Goal: Task Accomplishment & Management: Manage account settings

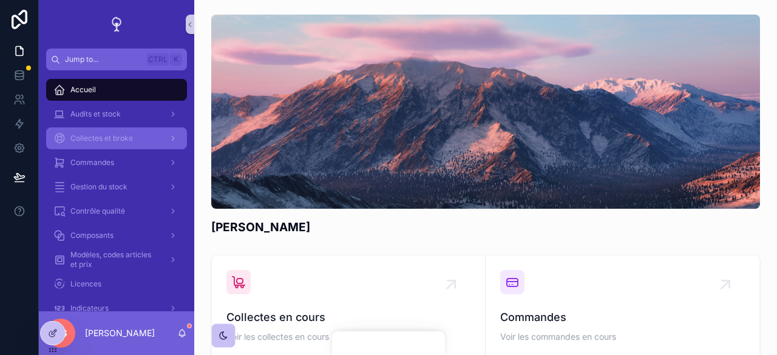
click at [103, 145] on div "Collectes et broke" at bounding box center [116, 138] width 126 height 19
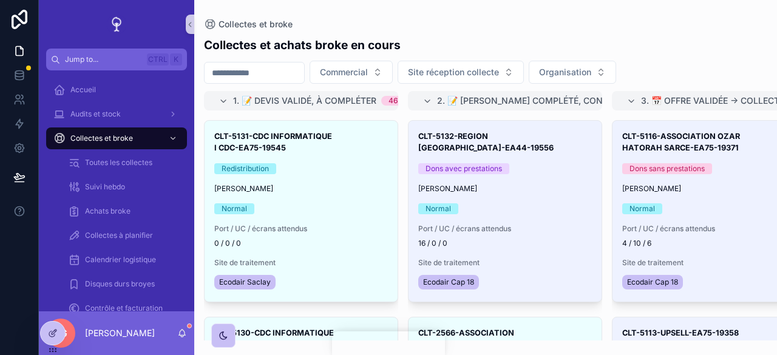
scroll to position [351, 0]
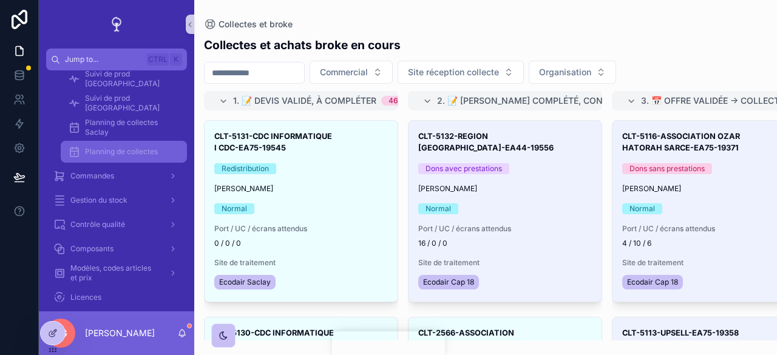
click at [142, 155] on span "Planning de collectes" at bounding box center [121, 152] width 73 height 10
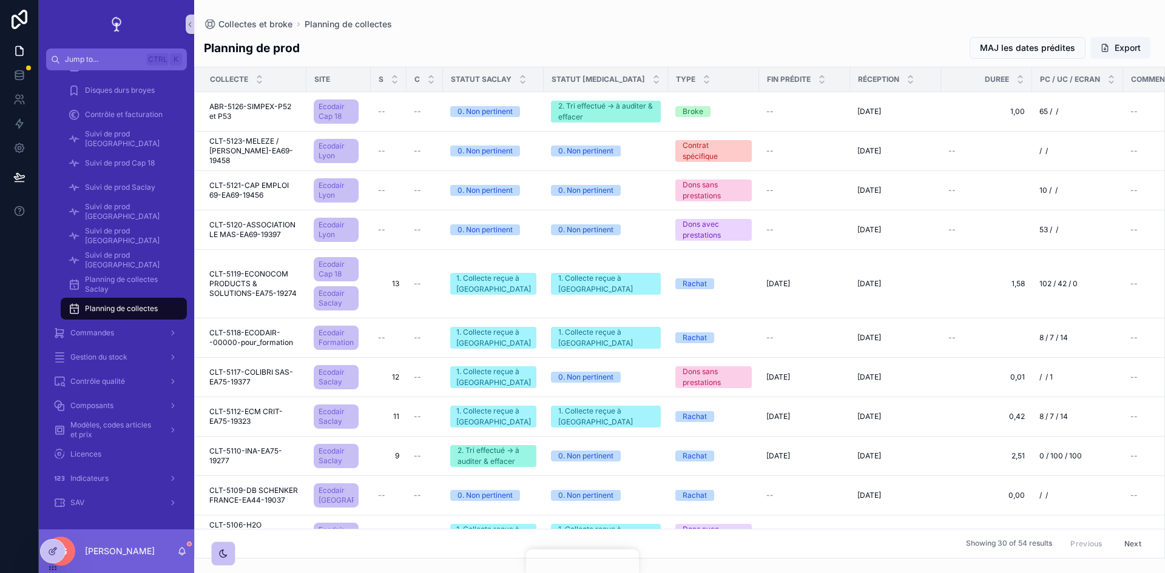
scroll to position [194, 0]
click at [21, 121] on icon at bounding box center [19, 124] width 12 height 12
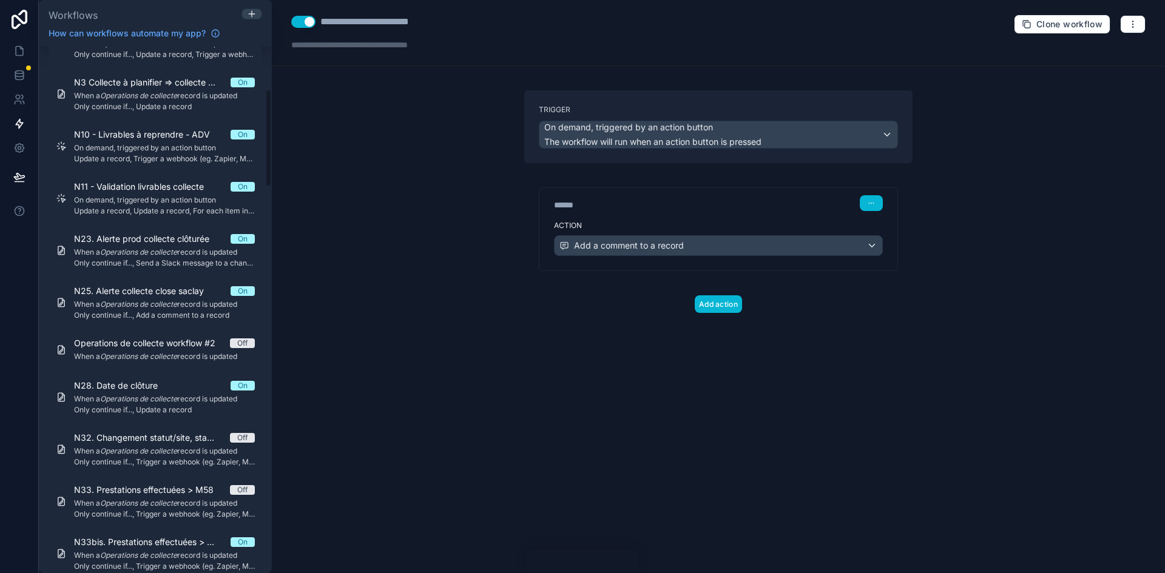
scroll to position [364, 0]
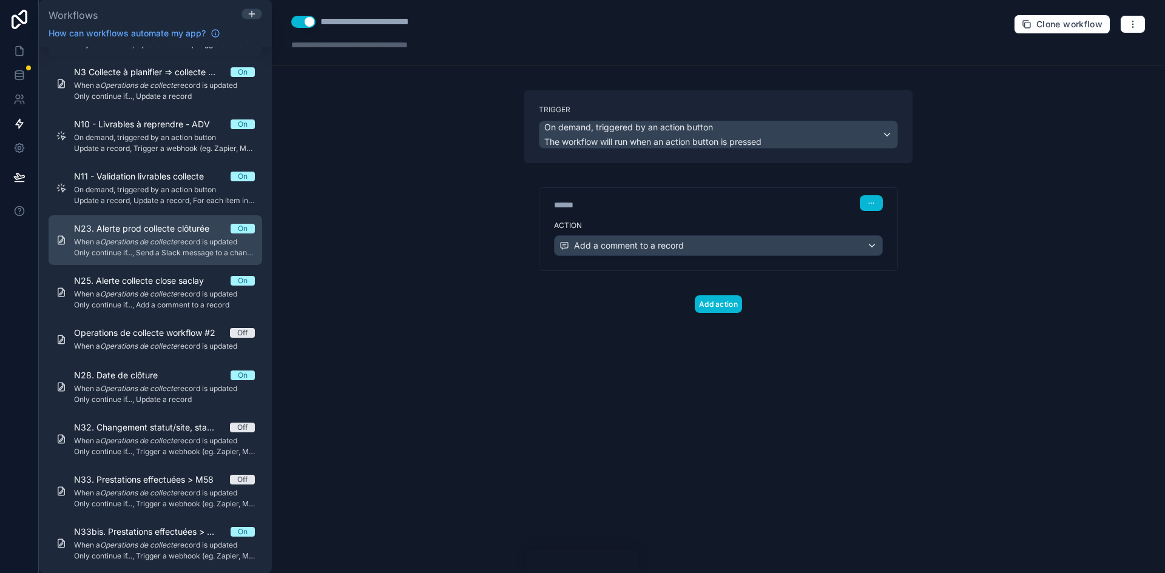
click at [171, 252] on span "Only continue if..., Send a Slack message to a channel" at bounding box center [164, 253] width 181 height 10
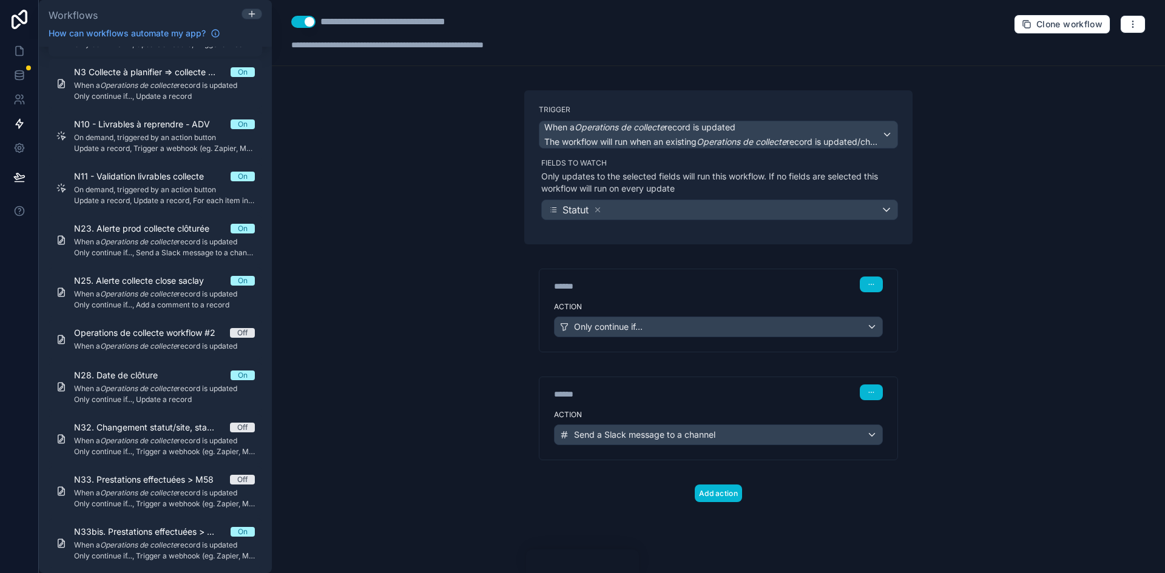
click at [743, 301] on div "Action Only continue if..." at bounding box center [718, 324] width 358 height 55
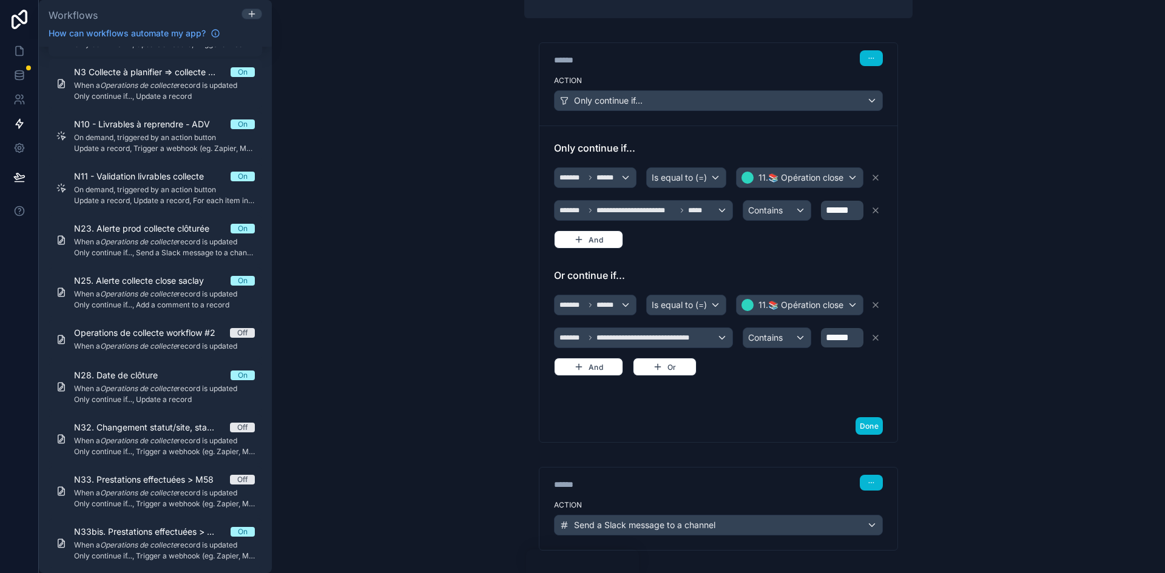
scroll to position [285, 0]
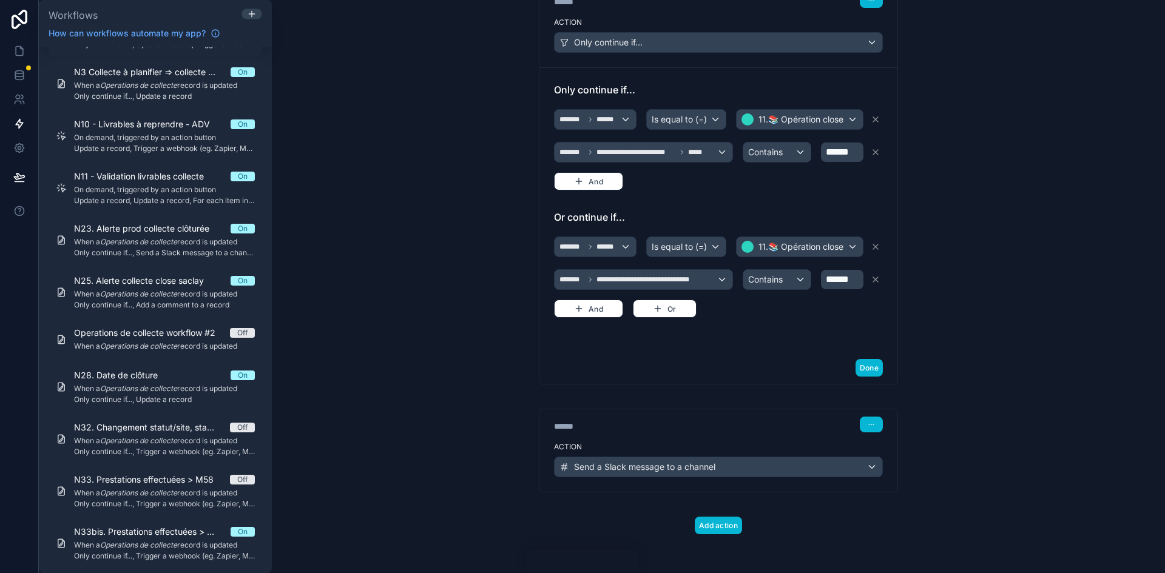
click at [697, 354] on div "******" at bounding box center [645, 427] width 182 height 12
click at [729, 354] on div "****** Step 2" at bounding box center [718, 424] width 358 height 28
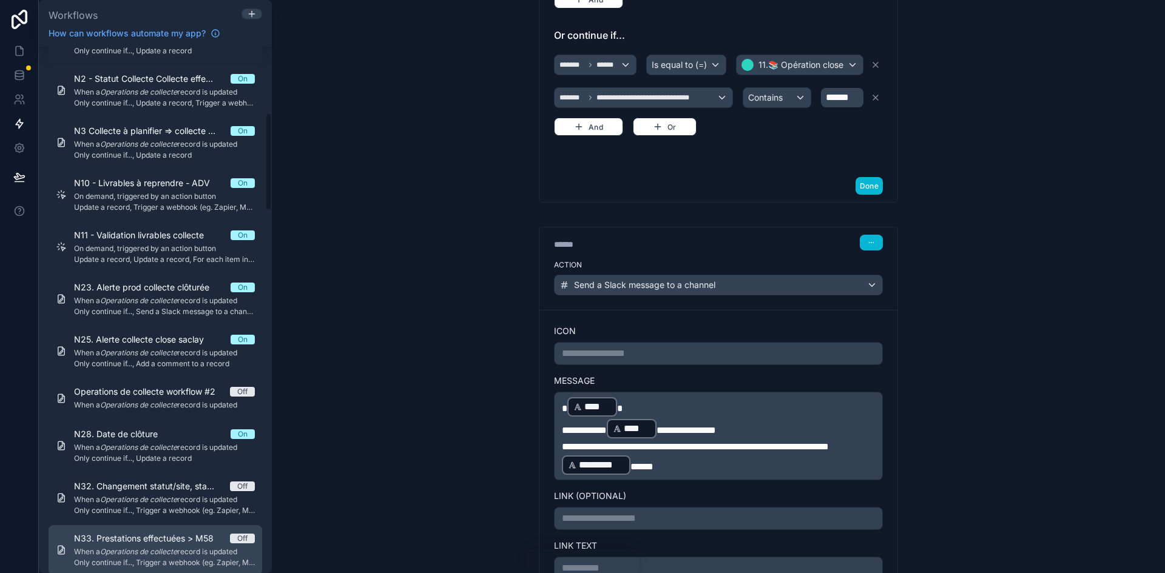
scroll to position [243, 0]
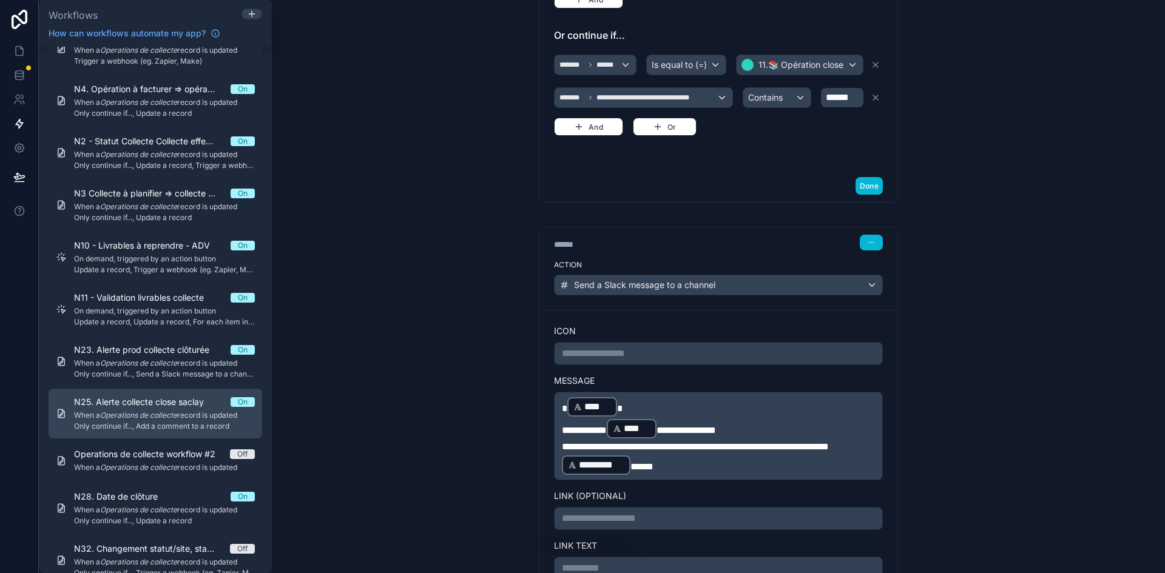
click at [205, 354] on span "N25. Alerte collecte close saclay" at bounding box center [146, 402] width 144 height 12
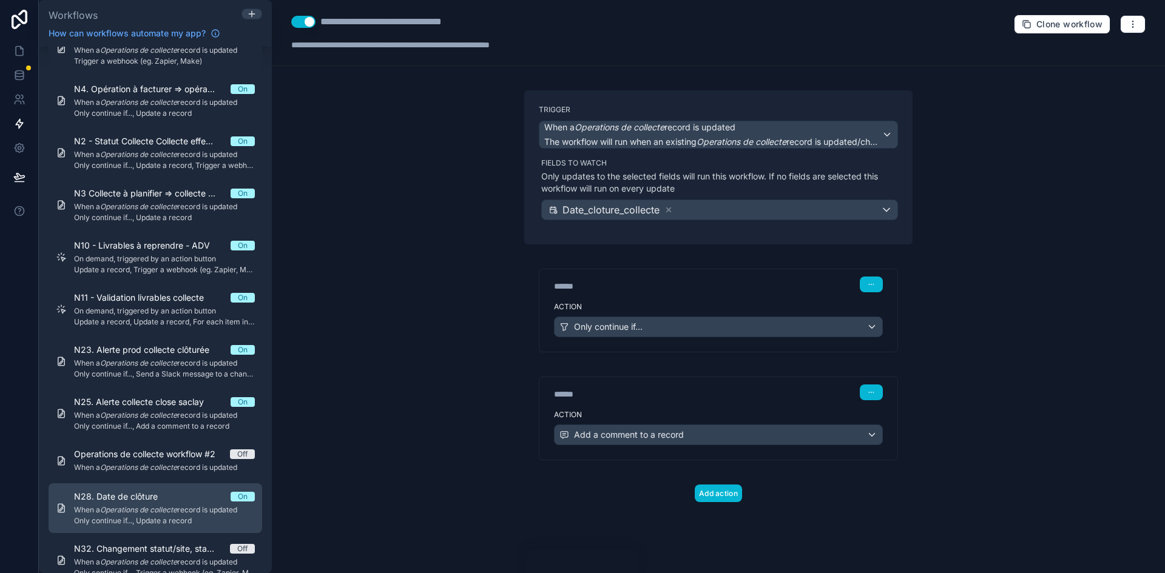
click at [196, 354] on span "When a Operations de collecte record is updated" at bounding box center [164, 510] width 181 height 10
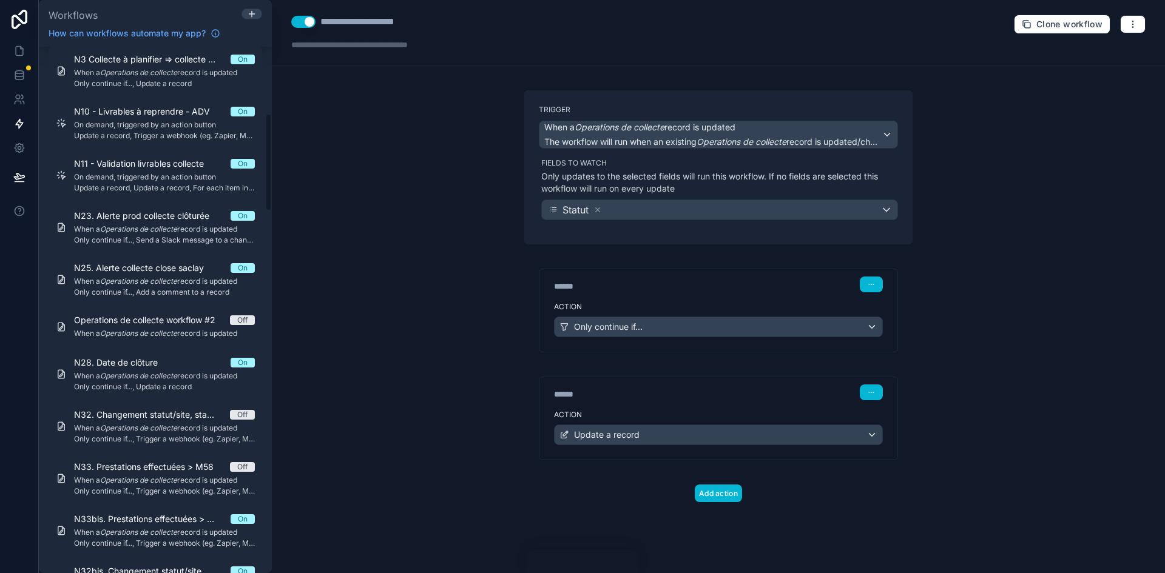
scroll to position [425, 0]
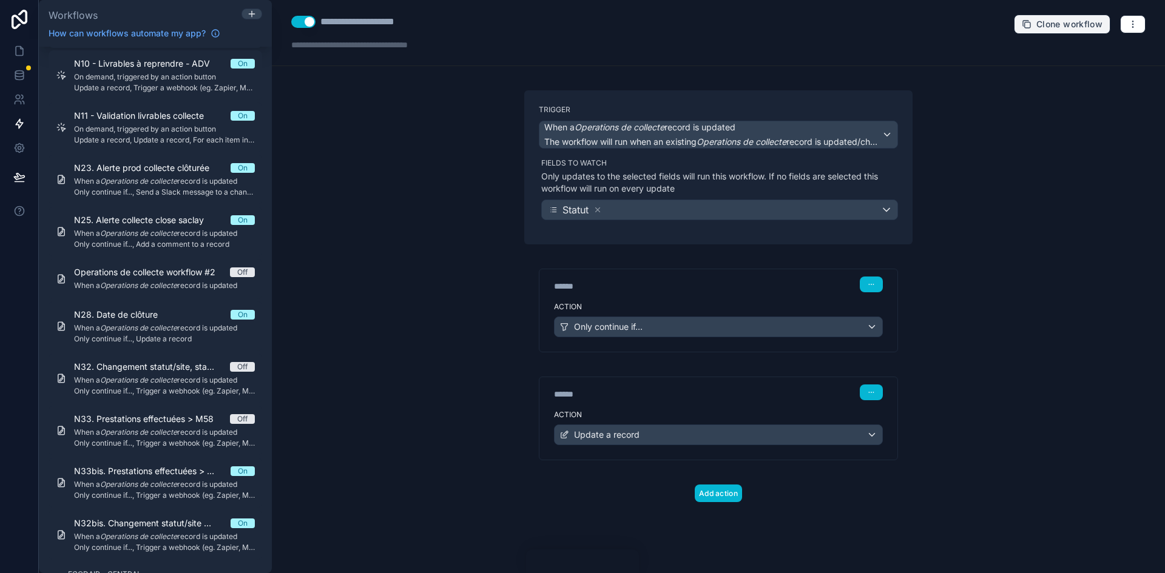
click at [776, 17] on button "Clone workflow" at bounding box center [1062, 24] width 96 height 19
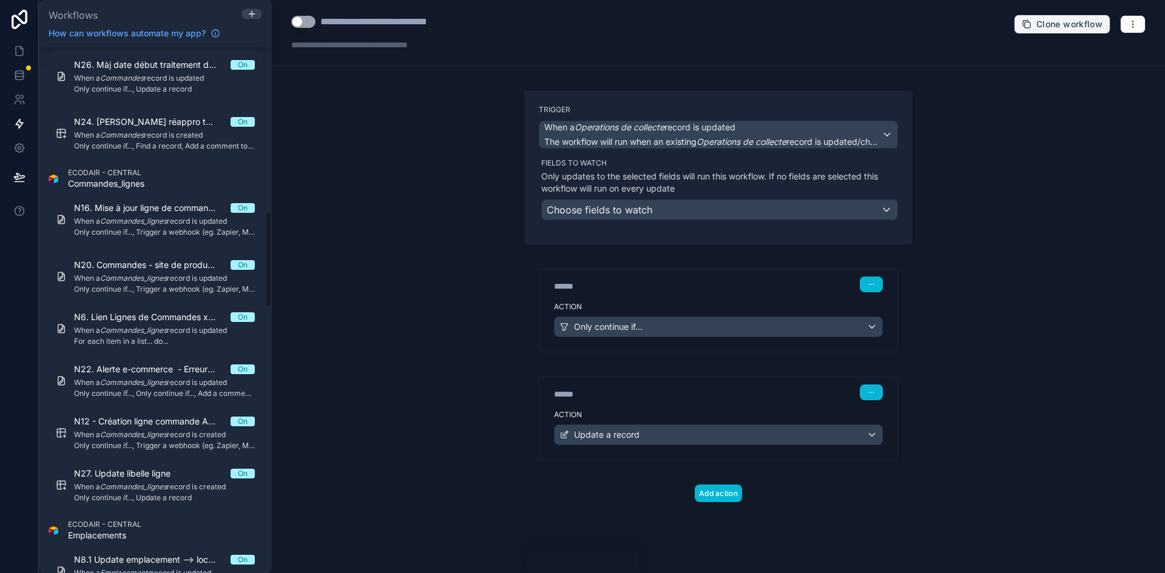
scroll to position [658, 0]
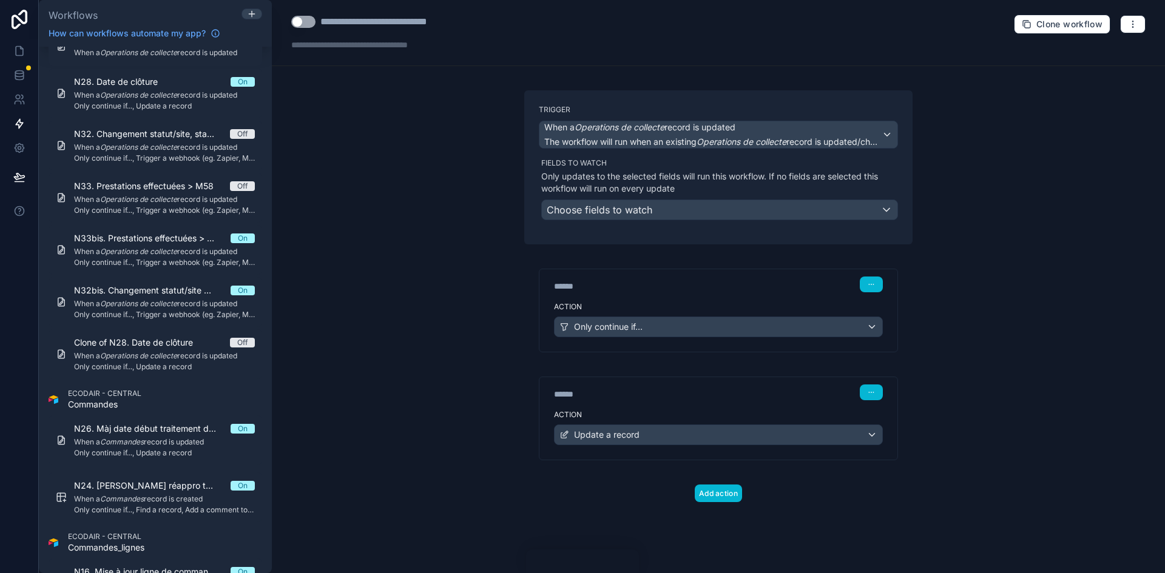
click at [427, 15] on div "**********" at bounding box center [393, 22] width 146 height 15
drag, startPoint x: 454, startPoint y: 21, endPoint x: 319, endPoint y: 25, distance: 136.0
click at [319, 25] on div "**********" at bounding box center [378, 22] width 175 height 15
click at [721, 206] on div "Choose fields to watch" at bounding box center [720, 209] width 356 height 19
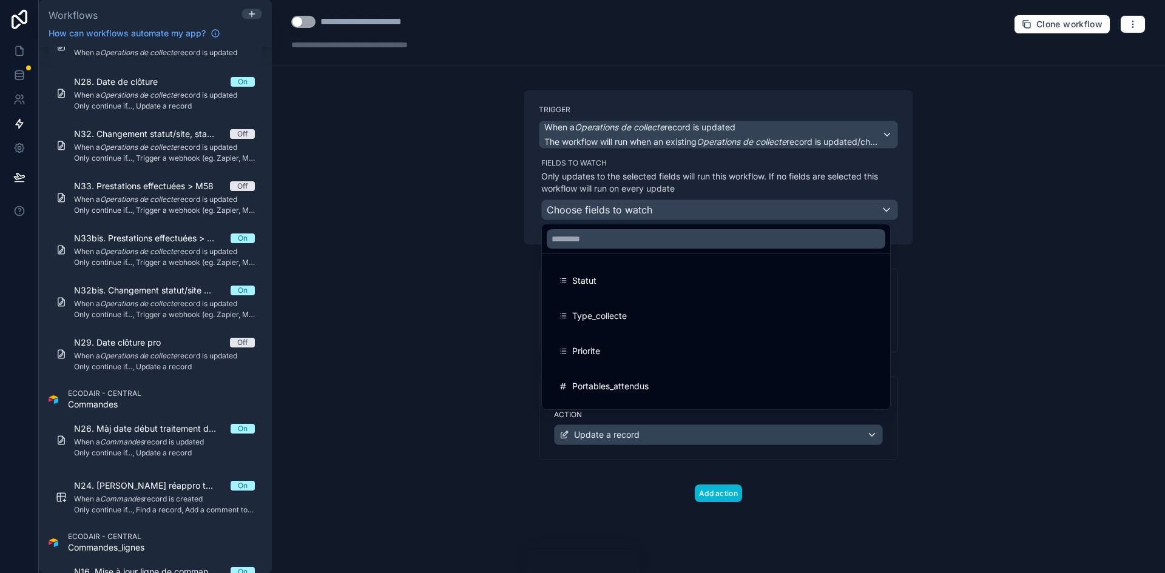
click at [487, 272] on div at bounding box center [582, 286] width 1165 height 573
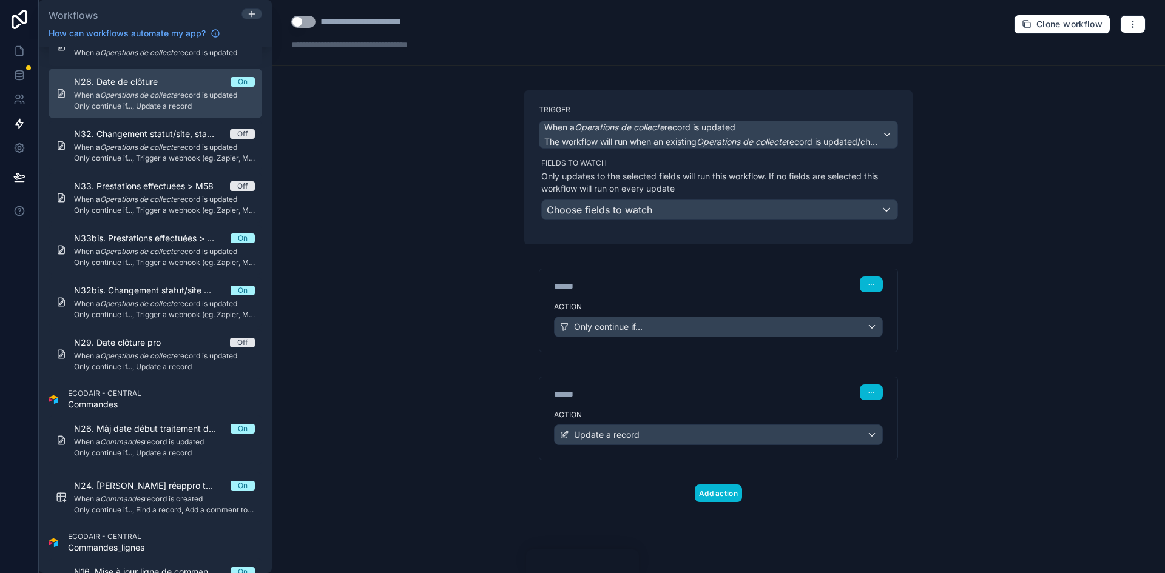
click at [186, 91] on span "When a Operations de collecte record is updated" at bounding box center [164, 95] width 181 height 10
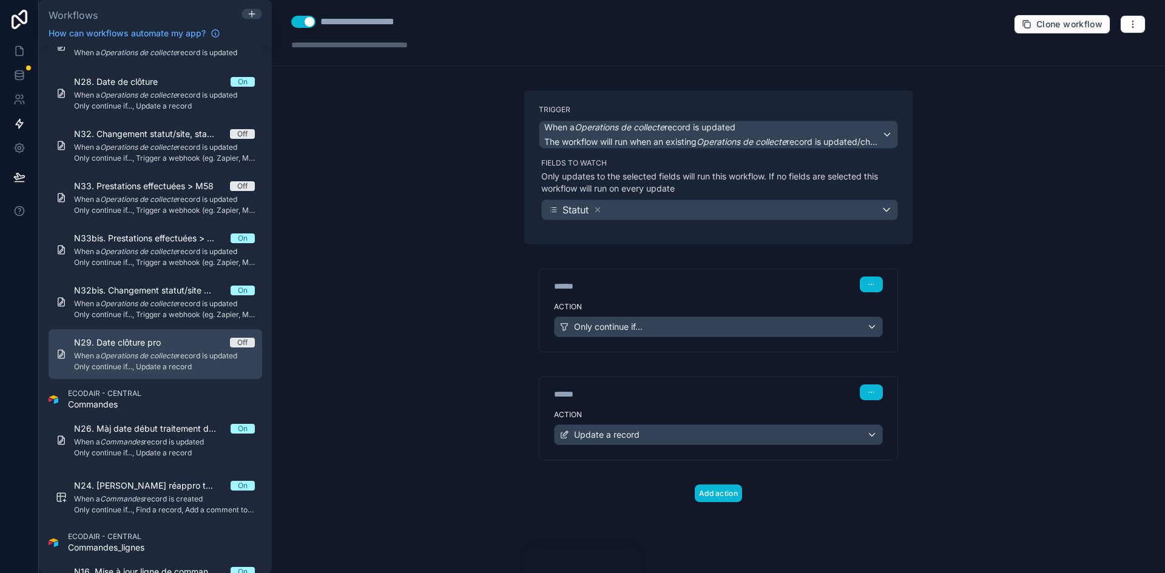
click at [157, 354] on div "N29. Date clôture pro Off When a Operations de collecte record is updated Only …" at bounding box center [164, 354] width 181 height 35
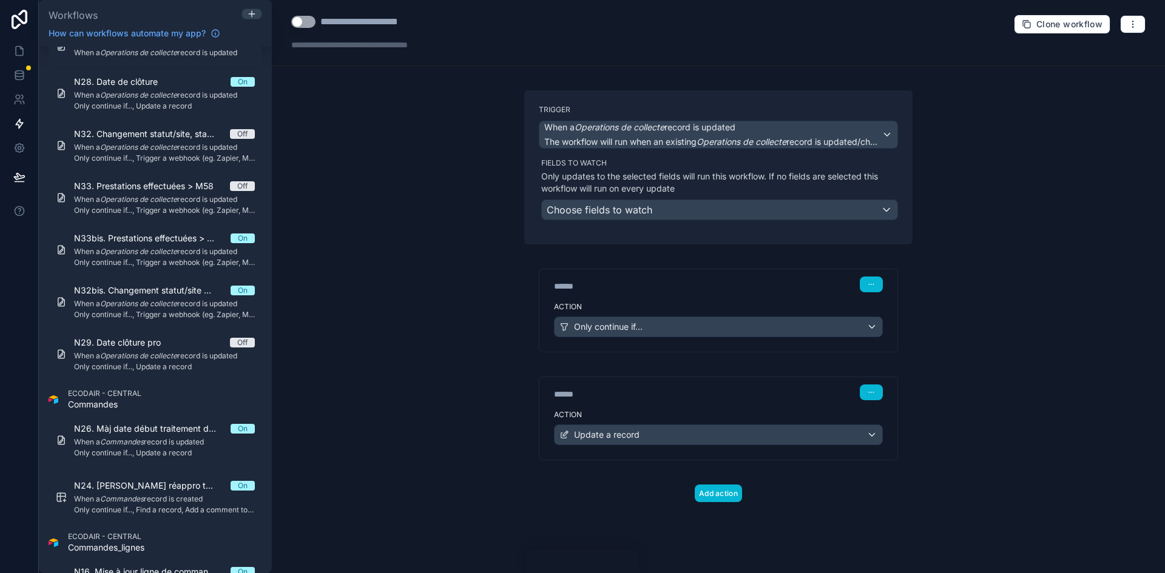
click at [403, 31] on div "**********" at bounding box center [376, 33] width 170 height 36
click at [414, 25] on div "**********" at bounding box center [374, 22] width 108 height 15
click at [420, 22] on div "**********" at bounding box center [374, 22] width 108 height 15
type div "**********"
click at [641, 211] on span "Choose fields to watch" at bounding box center [600, 210] width 106 height 12
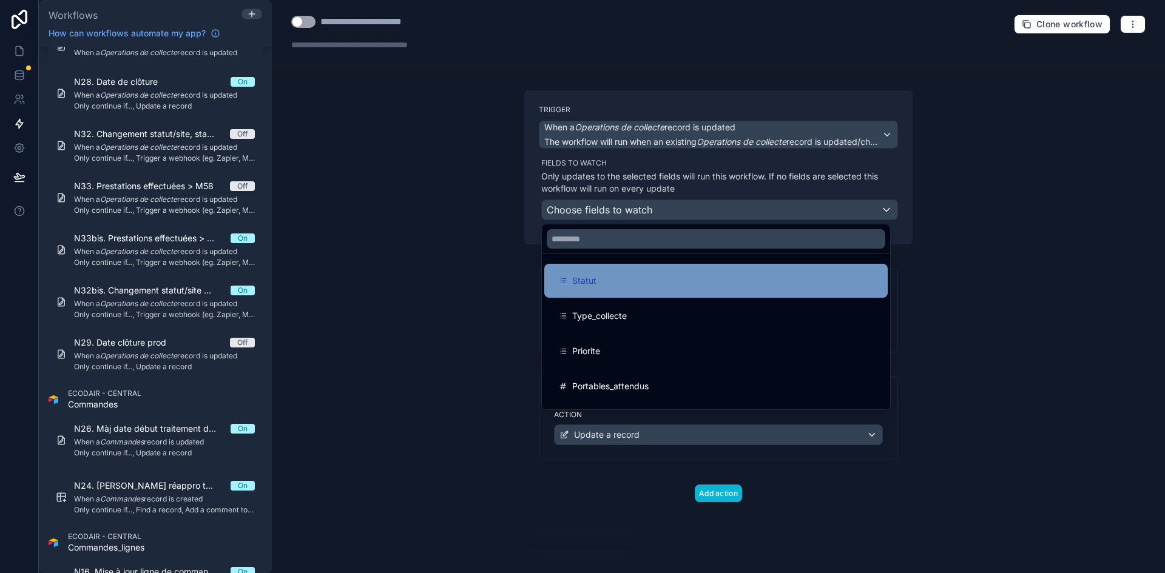
click at [652, 291] on div "Statut" at bounding box center [715, 281] width 343 height 34
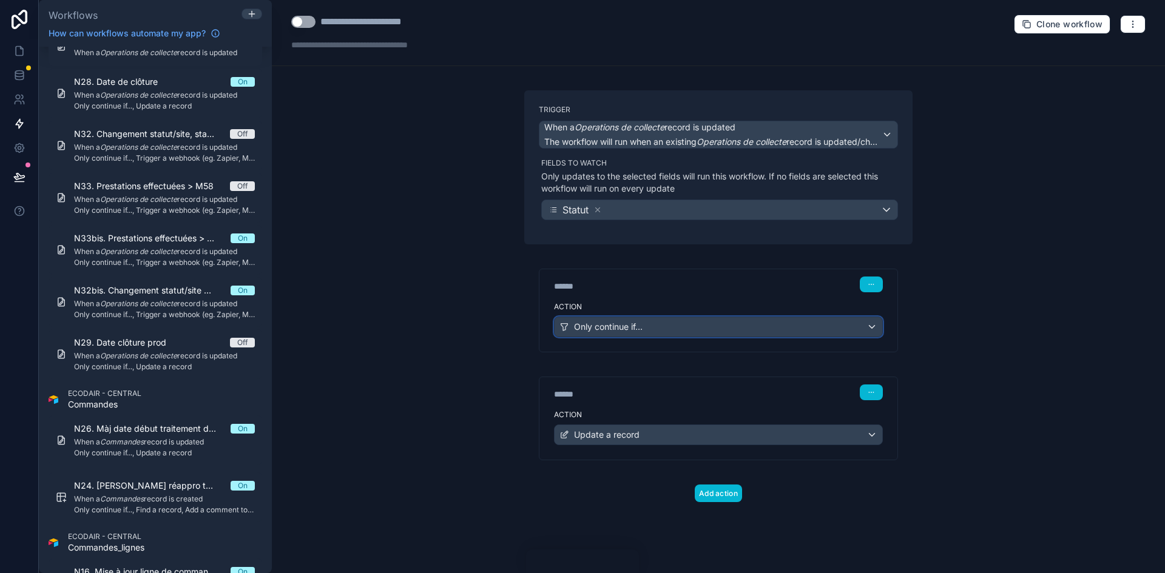
click at [624, 327] on span "Only continue if..." at bounding box center [608, 327] width 69 height 12
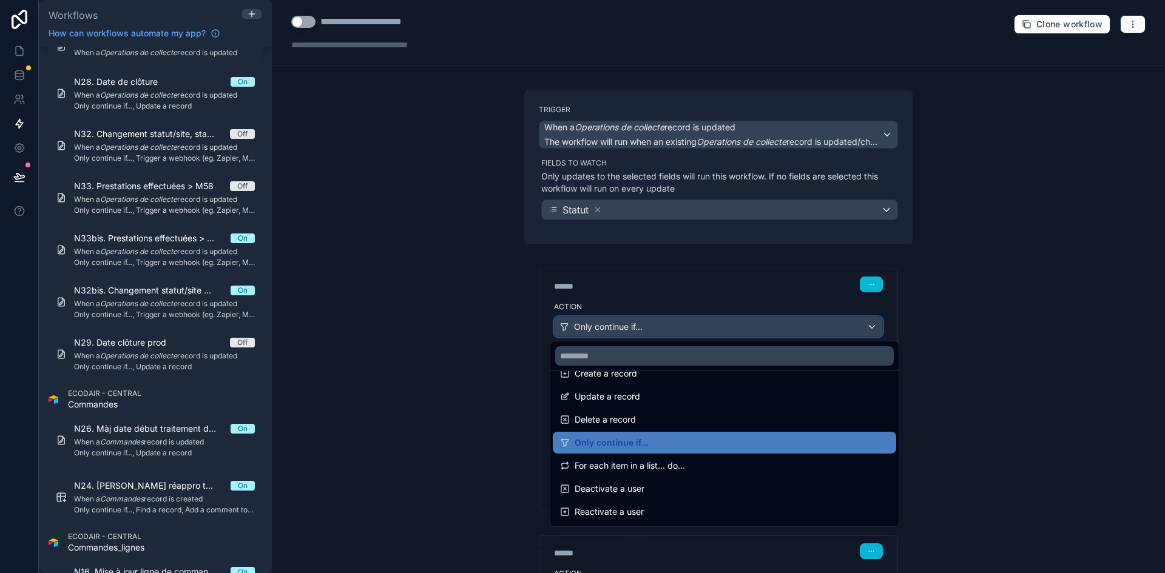
scroll to position [121, 0]
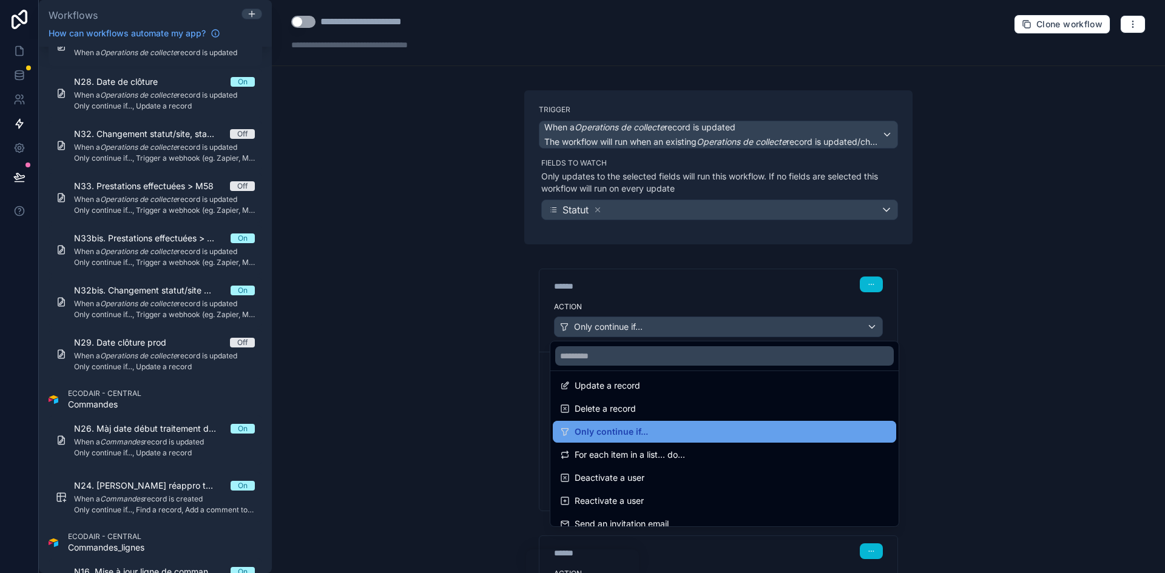
click at [636, 354] on span "Only continue if..." at bounding box center [611, 432] width 73 height 15
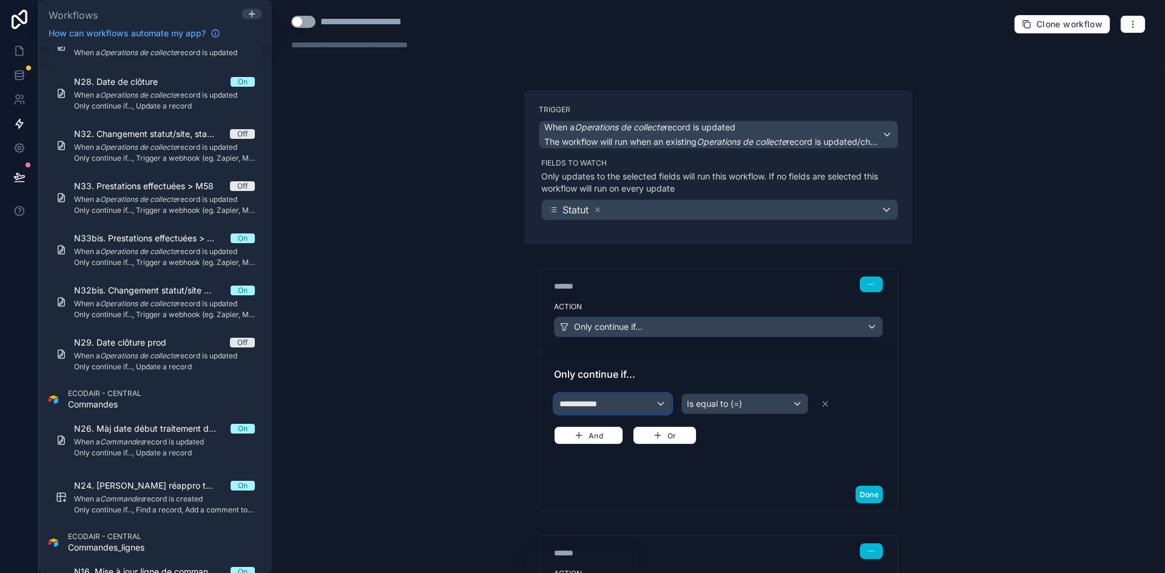
click at [638, 354] on div "**********" at bounding box center [613, 403] width 117 height 19
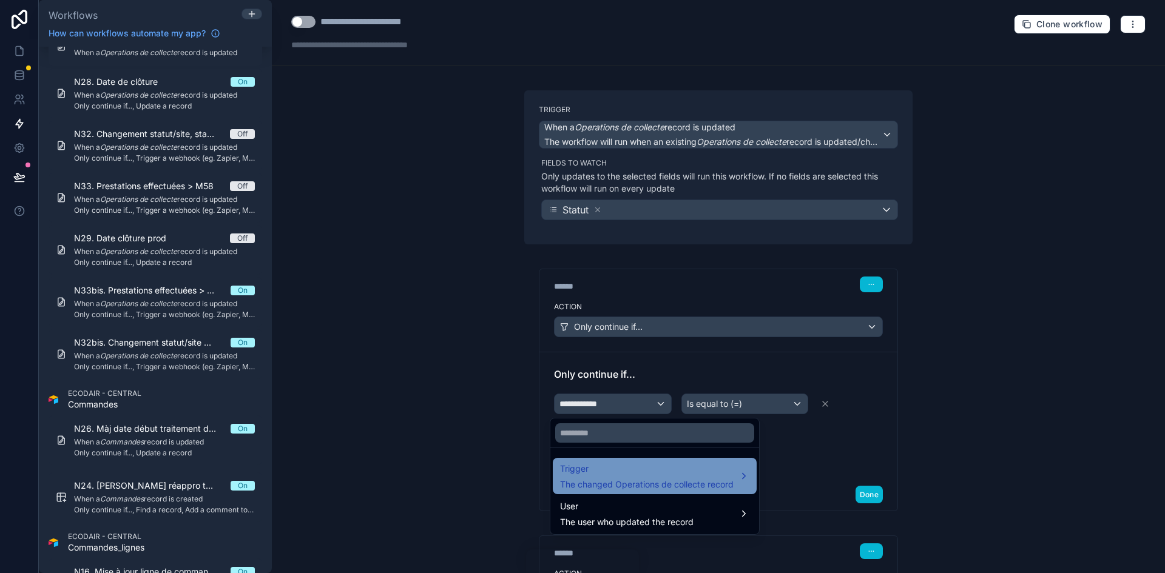
click at [604, 354] on span "The changed Operations de collecte record" at bounding box center [647, 485] width 174 height 12
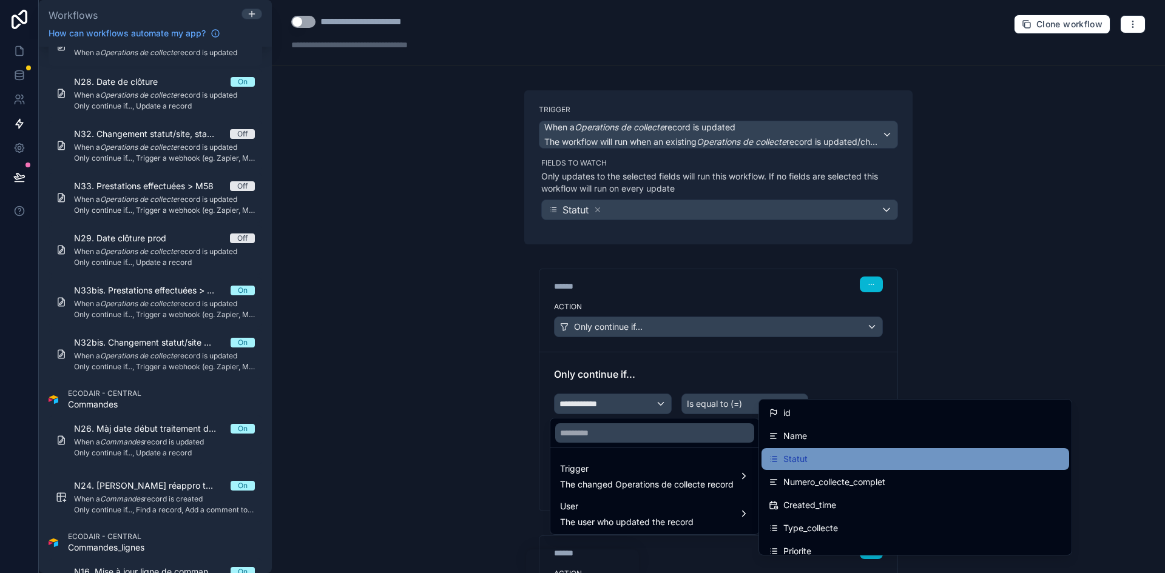
click at [776, 354] on div "Statut" at bounding box center [915, 459] width 293 height 15
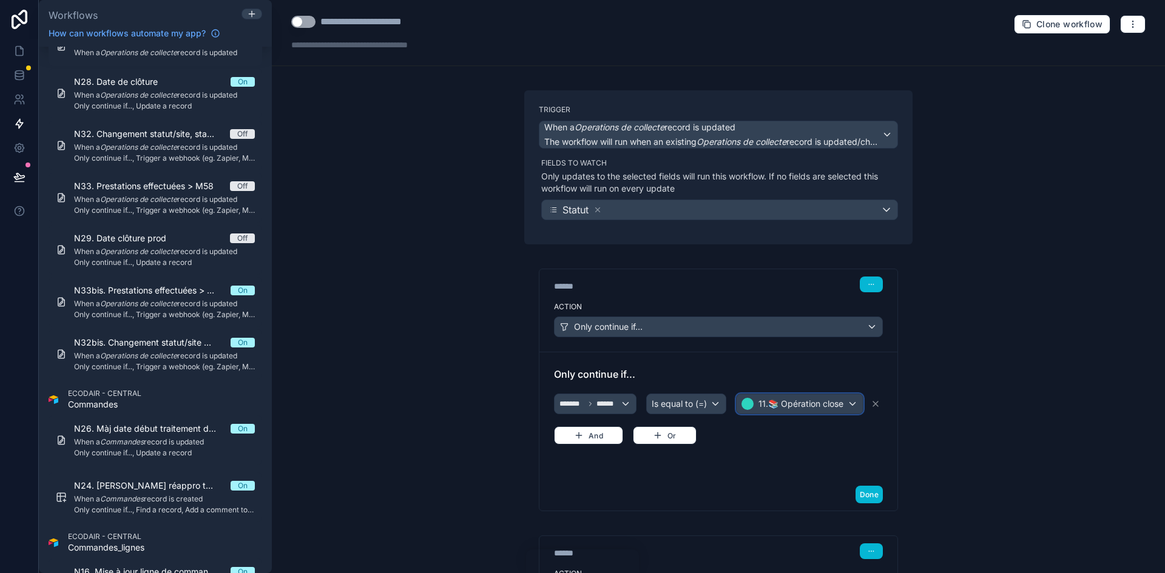
click at [758, 354] on span "11.📚 Opération close" at bounding box center [800, 404] width 85 height 12
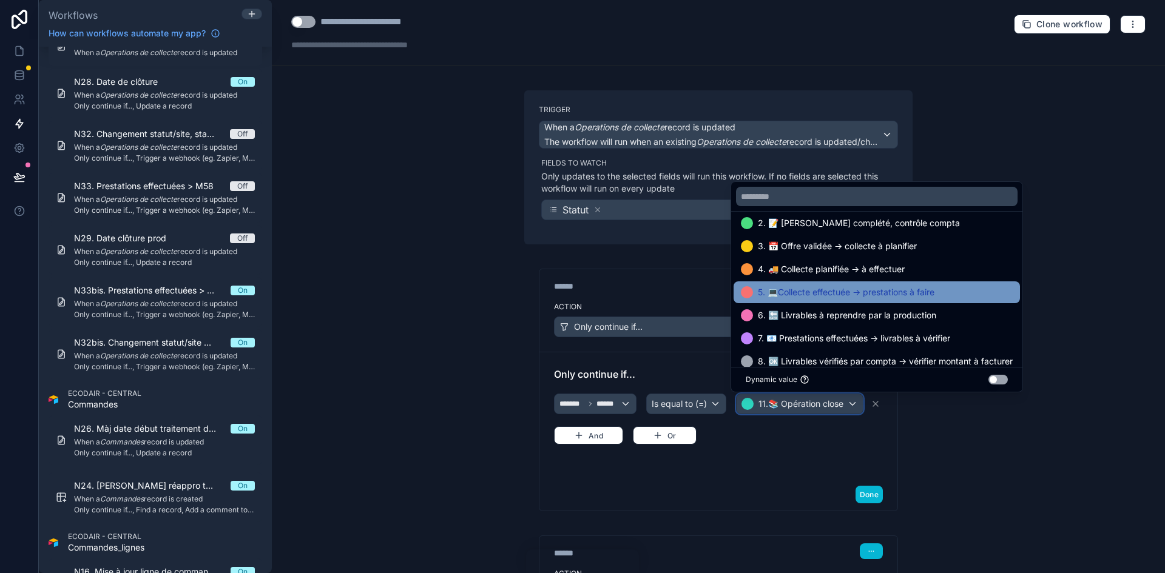
scroll to position [61, 0]
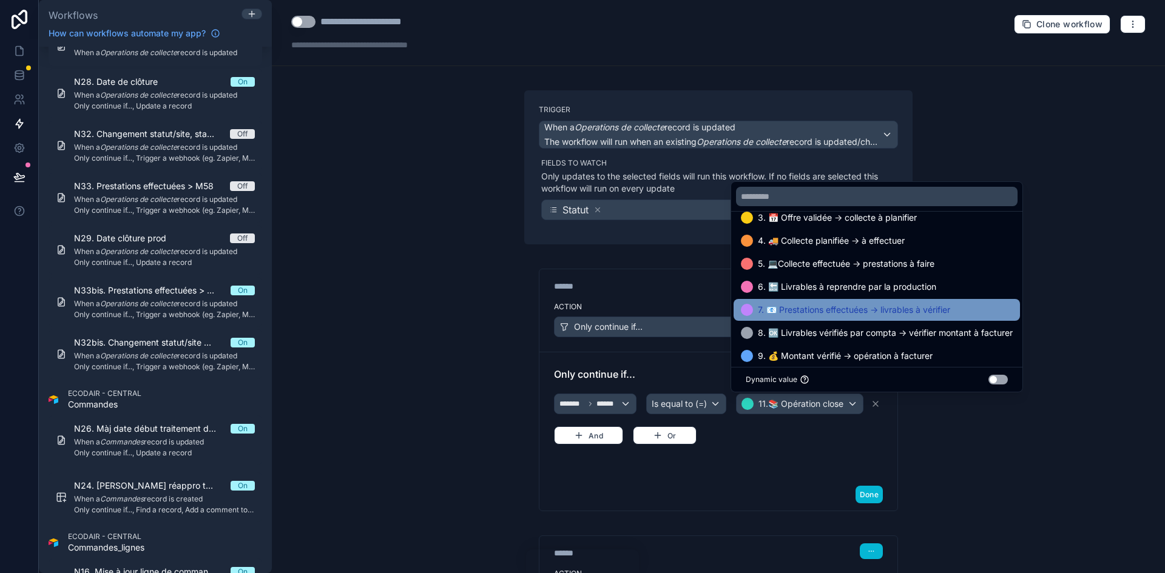
click at [776, 312] on span "7. 📧 Prestations effectuées -> livrables à vérifier" at bounding box center [854, 310] width 192 height 15
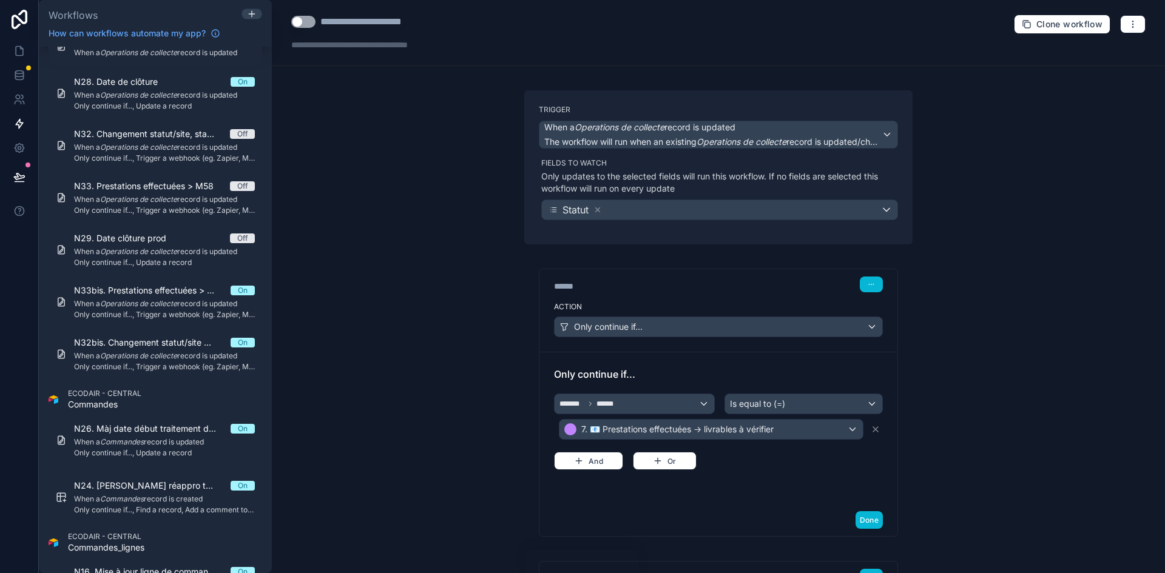
click at [776, 354] on div "******* ****** Is equal to (=) 7. 📧 Prestations effectuées -> livrables à vérif…" at bounding box center [718, 430] width 329 height 79
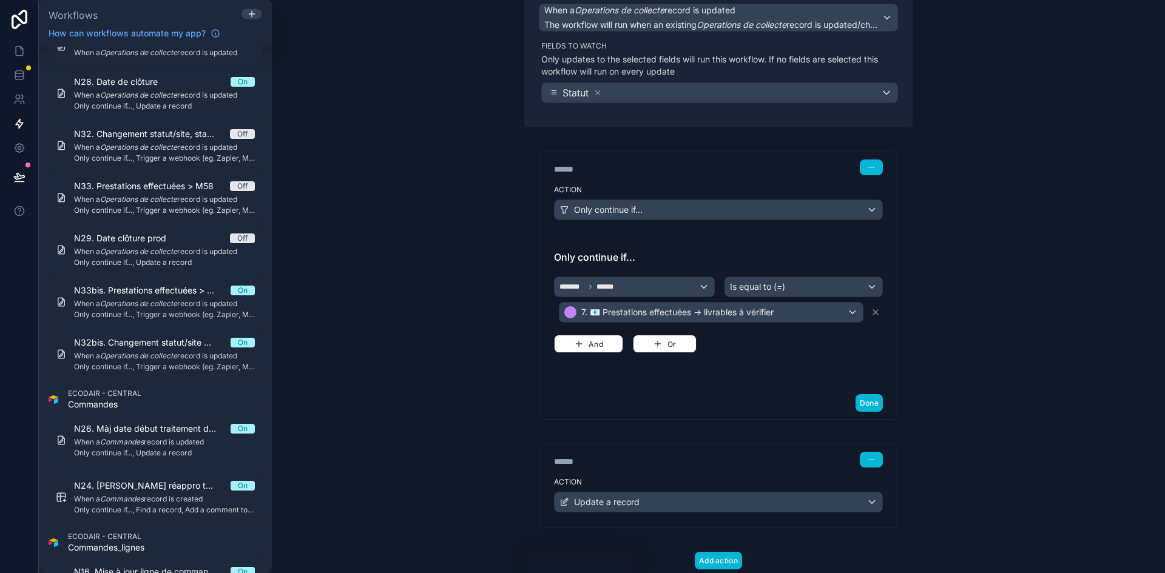
scroll to position [152, 0]
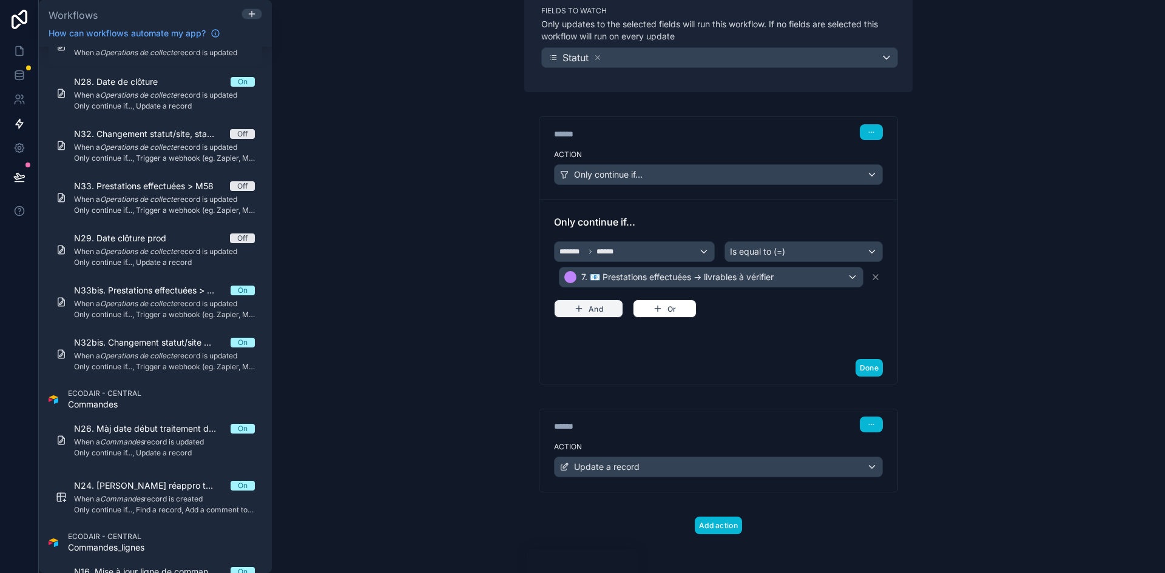
click at [606, 300] on button "And" at bounding box center [588, 309] width 69 height 18
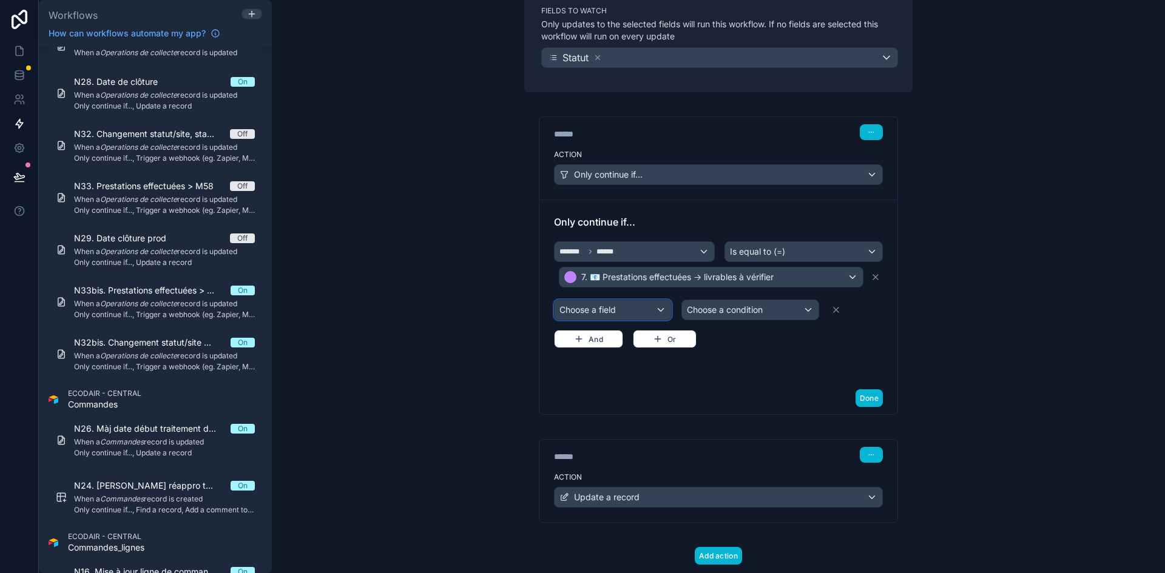
click at [640, 315] on div "Choose a field" at bounding box center [613, 309] width 117 height 19
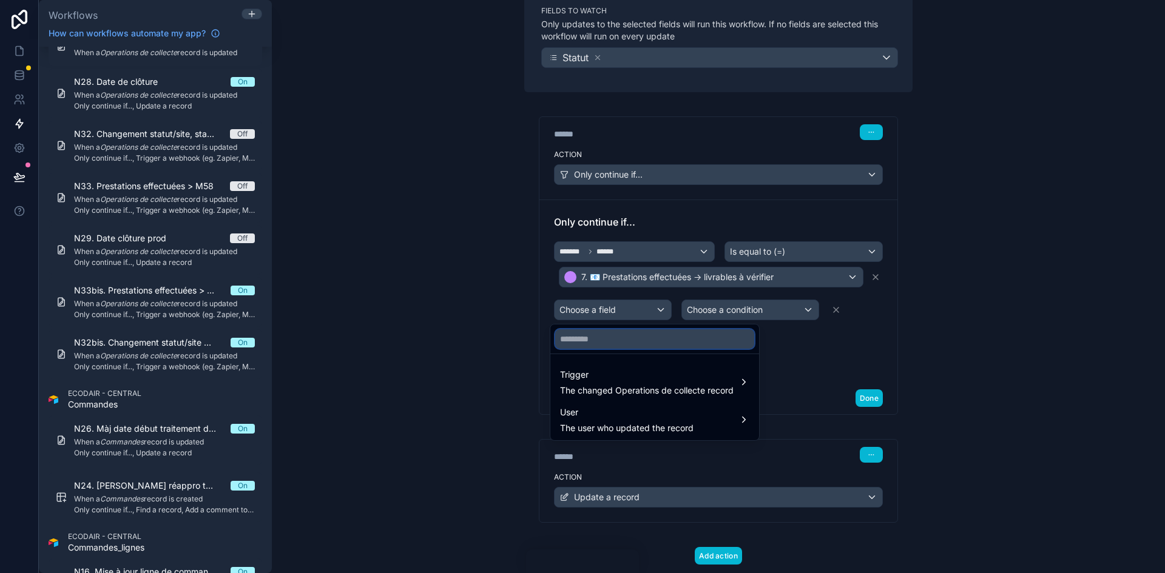
click at [624, 348] on input "text" at bounding box center [654, 338] width 199 height 19
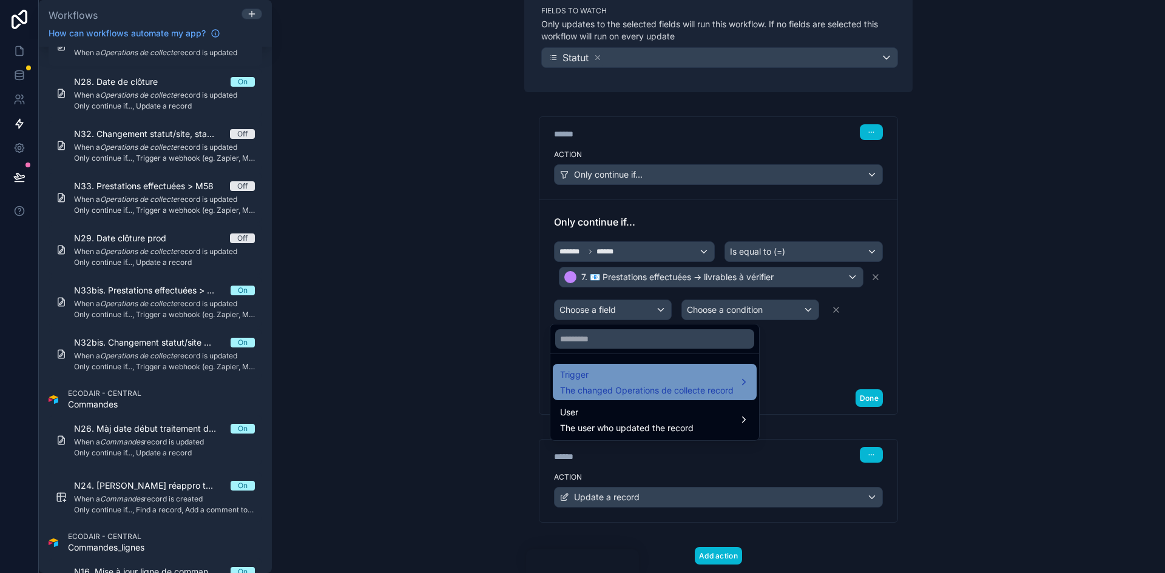
click at [627, 354] on span "Trigger" at bounding box center [647, 375] width 174 height 15
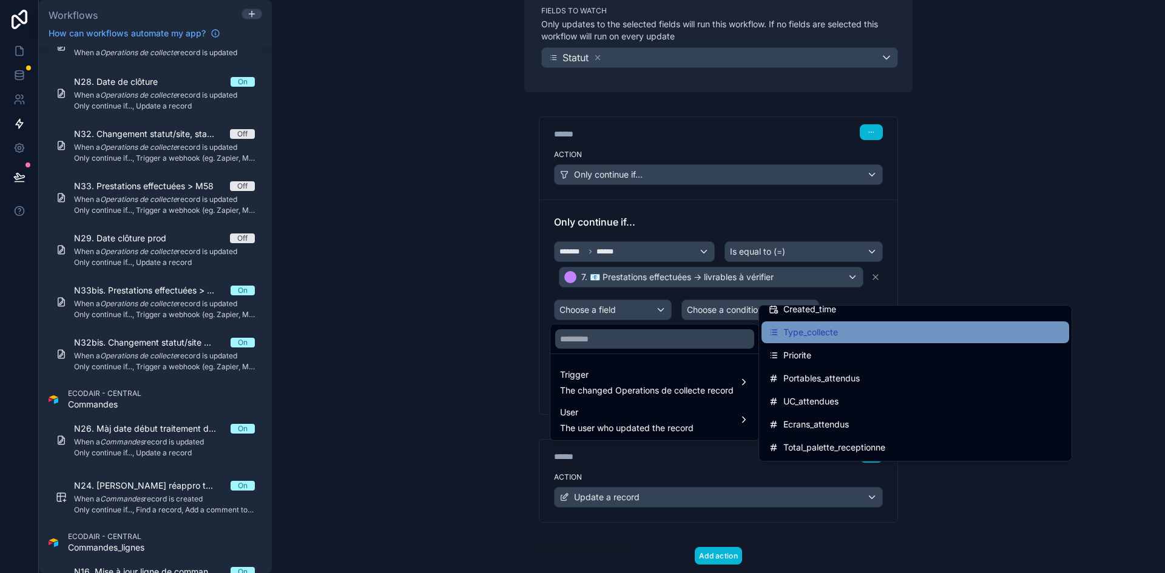
scroll to position [121, 0]
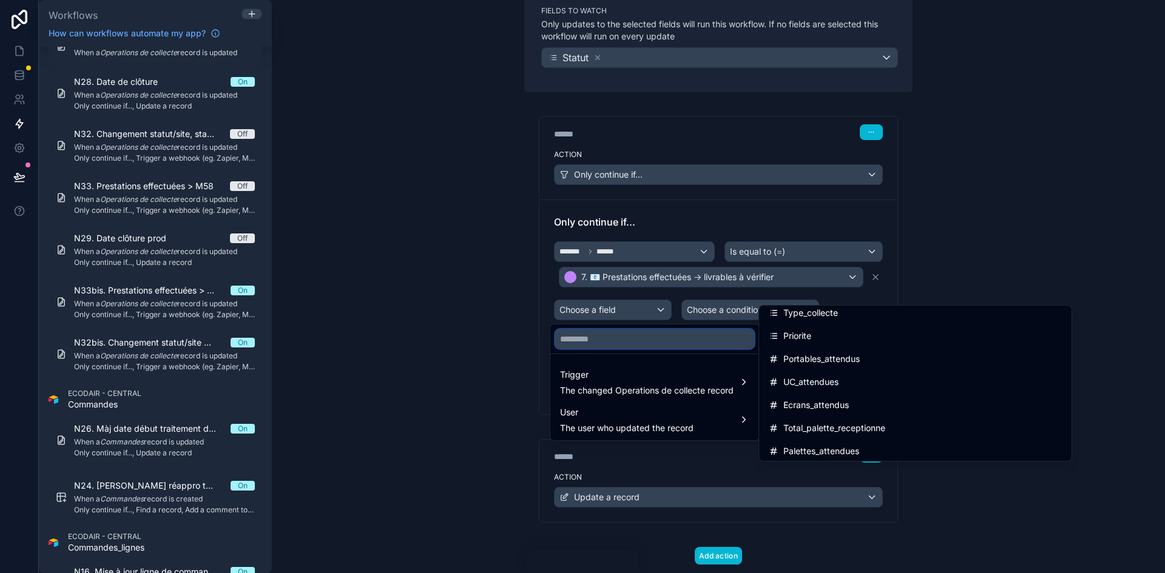
click at [629, 340] on input "text" at bounding box center [654, 338] width 199 height 19
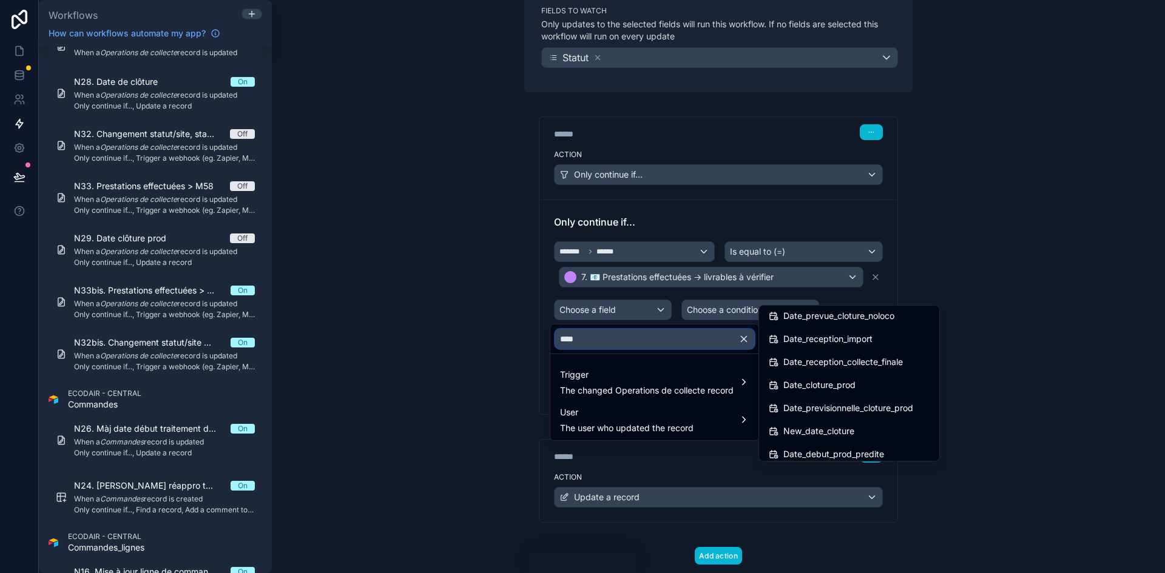
scroll to position [303, 0]
type input "****"
click at [776, 354] on span "Date_cloture_prod" at bounding box center [819, 384] width 72 height 15
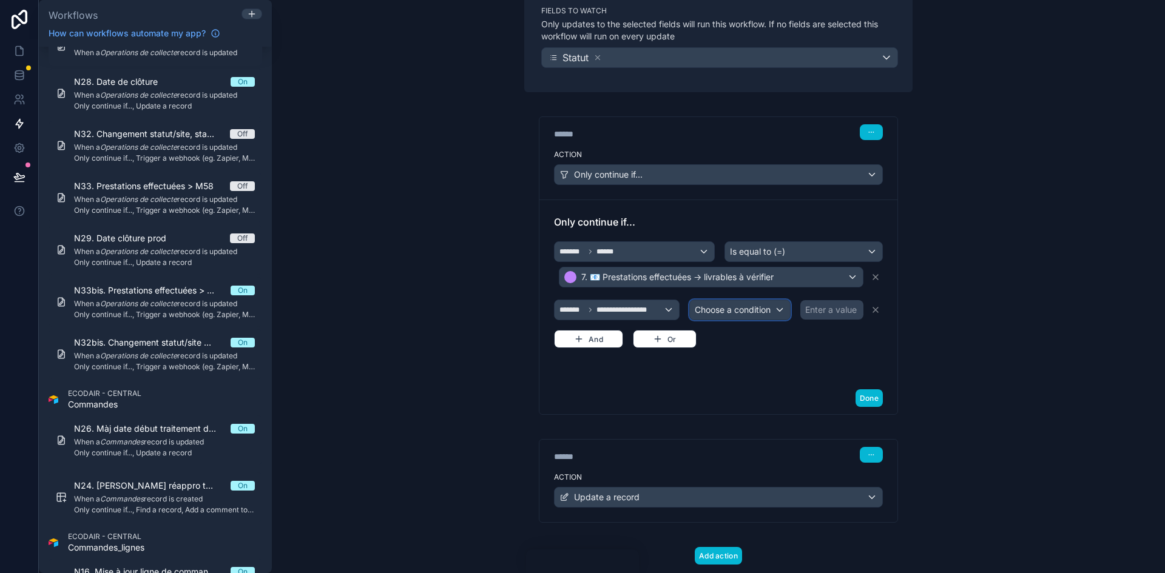
click at [754, 313] on span "Choose a condition" at bounding box center [733, 310] width 76 height 10
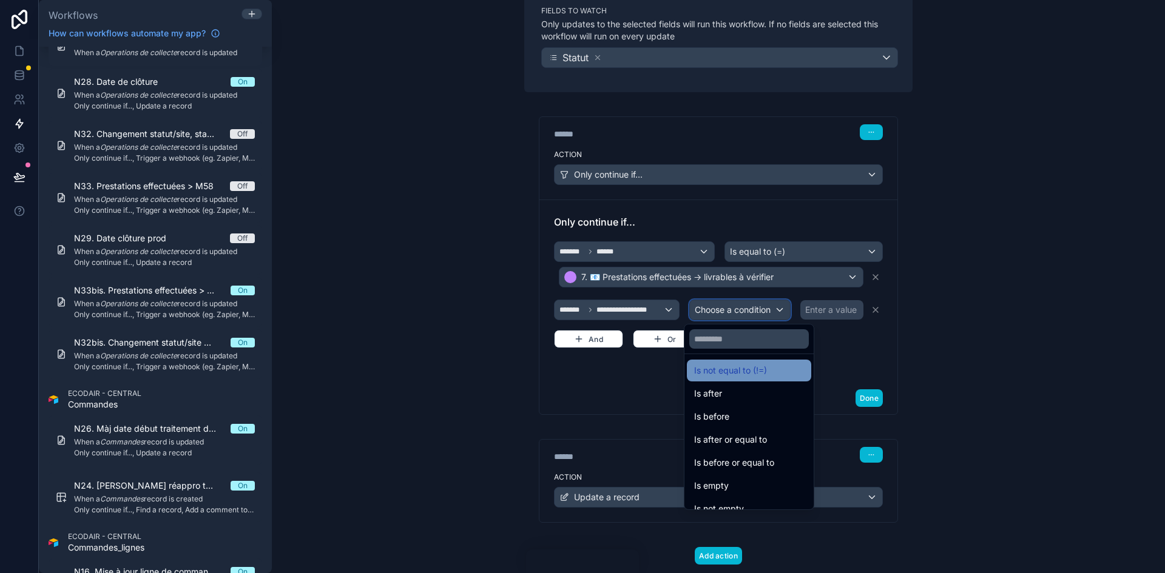
scroll to position [40, 0]
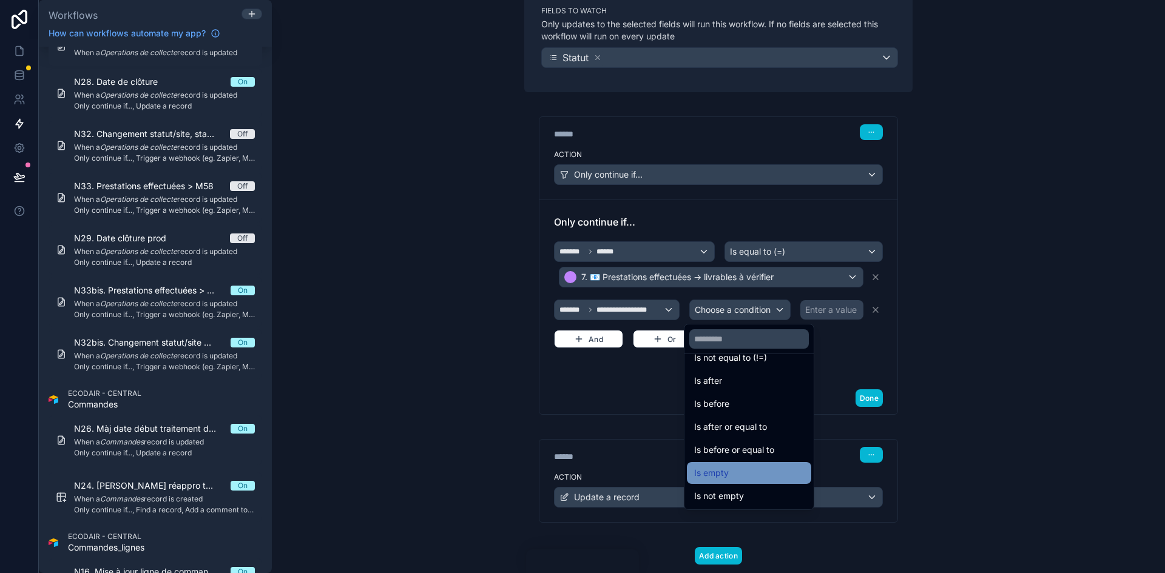
click at [738, 354] on div "Is empty" at bounding box center [749, 473] width 110 height 15
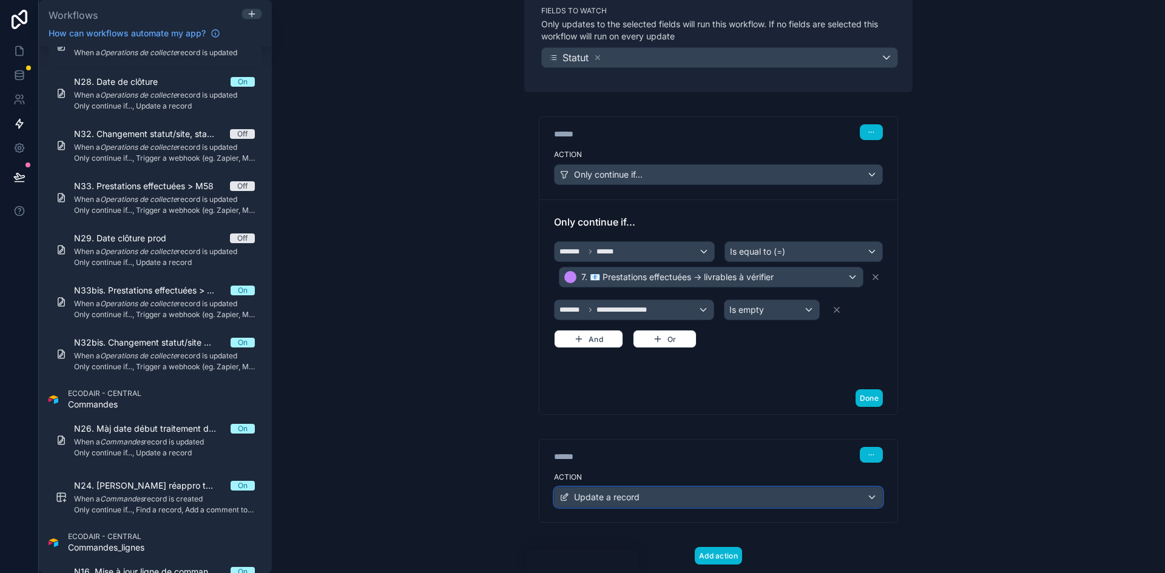
click at [663, 354] on div "Update a record" at bounding box center [719, 497] width 328 height 19
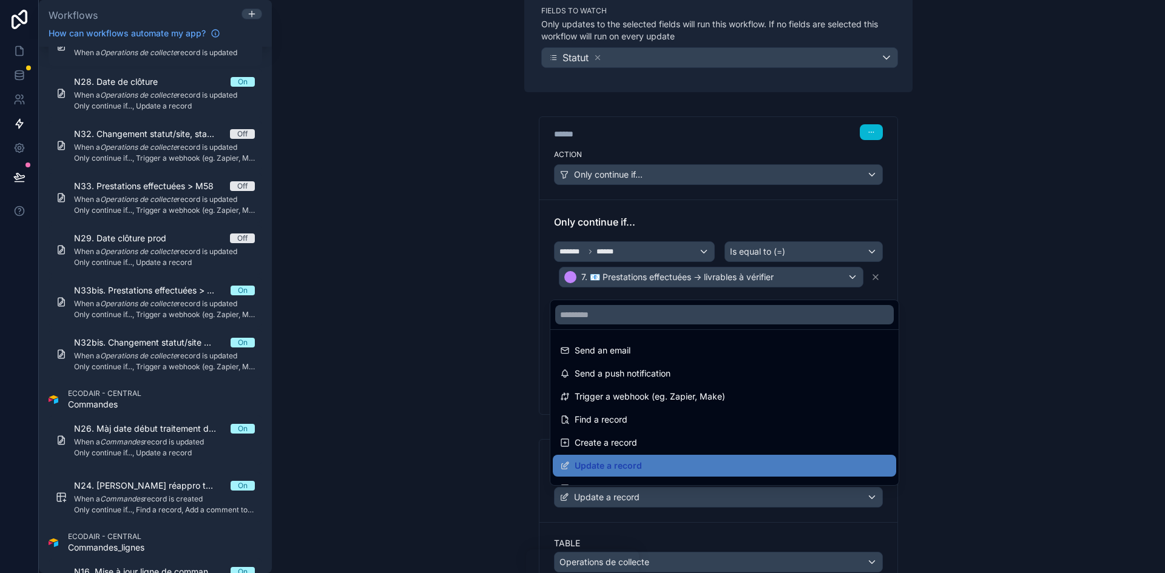
click at [776, 354] on div at bounding box center [582, 286] width 1165 height 573
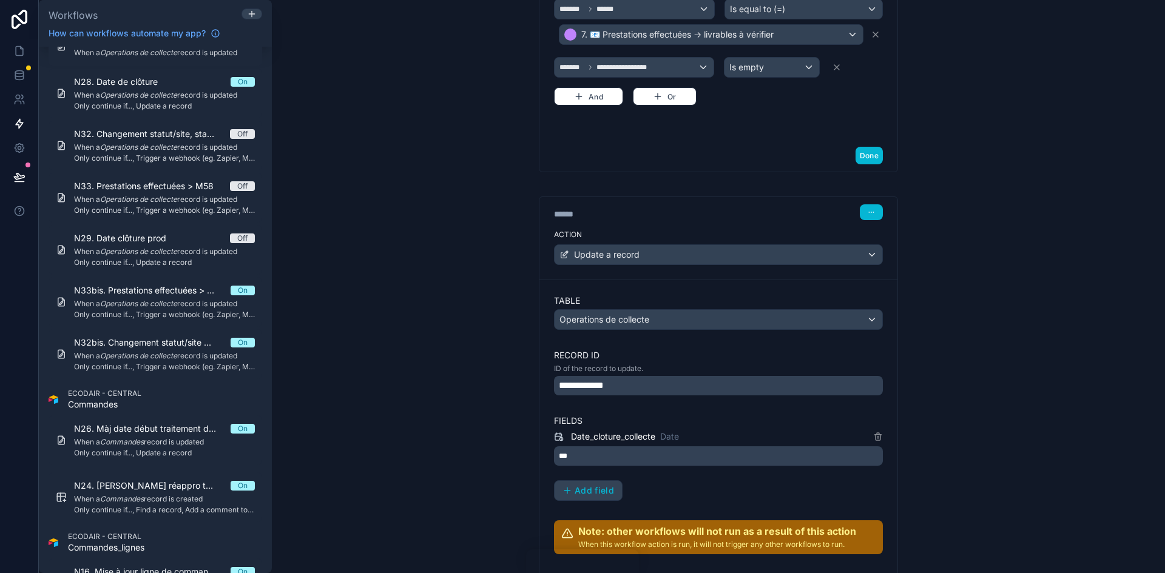
scroll to position [456, 0]
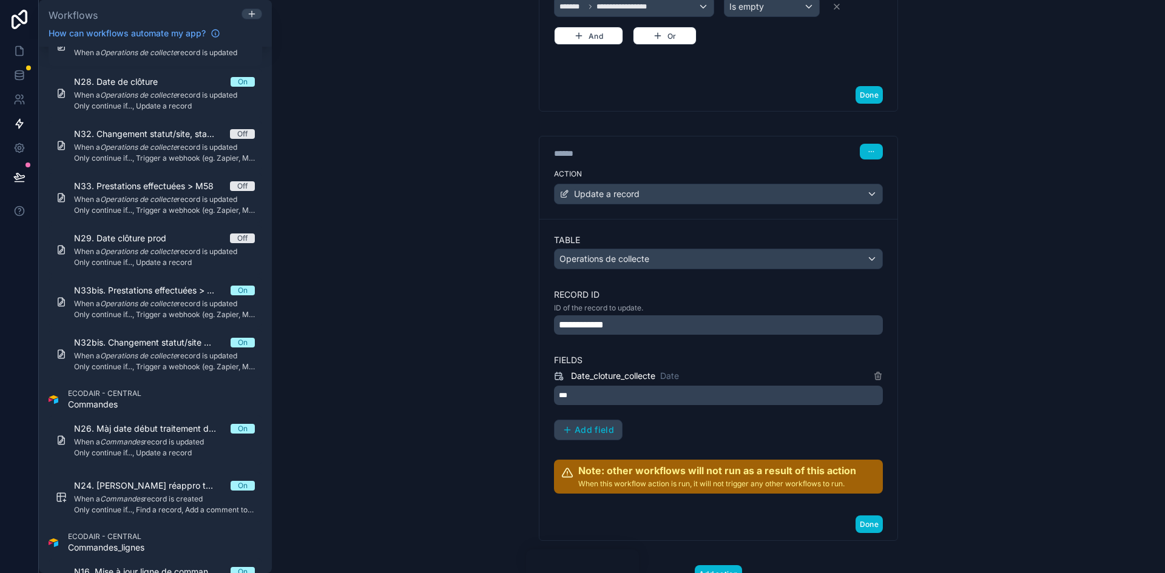
click at [596, 324] on span "**********" at bounding box center [585, 325] width 52 height 15
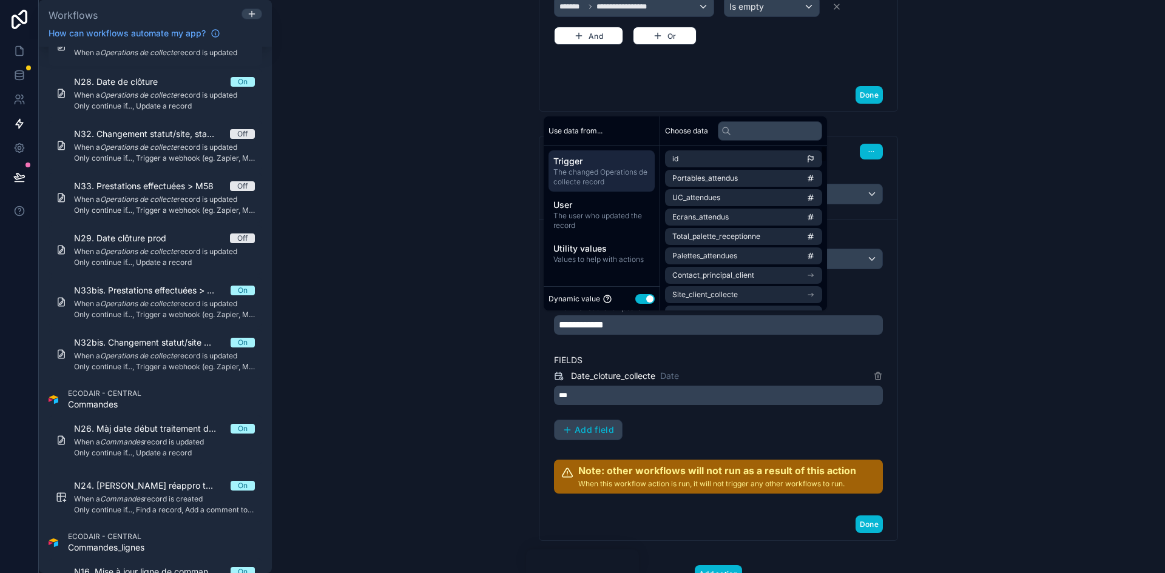
click at [609, 171] on span "The changed Operations de collecte record" at bounding box center [601, 176] width 96 height 19
click at [706, 164] on li "id" at bounding box center [743, 158] width 157 height 17
click at [614, 339] on div "Table Operations de collecte Record ID ID of the record to update. ******* Fiel…" at bounding box center [718, 364] width 329 height 260
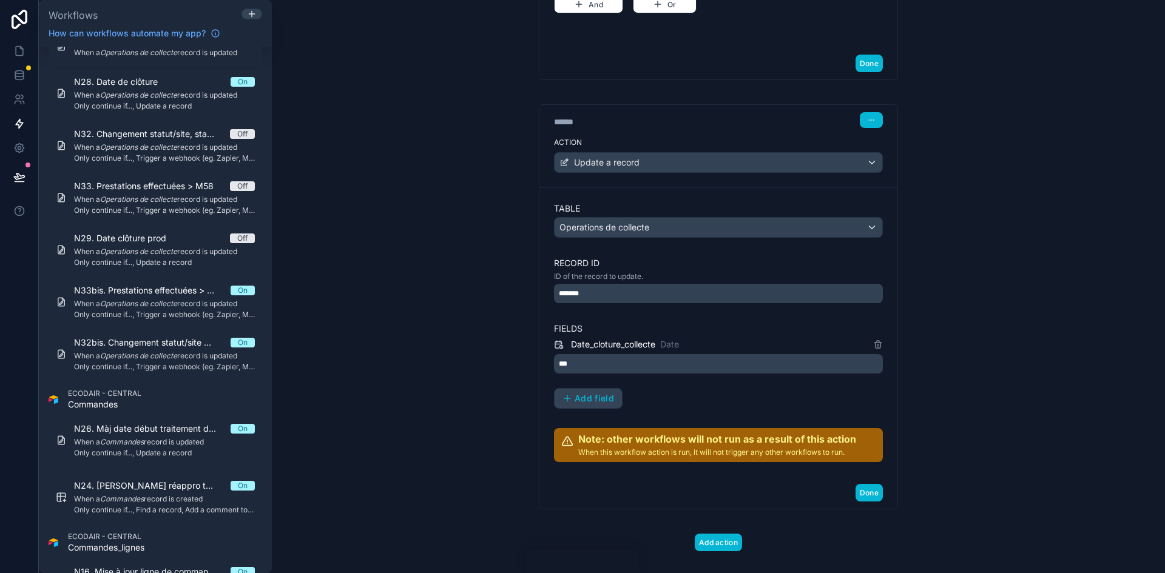
scroll to position [504, 0]
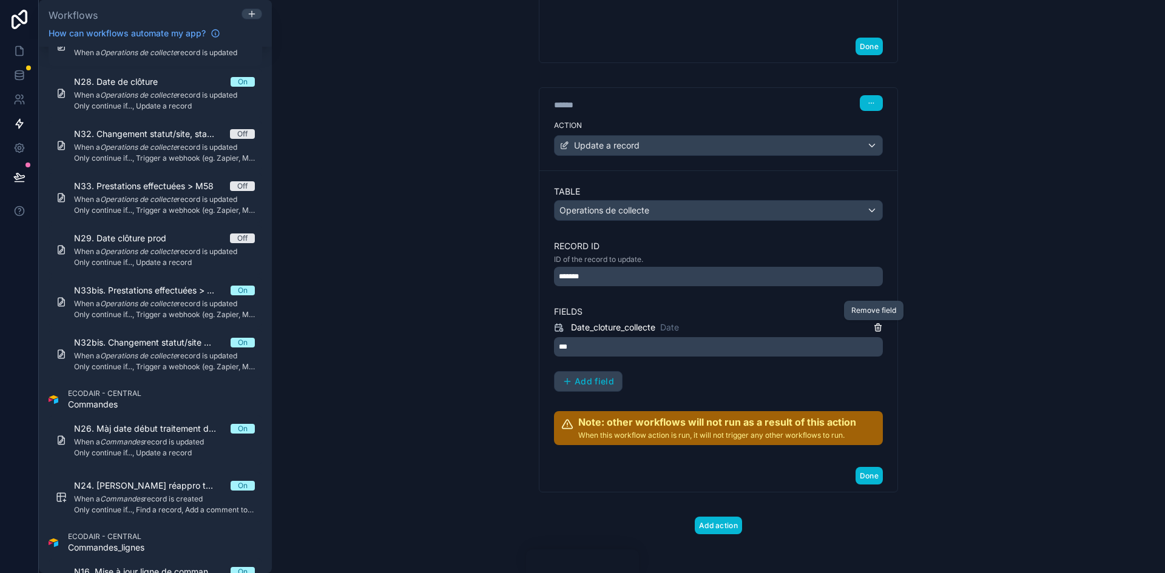
click at [776, 329] on icon at bounding box center [878, 328] width 10 height 10
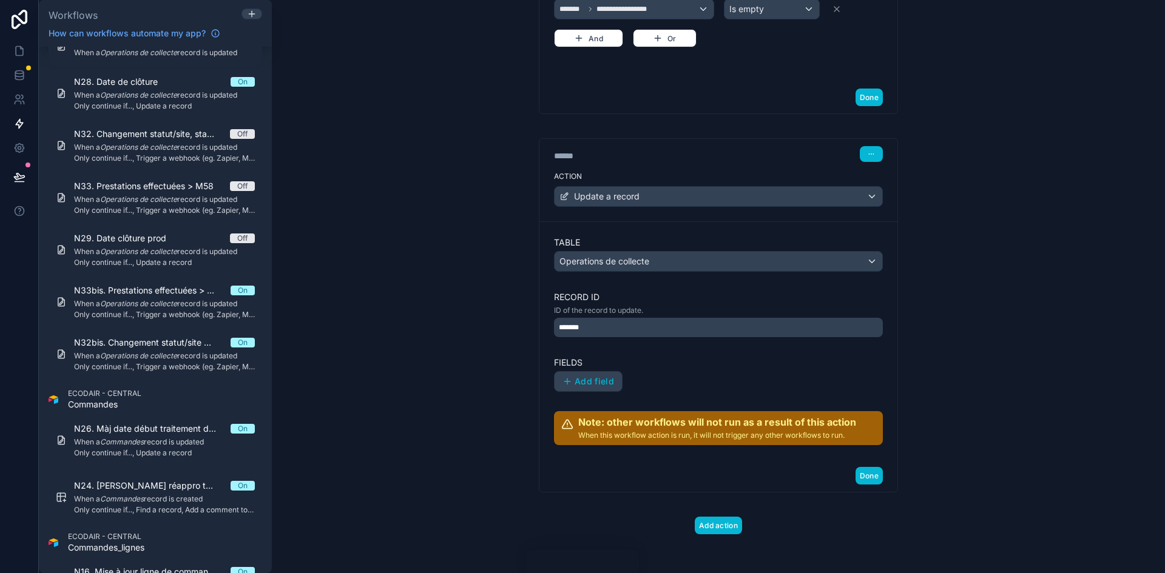
scroll to position [453, 0]
click at [582, 354] on span "Add field" at bounding box center [594, 381] width 39 height 11
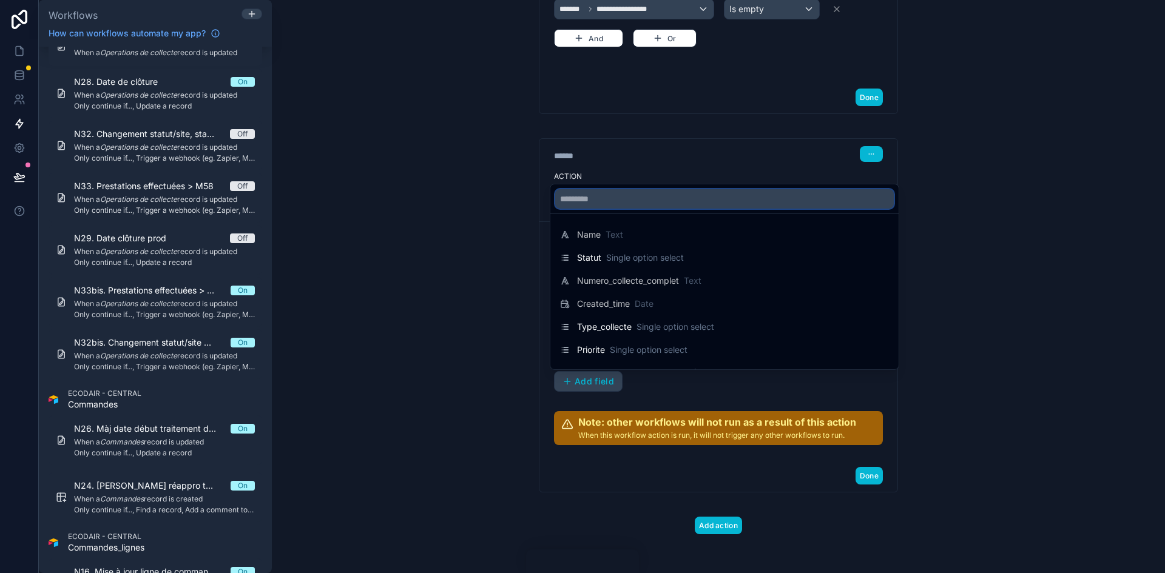
click at [607, 206] on input "text" at bounding box center [724, 198] width 339 height 19
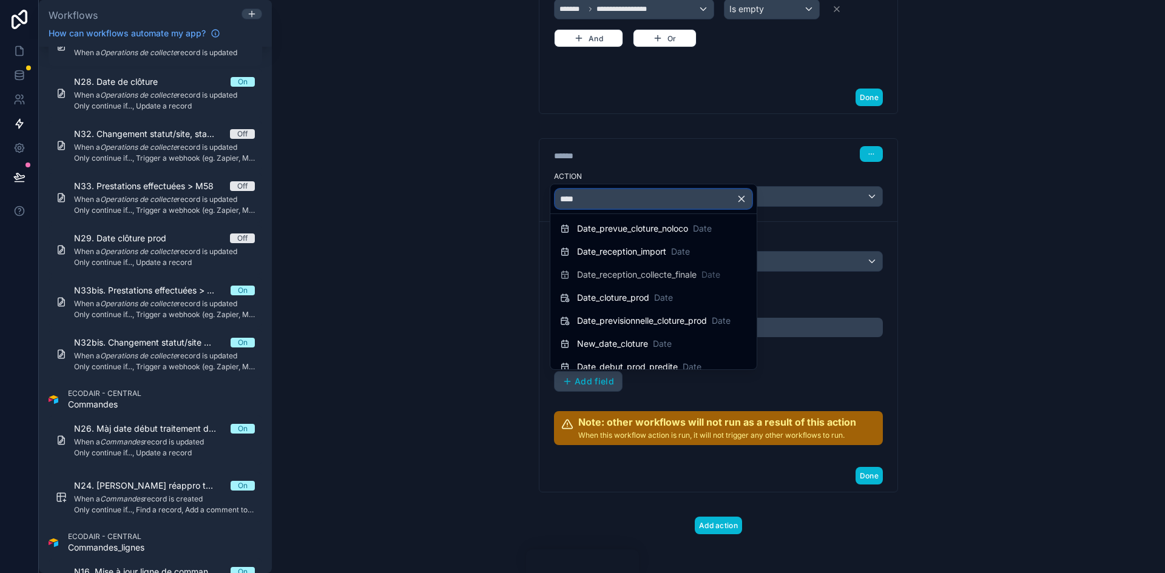
scroll to position [182, 0]
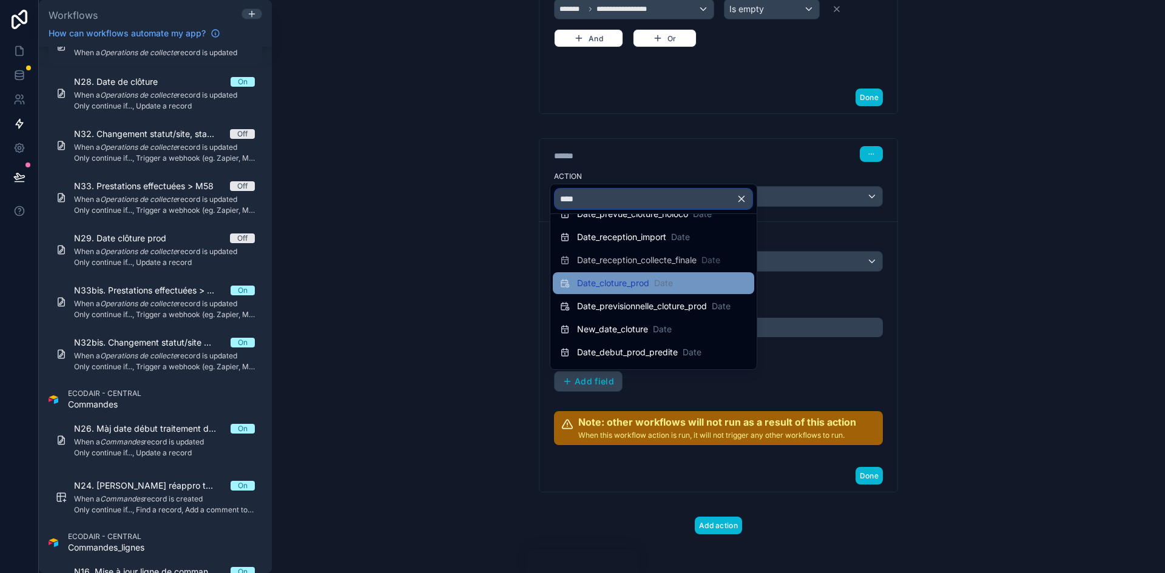
type input "****"
click at [646, 292] on div "Date_cloture_prod Date" at bounding box center [653, 283] width 201 height 22
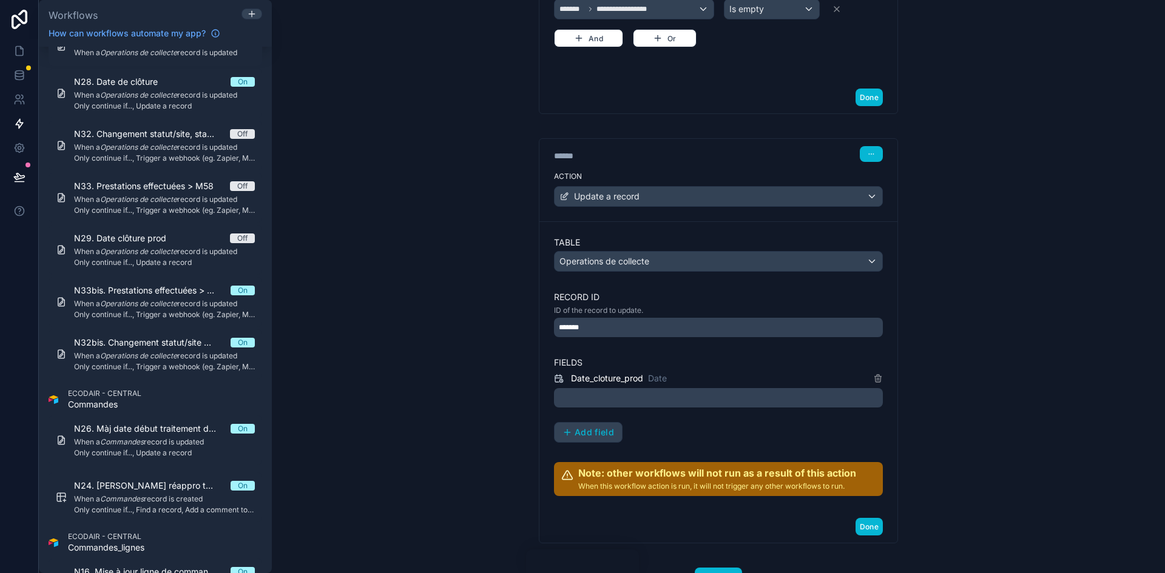
click at [650, 354] on div at bounding box center [718, 397] width 329 height 19
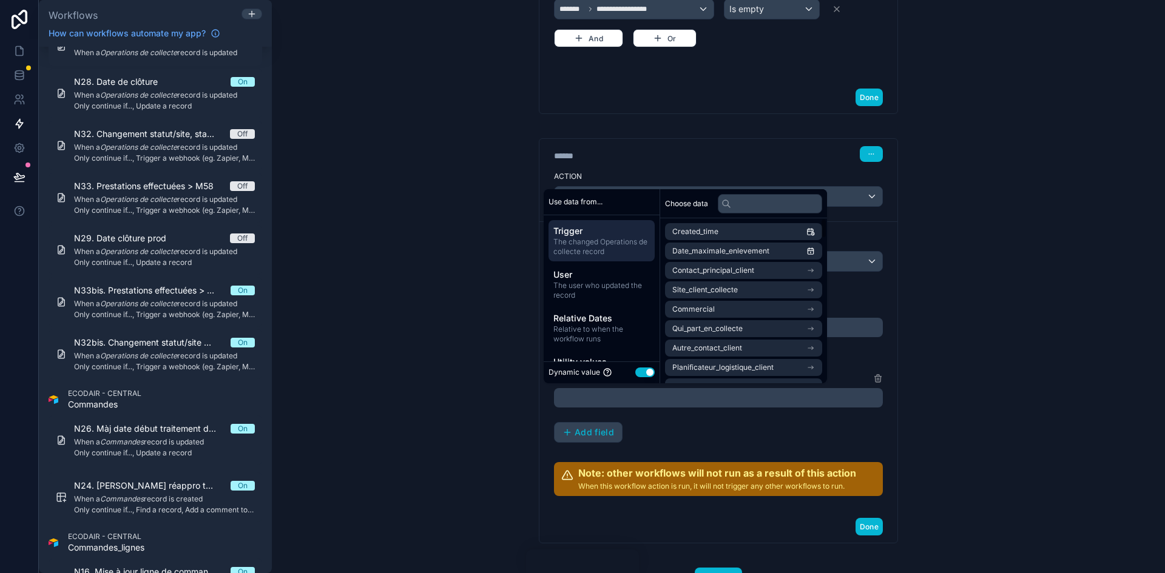
click at [648, 354] on button "Use setting" at bounding box center [644, 373] width 19 height 10
select select "****"
select select "*"
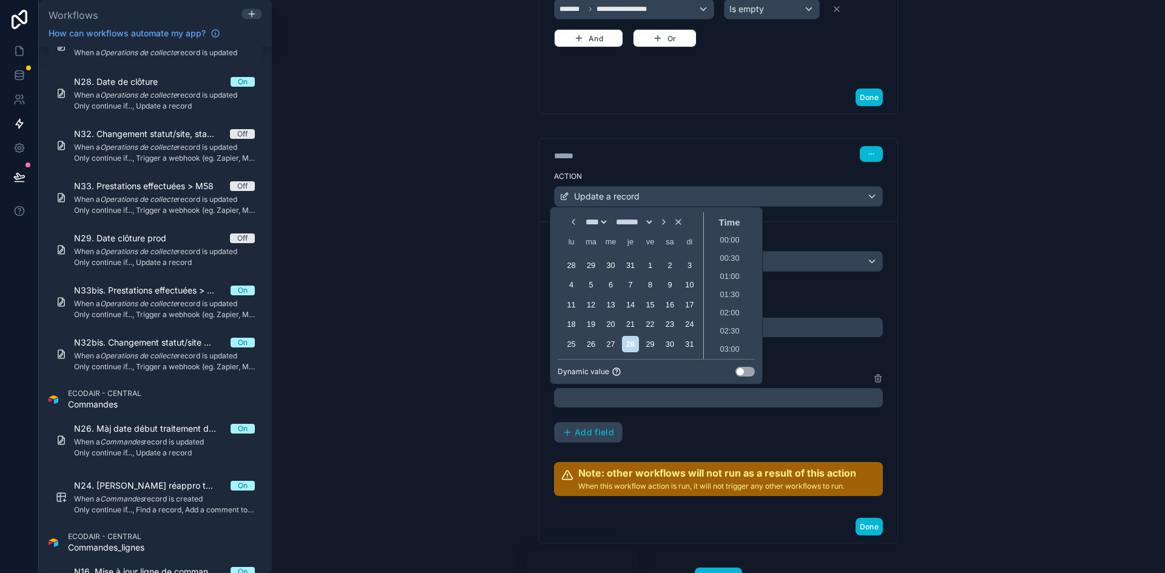
click at [746, 354] on button "Use setting" at bounding box center [744, 372] width 19 height 10
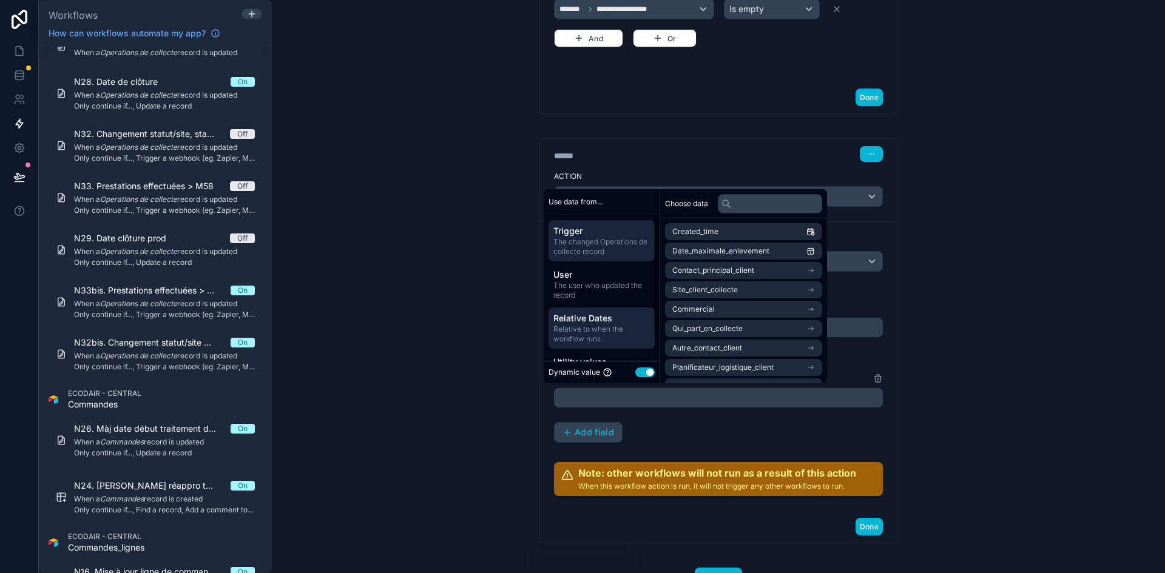
click at [623, 326] on span "Relative to when the workflow runs" at bounding box center [601, 334] width 96 height 19
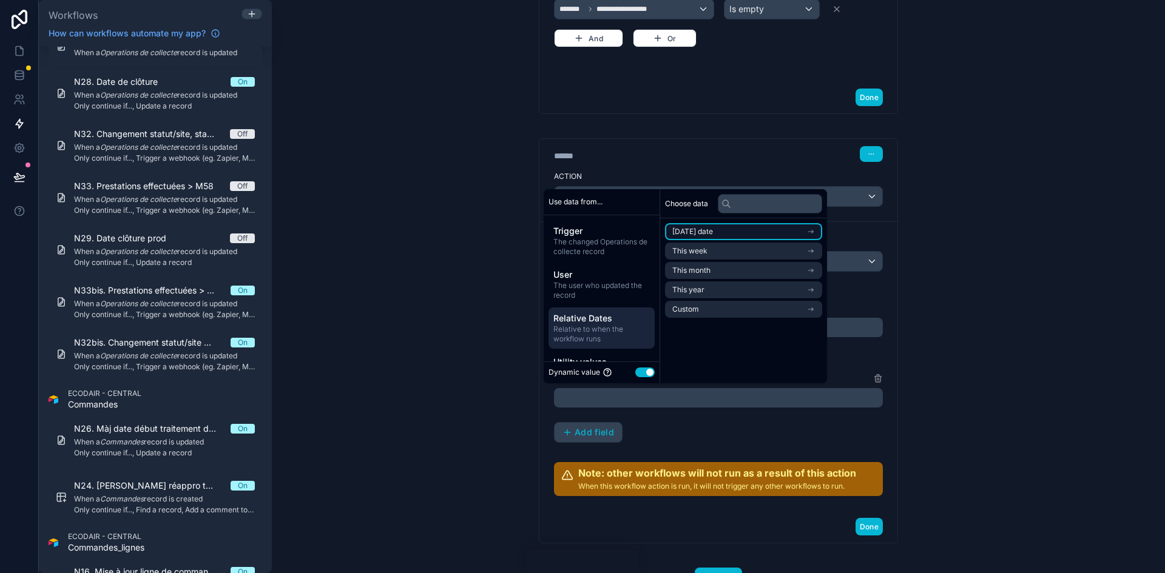
click at [705, 229] on span "Today's date" at bounding box center [692, 232] width 41 height 10
click at [720, 260] on li "Now" at bounding box center [743, 253] width 157 height 17
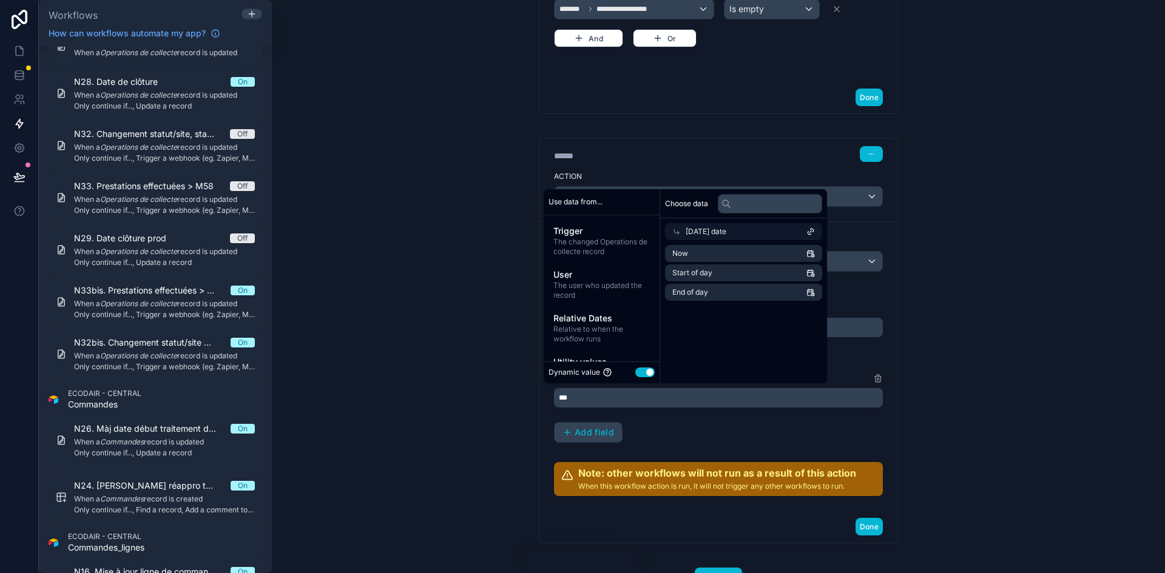
click at [693, 354] on div "Date_cloture_prod Date *** Add field" at bounding box center [718, 407] width 329 height 72
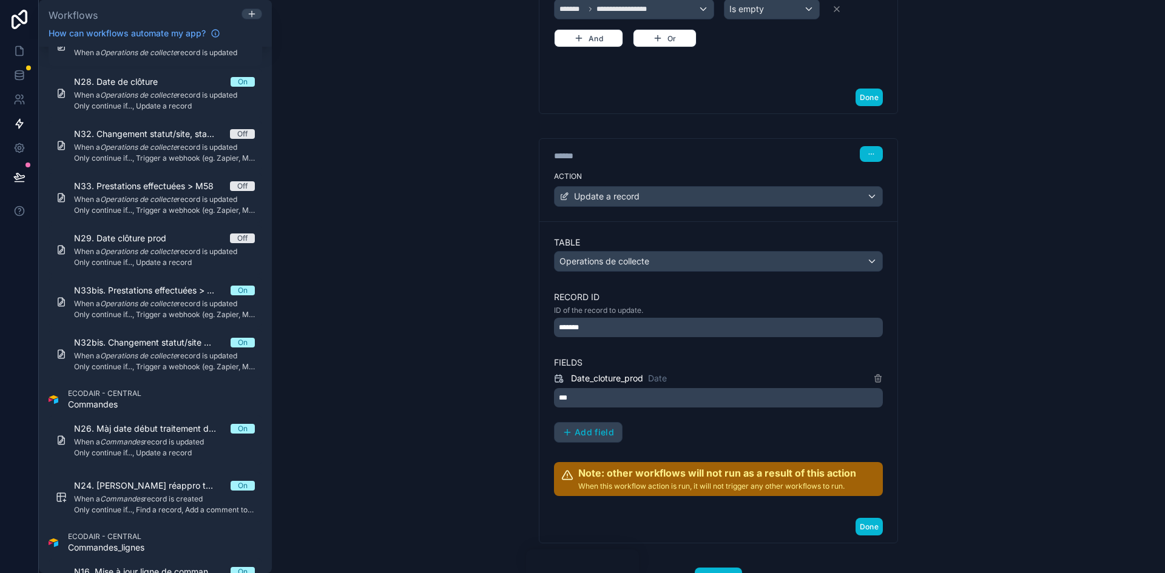
scroll to position [504, 0]
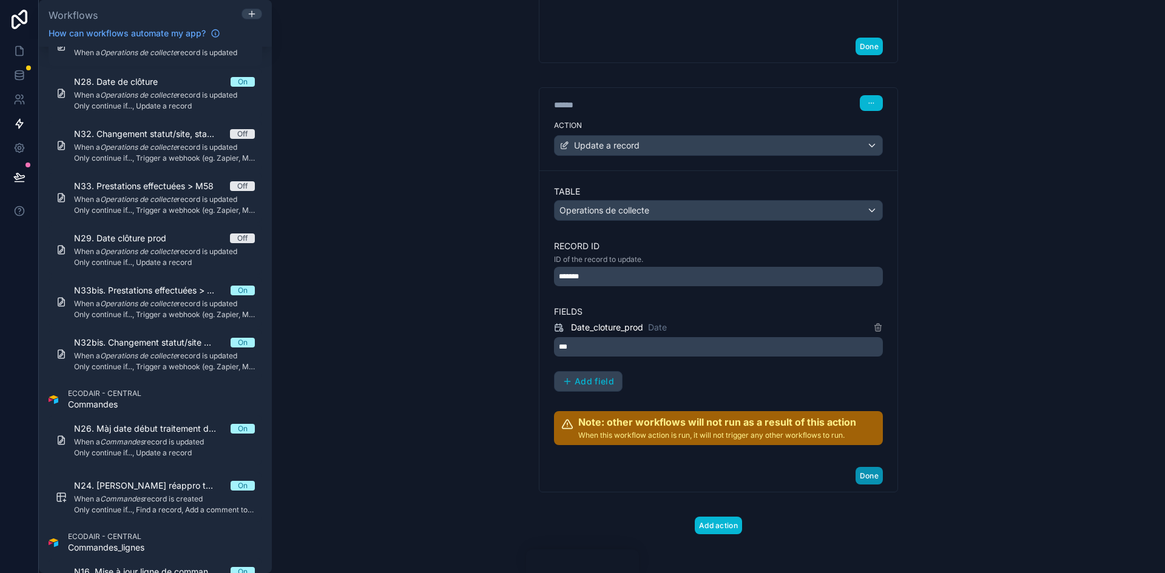
click at [776, 354] on button "Done" at bounding box center [869, 476] width 27 height 18
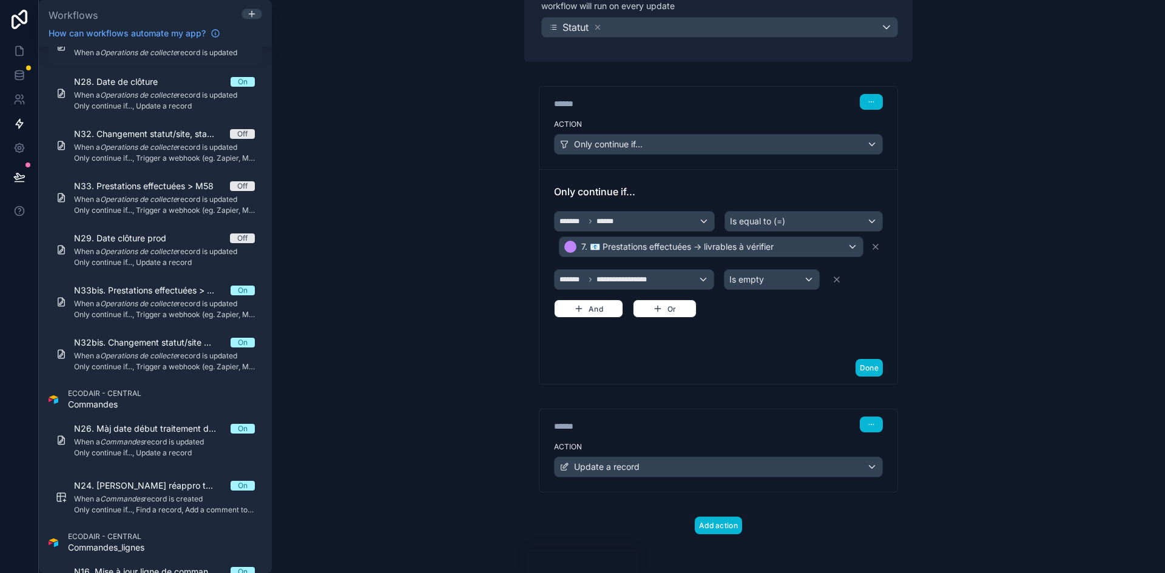
scroll to position [122, 0]
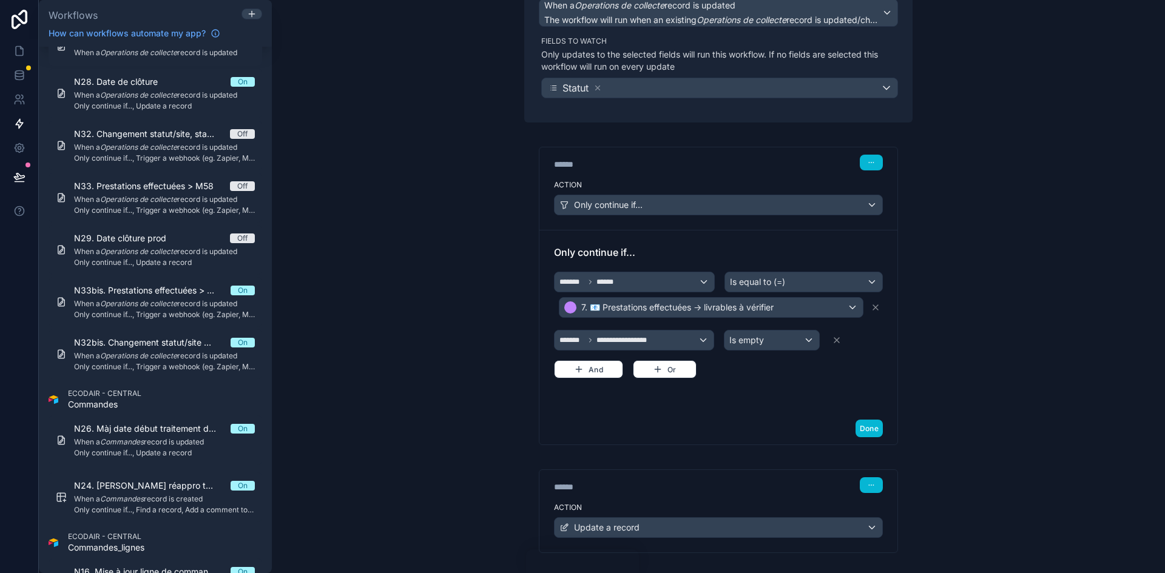
click at [737, 354] on div "****** Step 2" at bounding box center [718, 484] width 358 height 28
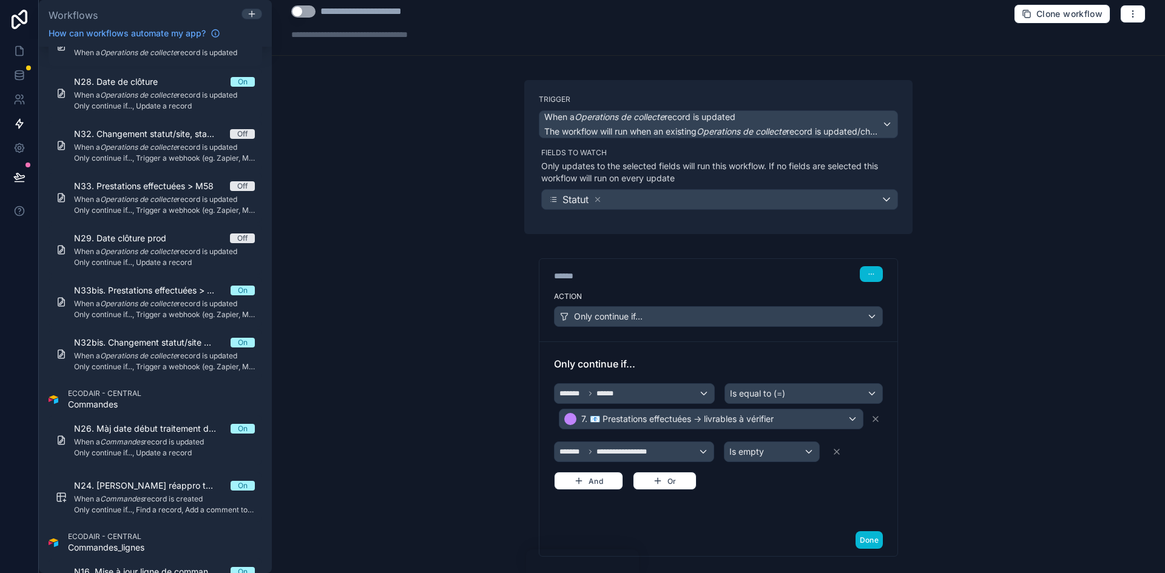
scroll to position [0, 0]
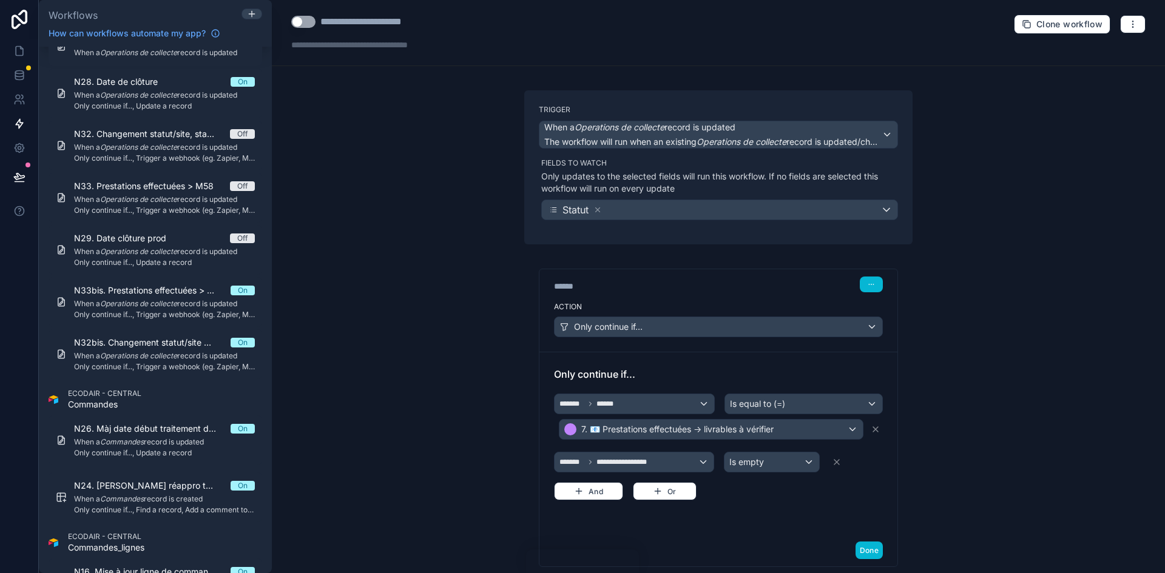
click at [304, 24] on button "Use setting" at bounding box center [303, 22] width 24 height 12
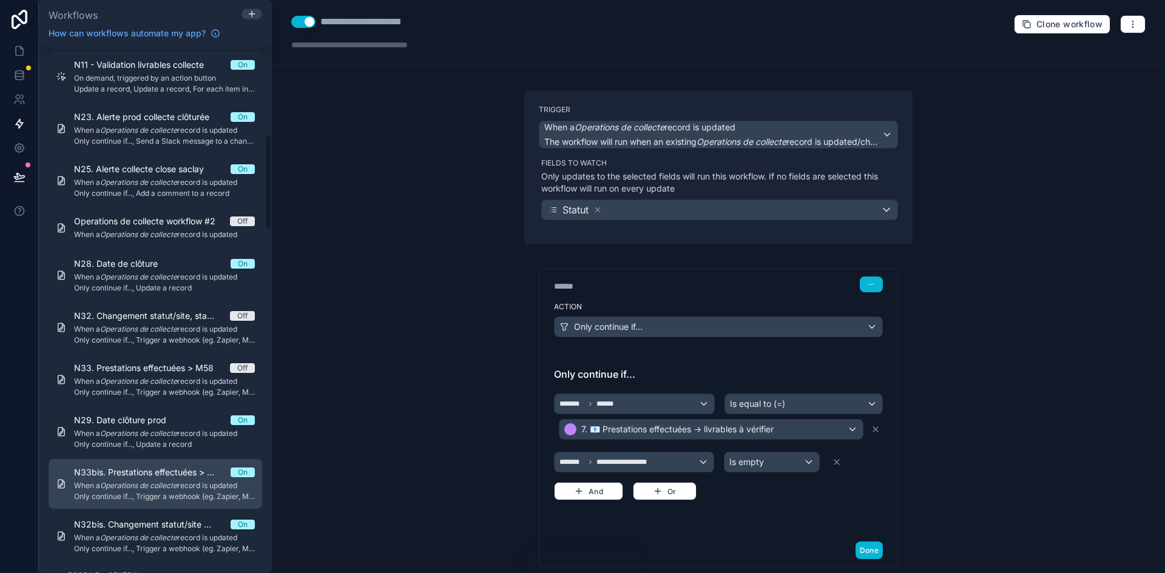
scroll to position [536, 0]
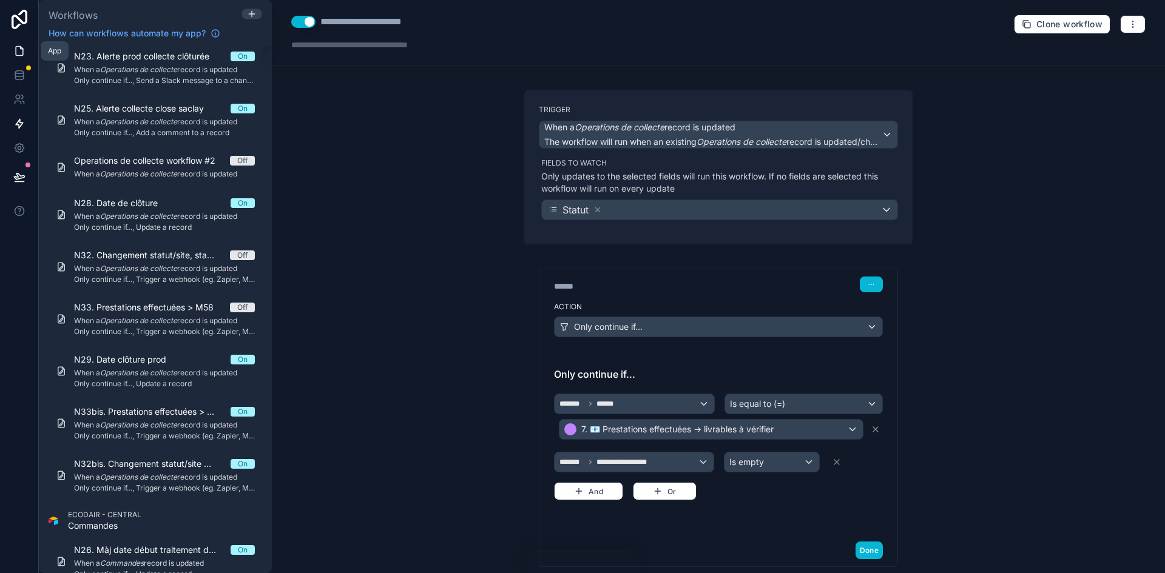
click at [22, 44] on link at bounding box center [19, 51] width 38 height 24
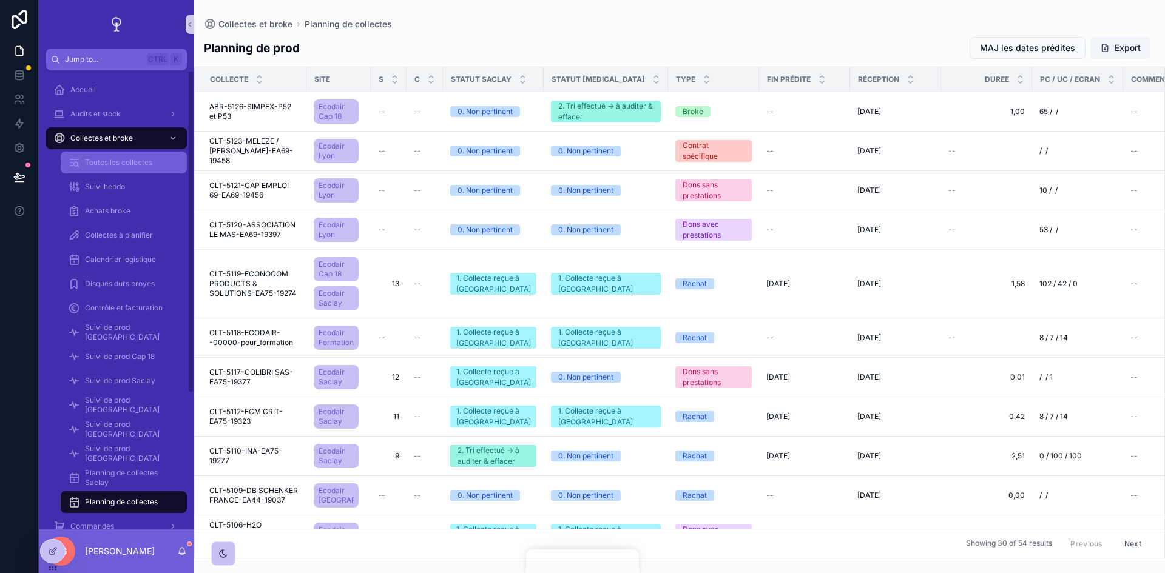
click at [110, 160] on span "Toutes les collectes" at bounding box center [118, 163] width 67 height 10
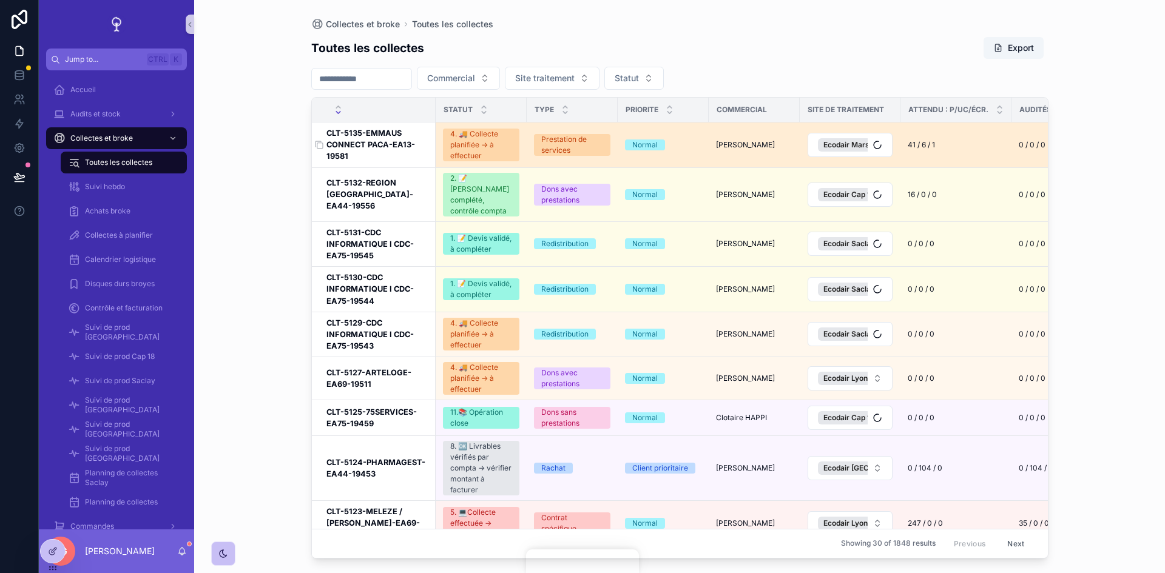
click at [375, 141] on h3 "CLT-5135-EMMAUS CONNECT PACA-EA13-19581" at bounding box center [377, 144] width 102 height 35
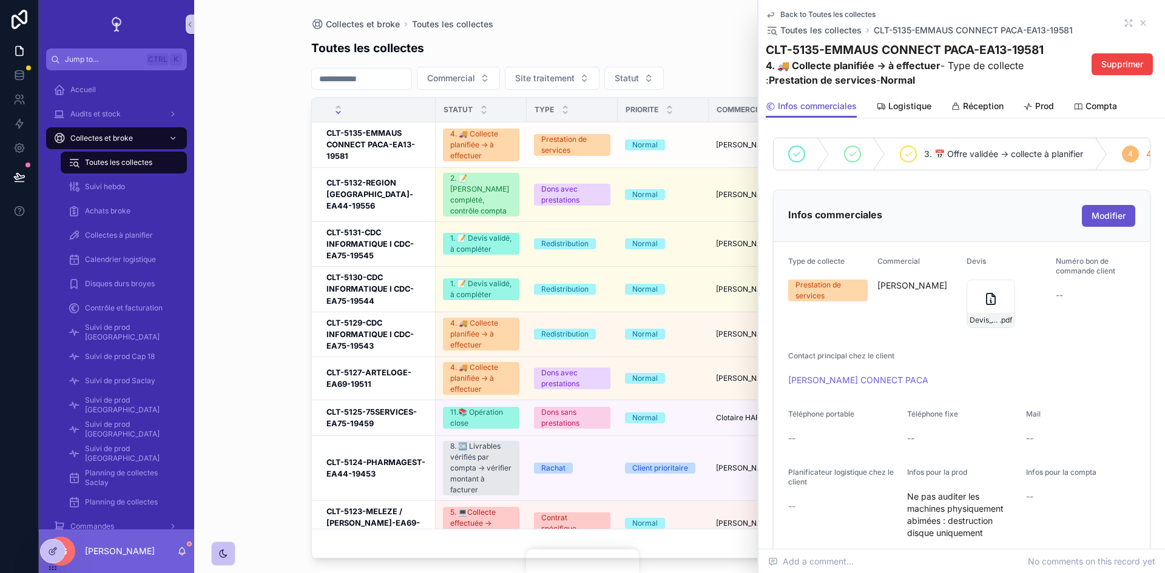
click at [776, 29] on div "Back to Toutes les collectes Toutes les collectes CLT-5135-EMMAUS CONNECT PACA-…" at bounding box center [962, 23] width 392 height 27
click at [776, 24] on icon "scrollable content" at bounding box center [1127, 25] width 2 height 2
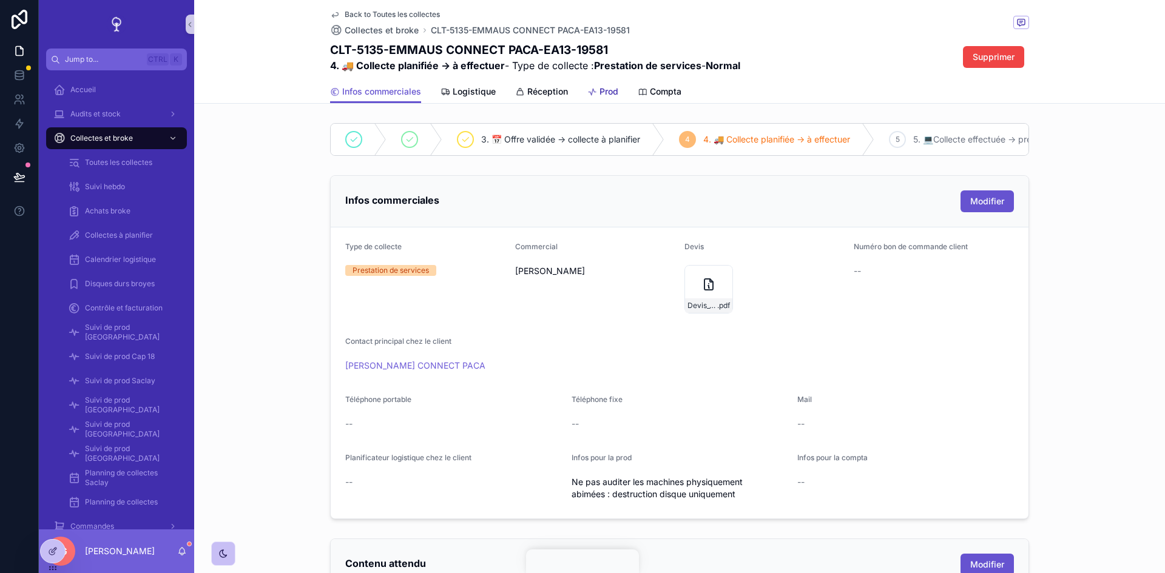
click at [600, 90] on span "Prod" at bounding box center [609, 92] width 19 height 12
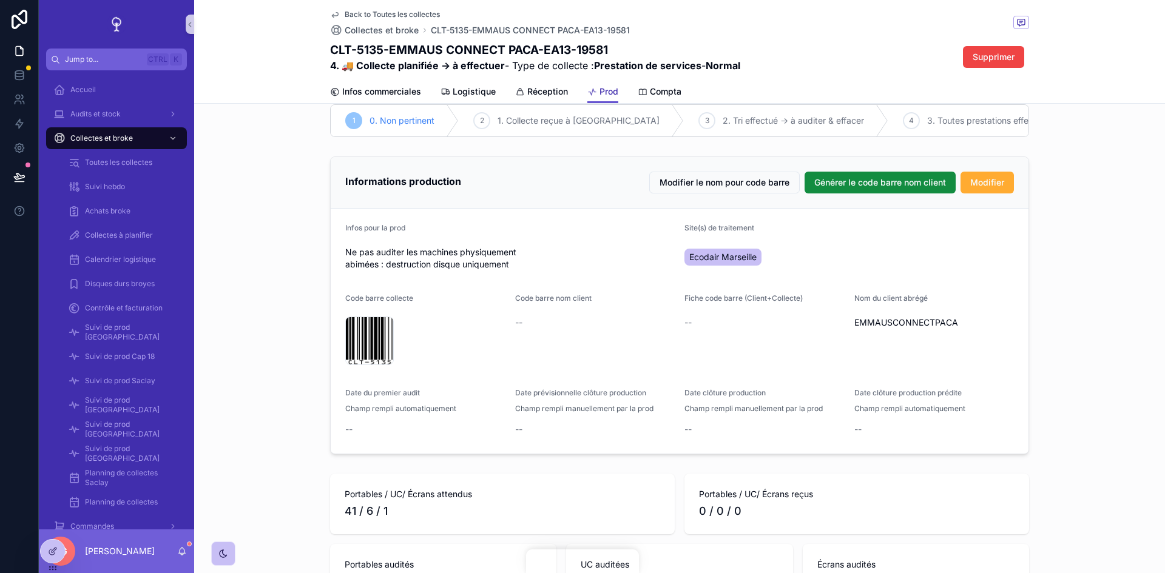
scroll to position [58, 0]
click at [56, 354] on div at bounding box center [53, 551] width 24 height 23
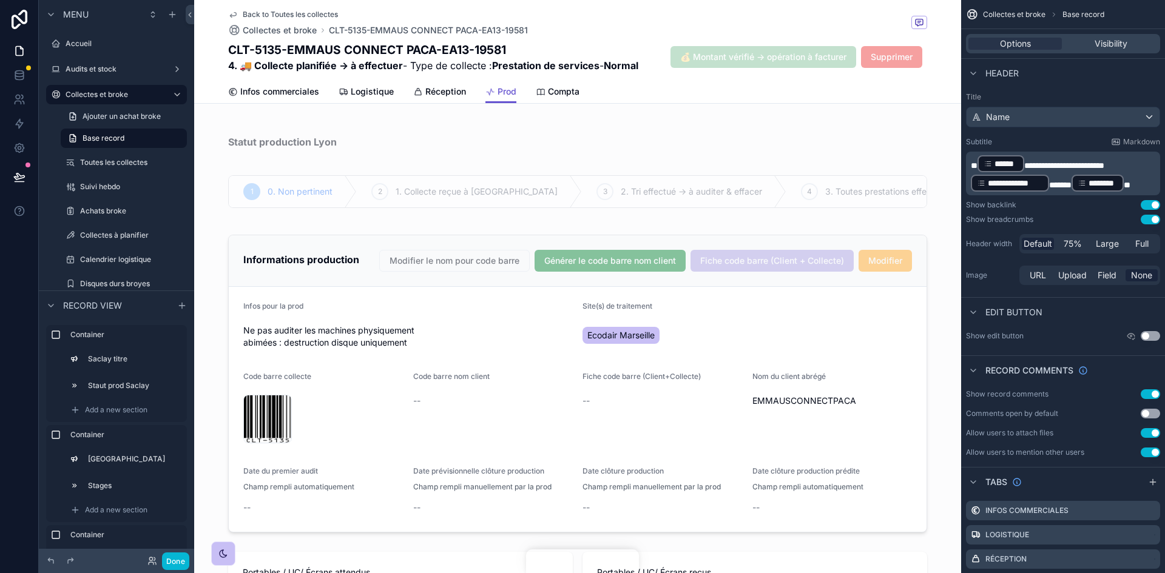
scroll to position [726, 0]
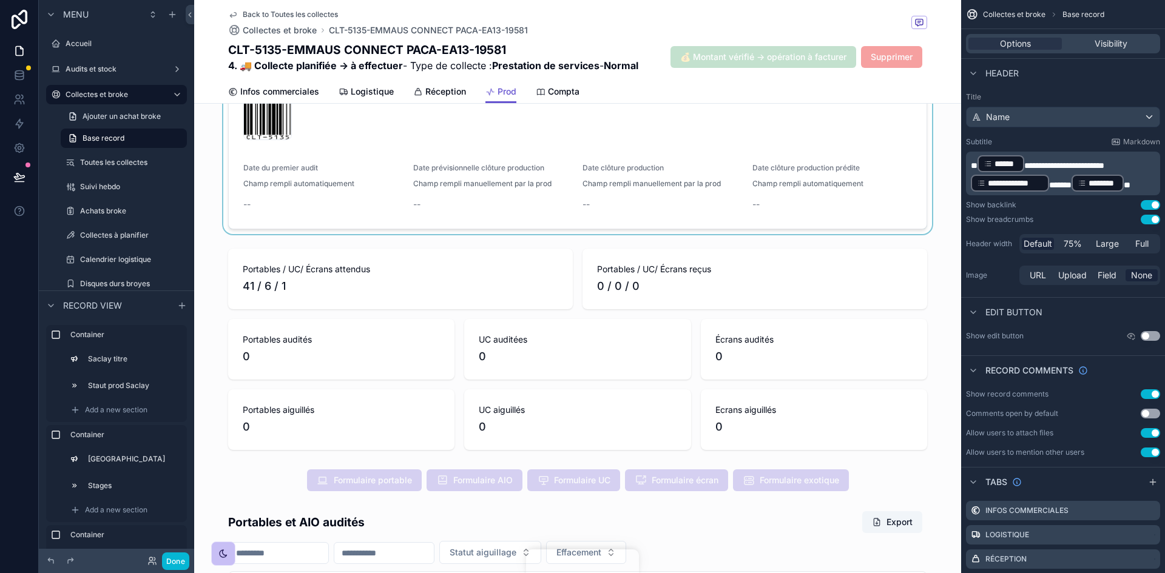
click at [706, 203] on div "scrollable content" at bounding box center [577, 81] width 767 height 308
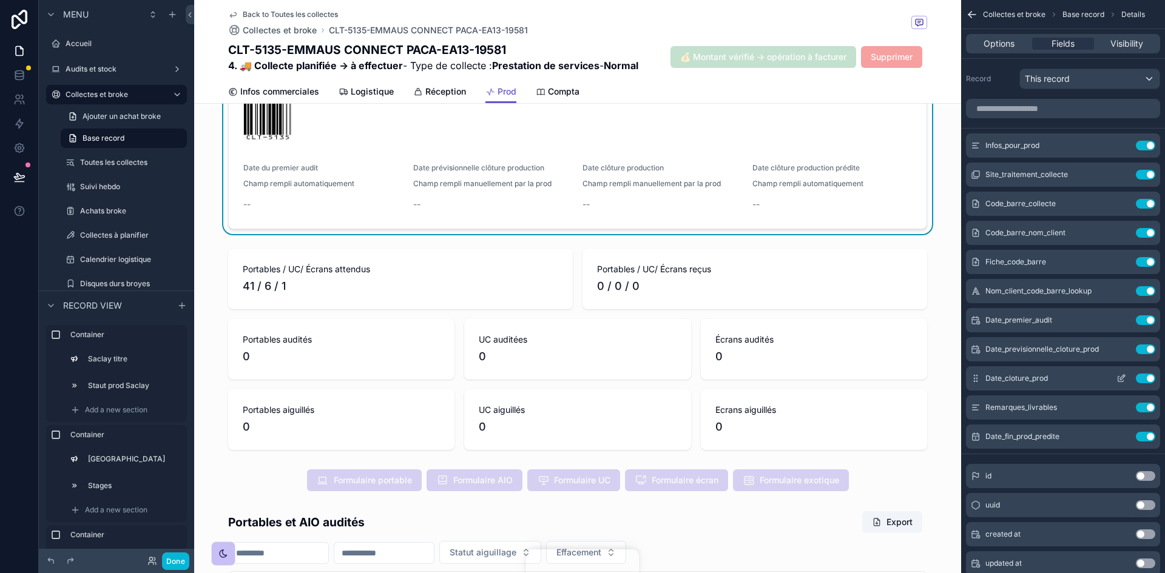
click at [776, 354] on icon "scrollable content" at bounding box center [1120, 379] width 5 height 5
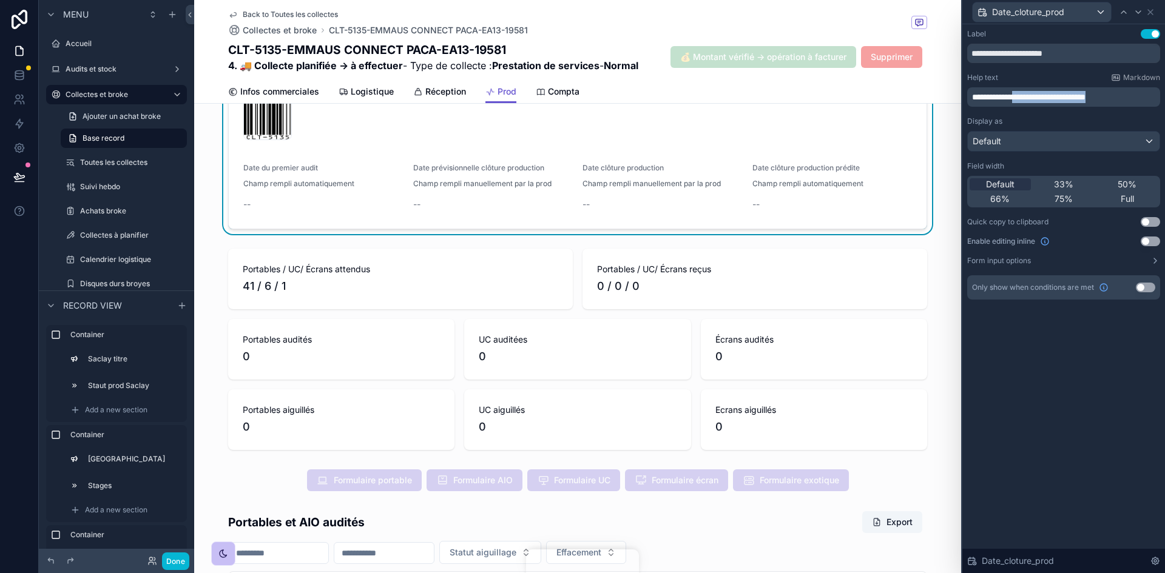
drag, startPoint x: 1140, startPoint y: 94, endPoint x: 1034, endPoint y: 100, distance: 106.3
click at [776, 100] on p "**********" at bounding box center [1065, 97] width 186 height 12
drag, startPoint x: 1089, startPoint y: 93, endPoint x: 956, endPoint y: 101, distance: 132.5
click at [776, 101] on div "**********" at bounding box center [582, 286] width 1165 height 573
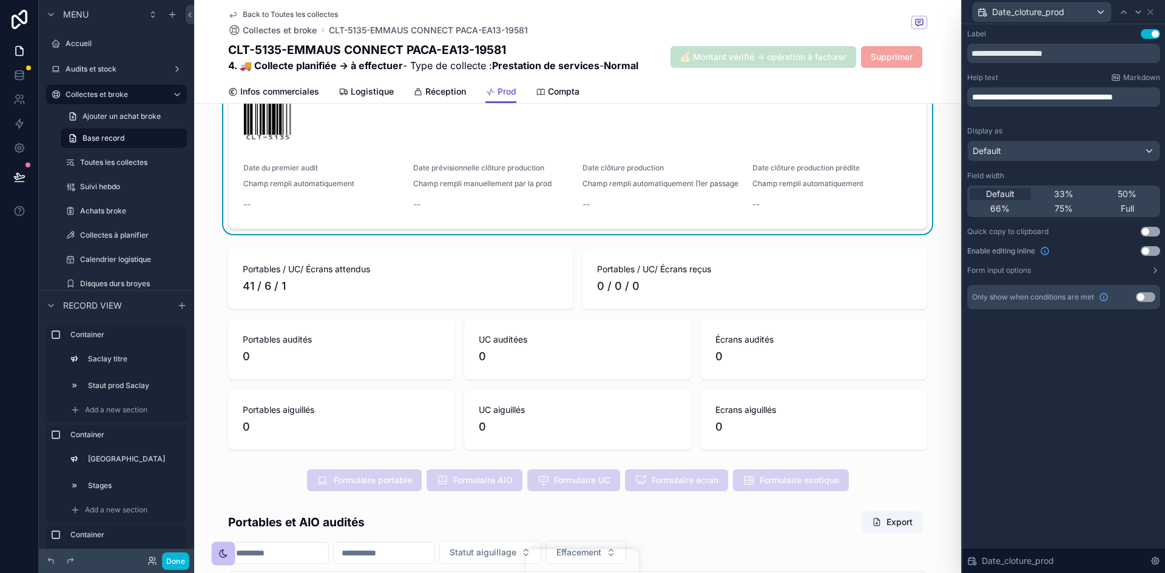
scroll to position [0, 0]
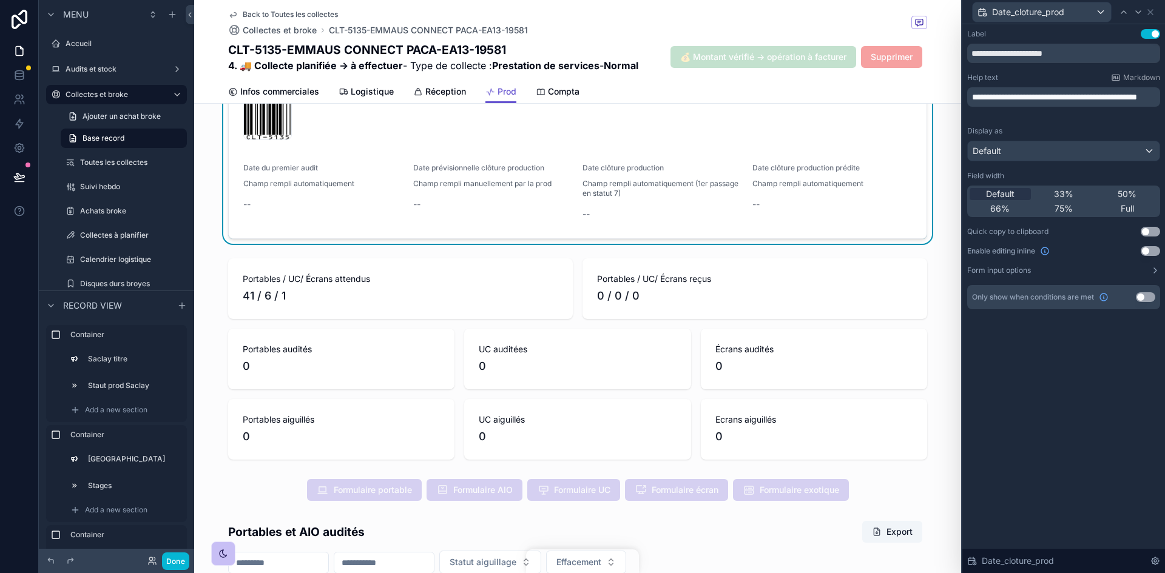
click at [316, 189] on span "Champ rempli automatiquement" at bounding box center [298, 184] width 111 height 10
click at [776, 10] on icon at bounding box center [1151, 12] width 10 height 10
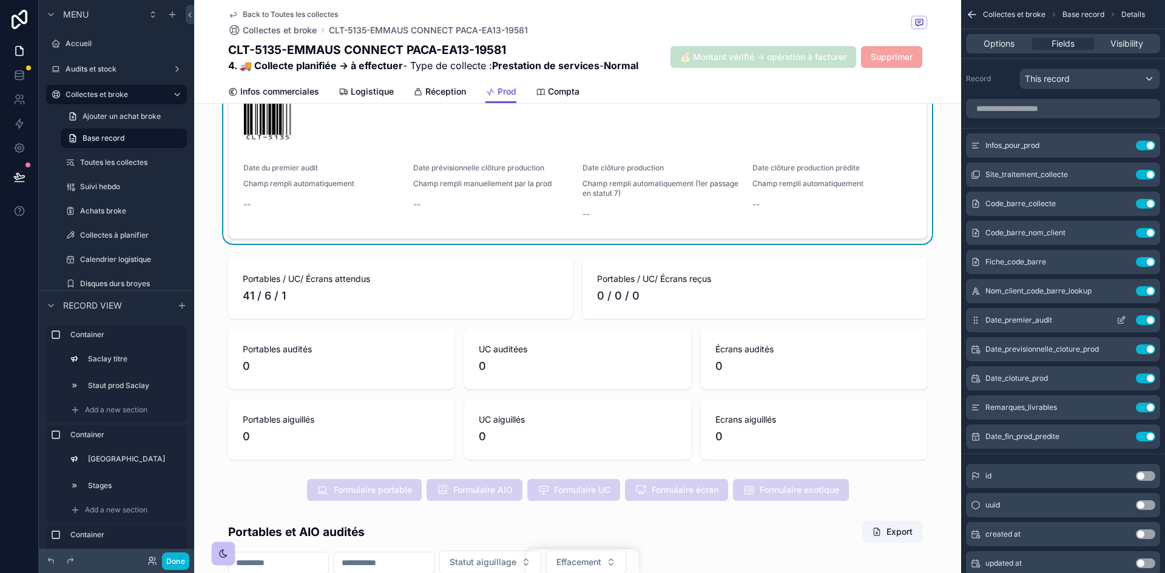
click at [776, 318] on icon "scrollable content" at bounding box center [1122, 321] width 10 height 10
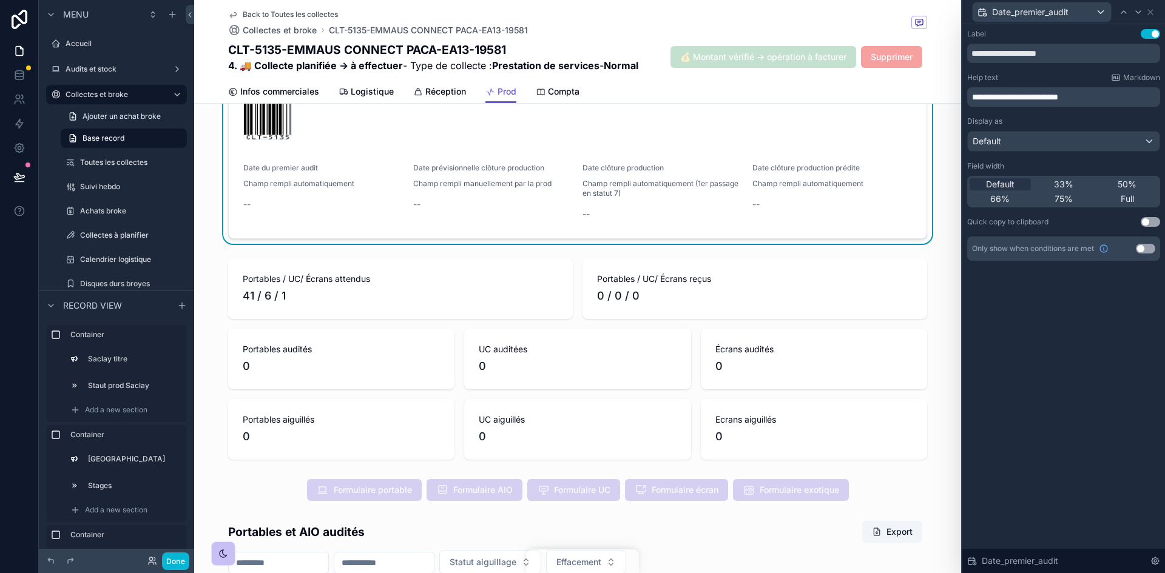
click at [776, 95] on p "**********" at bounding box center [1065, 97] width 186 height 12
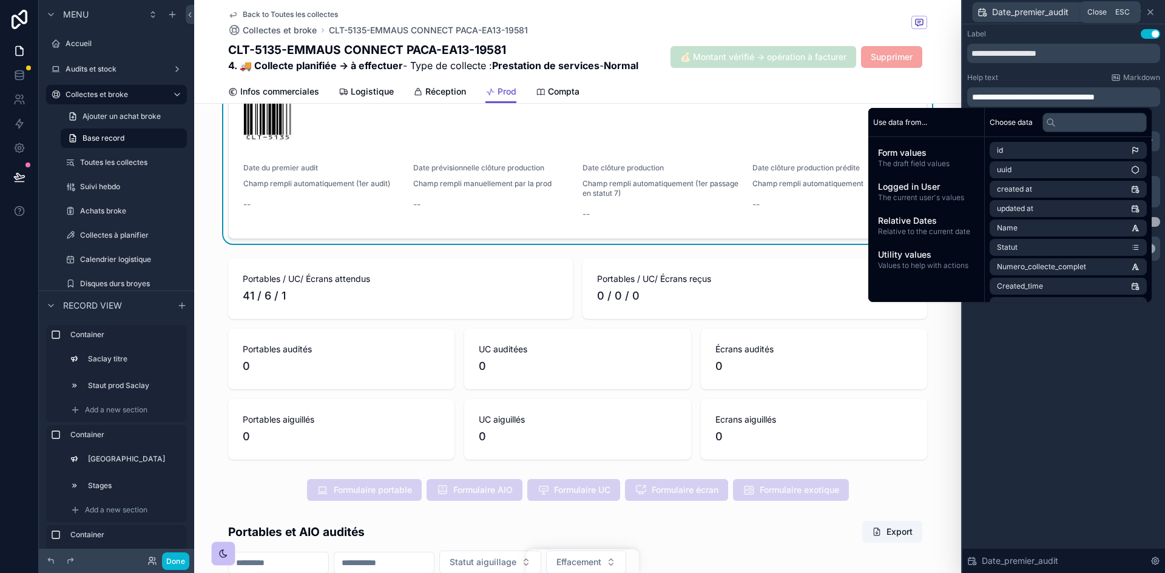
click at [776, 10] on icon at bounding box center [1151, 12] width 10 height 10
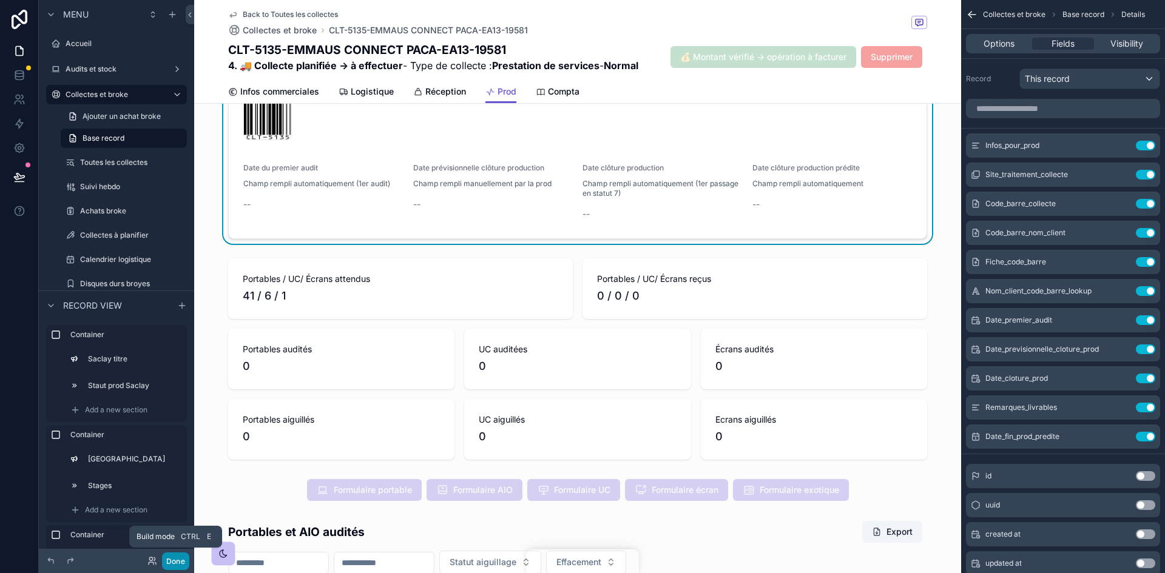
click at [174, 354] on button "Done" at bounding box center [175, 562] width 27 height 18
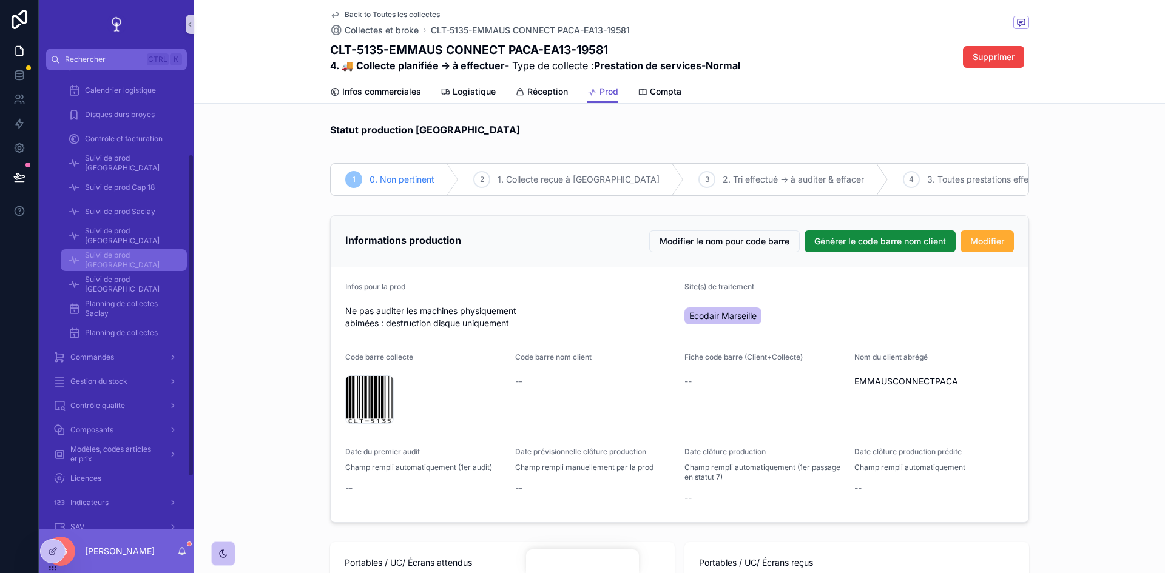
scroll to position [182, 0]
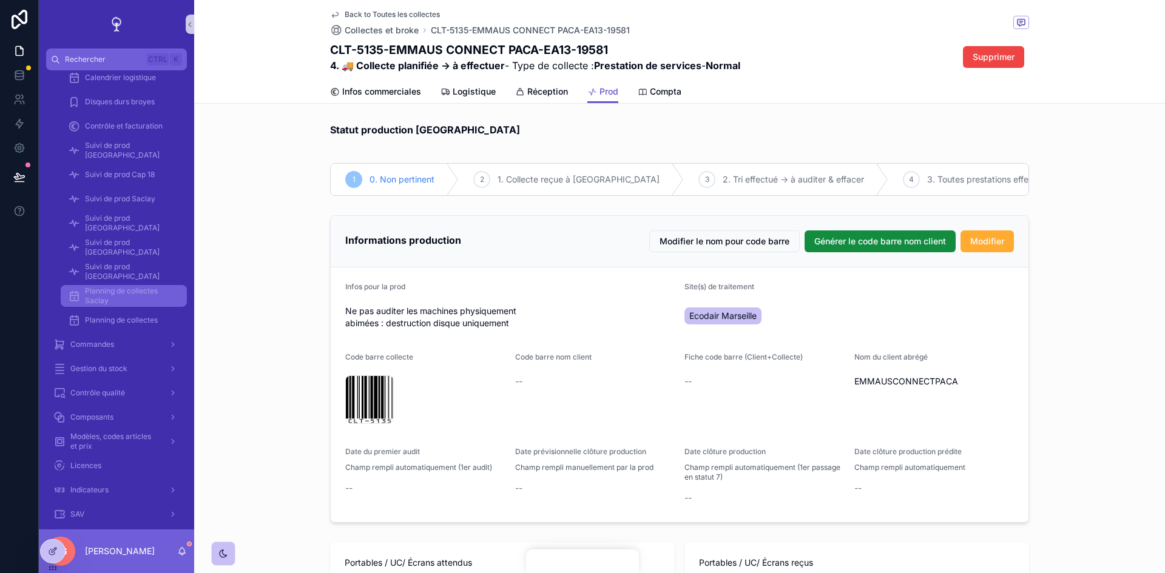
click at [117, 287] on span "Planning de collectes Saclay" at bounding box center [130, 295] width 90 height 19
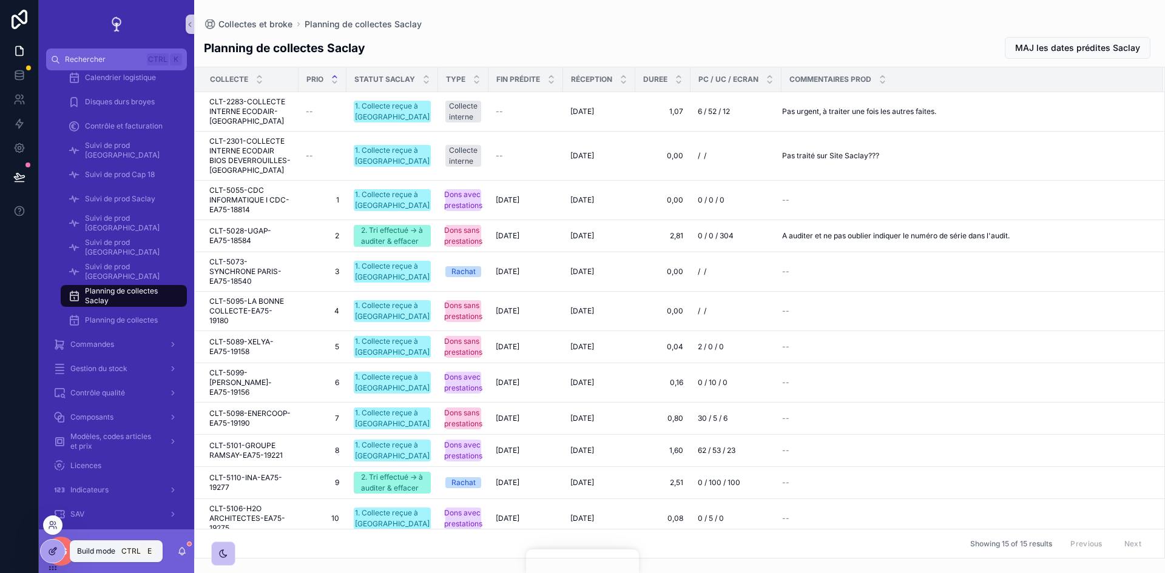
click at [57, 354] on icon at bounding box center [53, 552] width 10 height 10
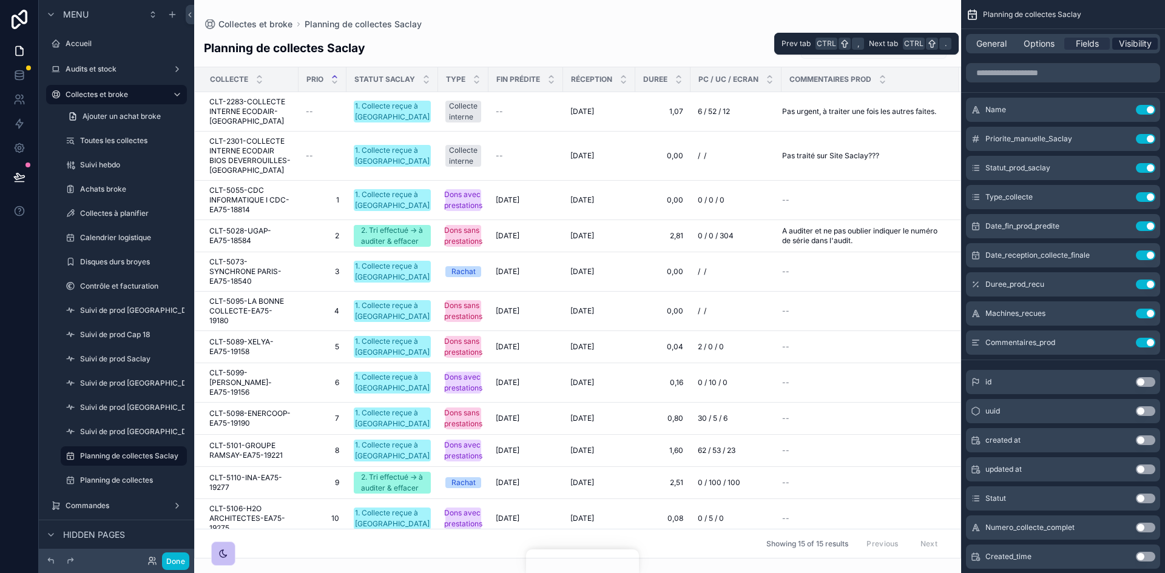
click at [776, 42] on span "Visibility" at bounding box center [1135, 44] width 33 height 12
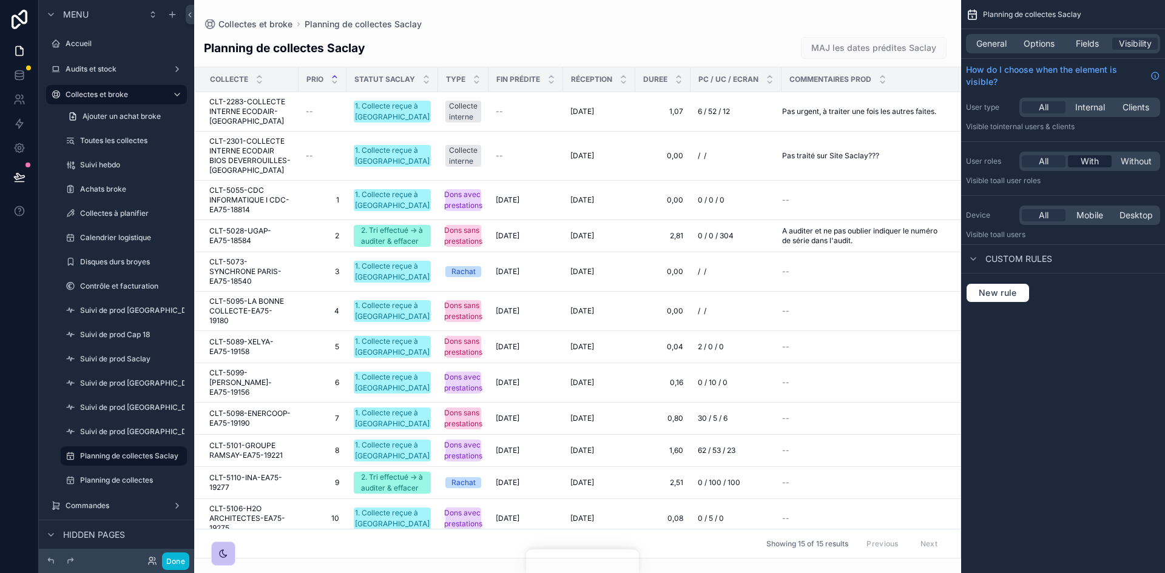
click at [776, 166] on div "With" at bounding box center [1090, 161] width 44 height 12
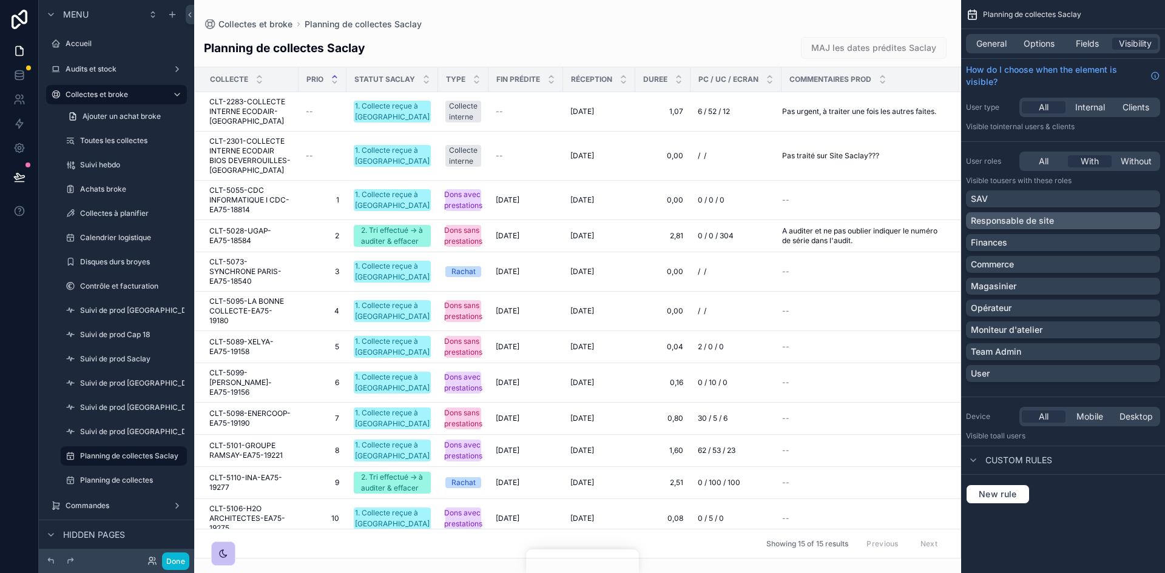
click at [776, 217] on div "Responsable de site" at bounding box center [1063, 221] width 184 height 12
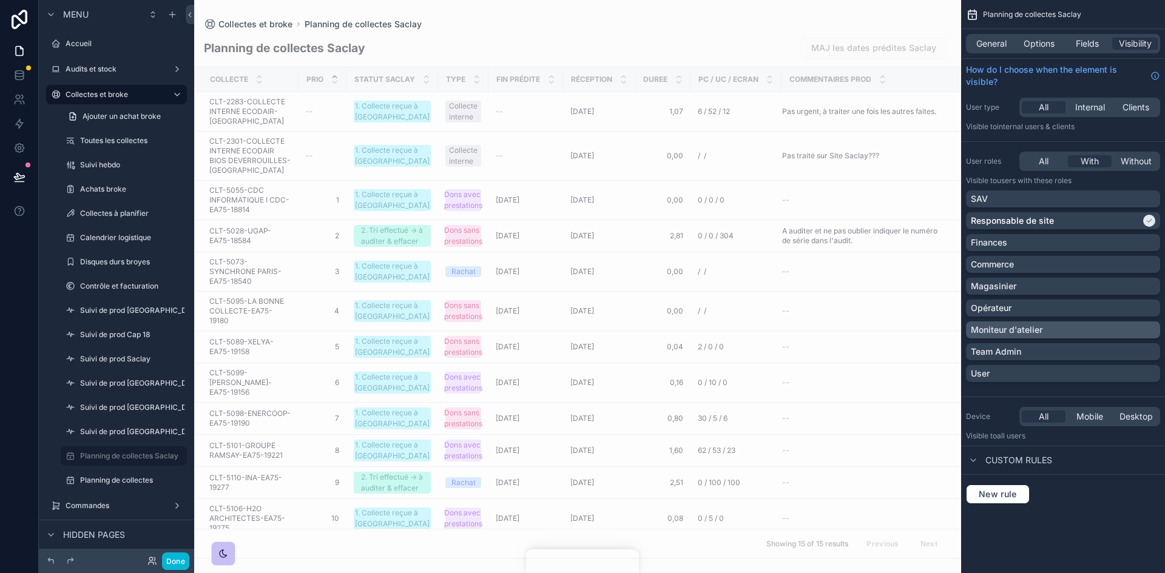
click at [776, 329] on div "Moniteur d'atelier" at bounding box center [1063, 330] width 184 height 12
drag, startPoint x: 175, startPoint y: 566, endPoint x: 150, endPoint y: 568, distance: 24.9
click at [175, 354] on button "Done" at bounding box center [175, 562] width 27 height 18
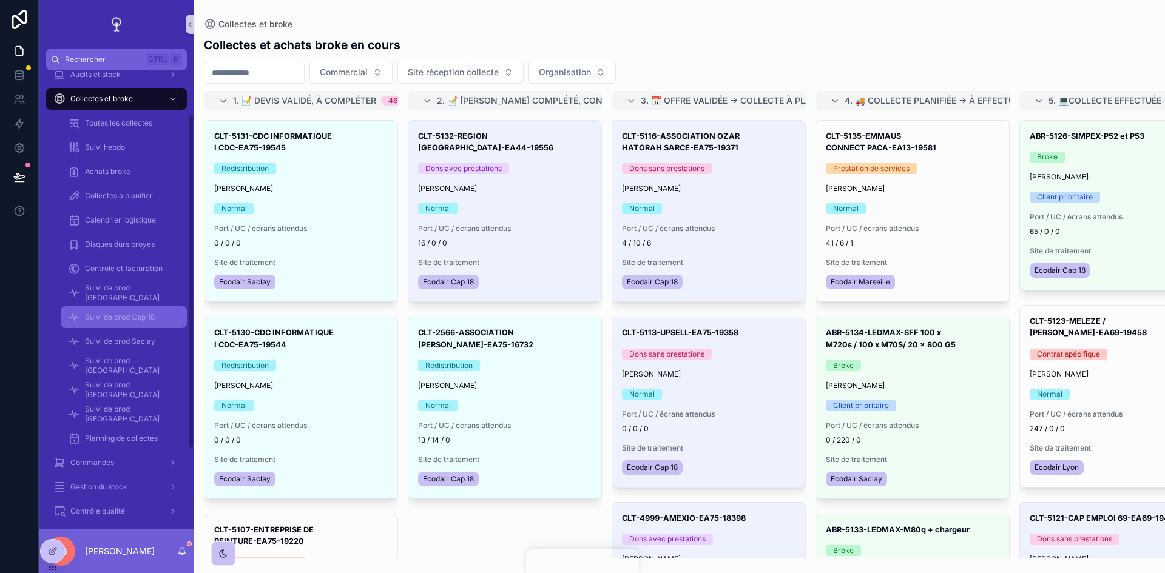
scroll to position [61, 0]
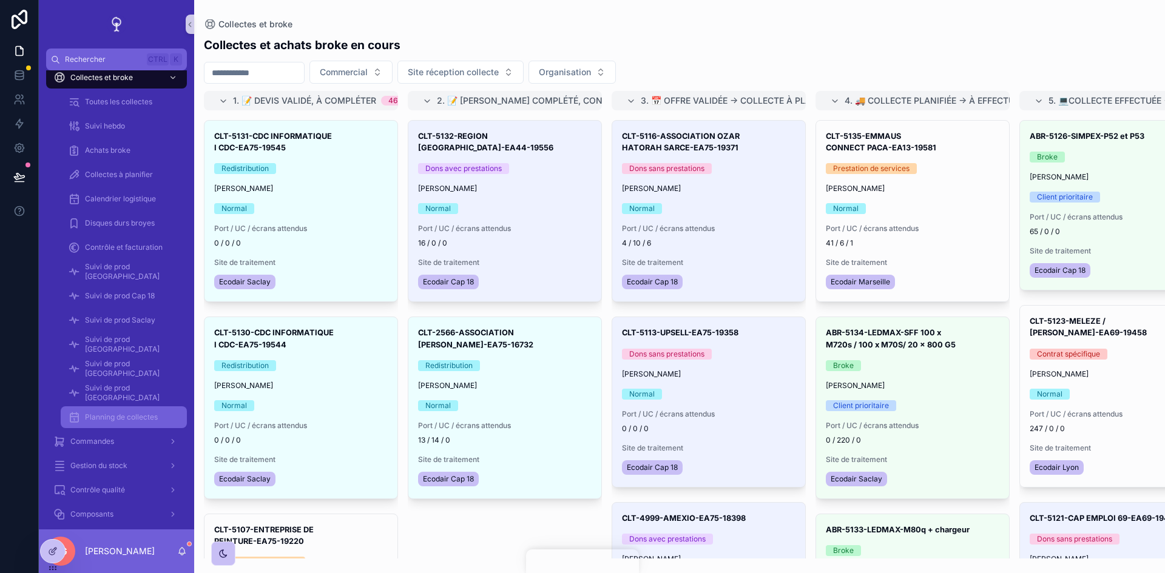
click at [147, 354] on span "Planning de collectes" at bounding box center [121, 418] width 73 height 10
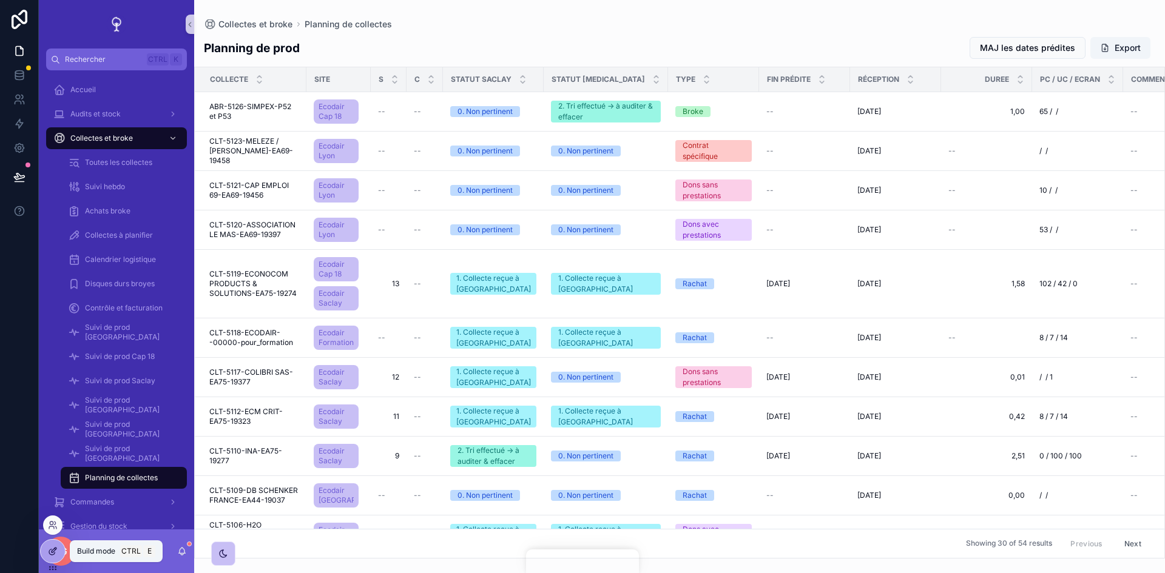
click at [62, 354] on div at bounding box center [53, 551] width 24 height 23
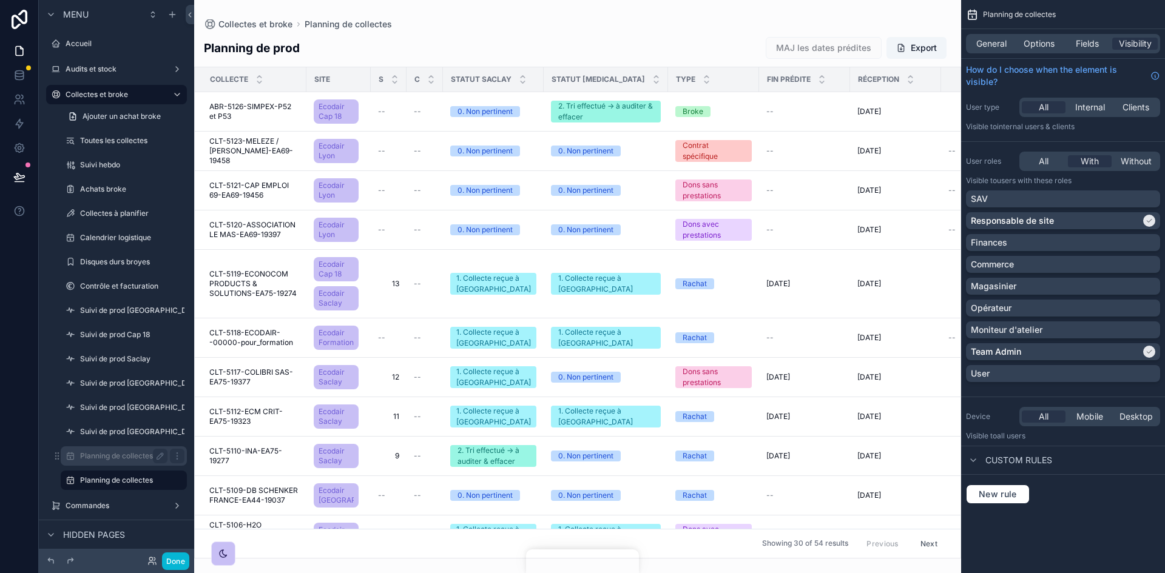
click at [128, 354] on label "Planning de collectes Saclay" at bounding box center [129, 456] width 98 height 10
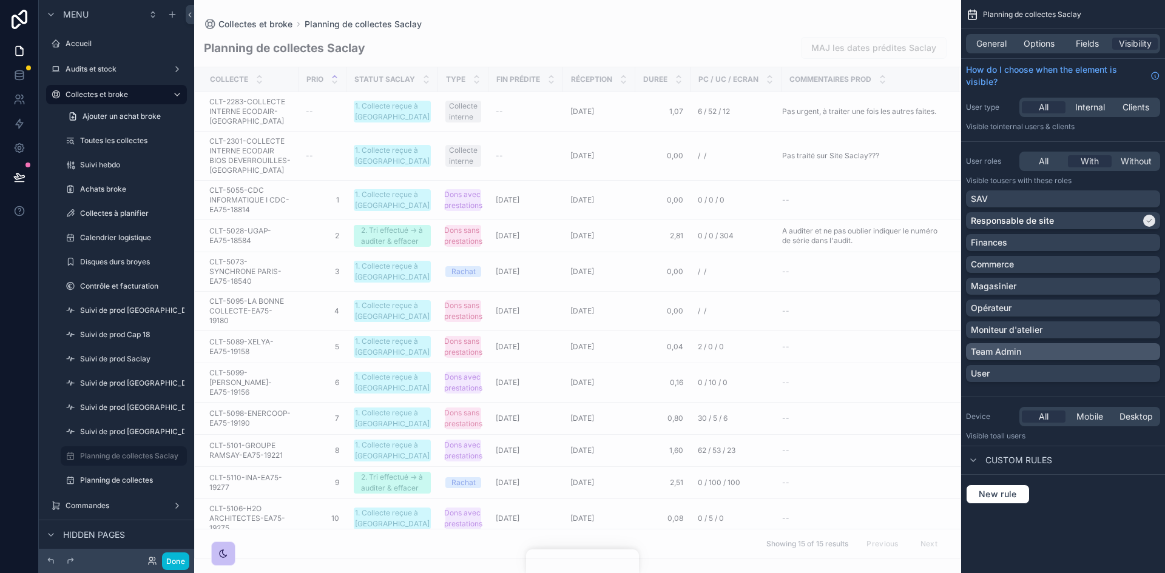
click at [776, 350] on div "Team Admin" at bounding box center [1063, 352] width 184 height 12
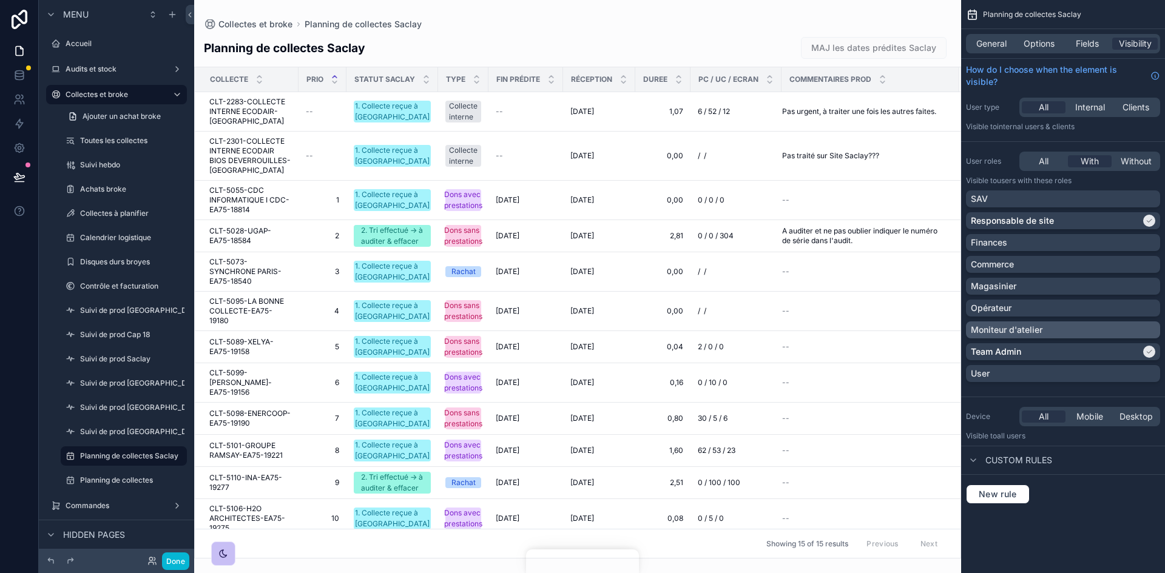
click at [776, 336] on div "Moniteur d'atelier" at bounding box center [1063, 330] width 194 height 17
click at [149, 354] on icon at bounding box center [152, 561] width 10 height 10
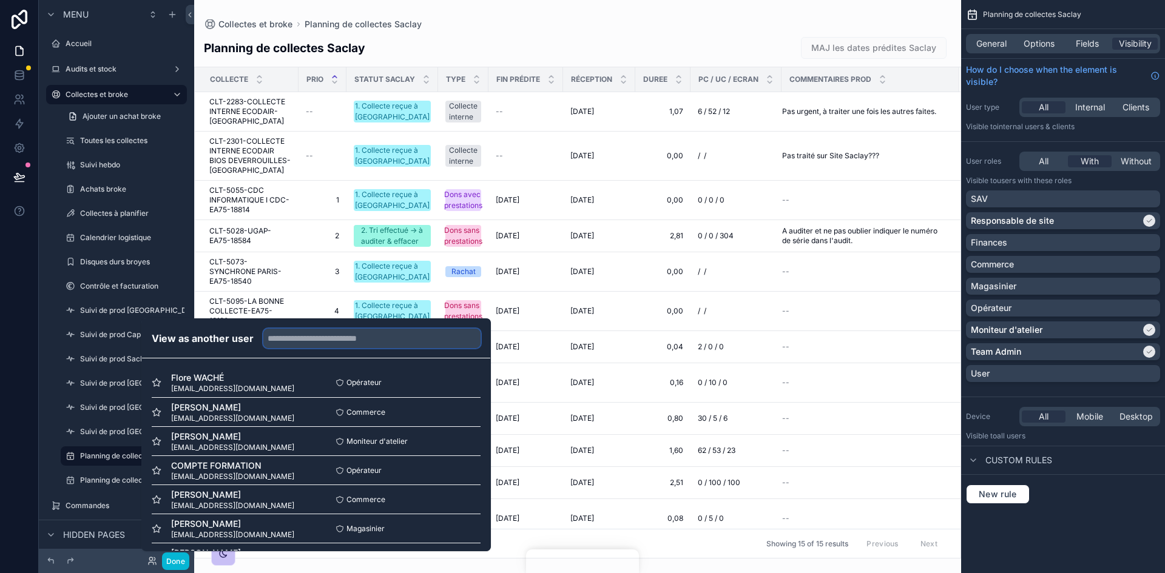
click at [332, 342] on input "text" at bounding box center [371, 338] width 217 height 19
type input "*"
type input "****"
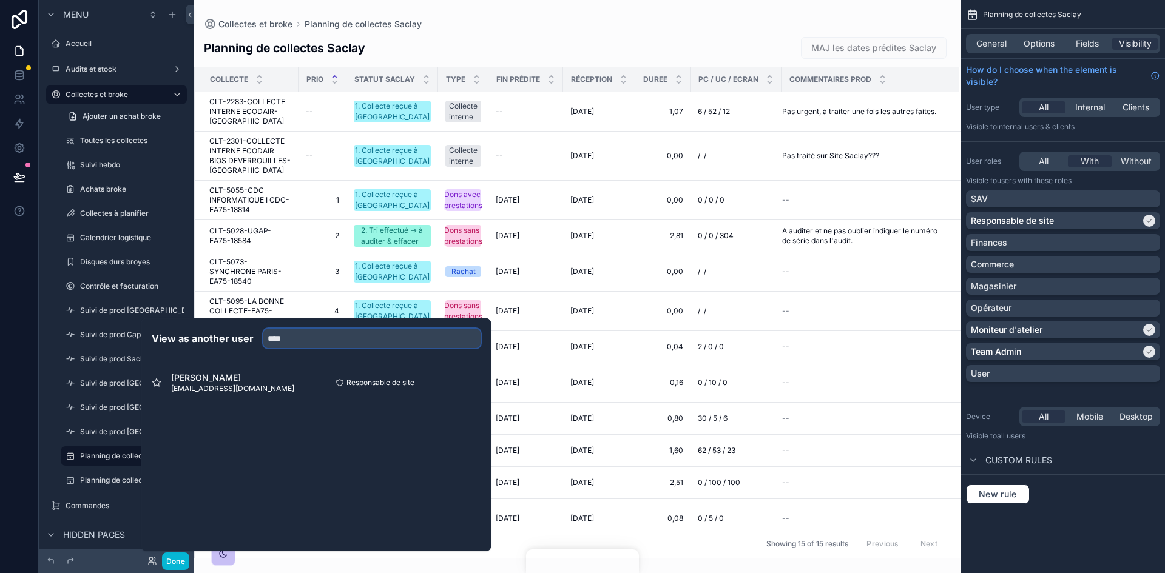
drag, startPoint x: 332, startPoint y: 342, endPoint x: 257, endPoint y: 334, distance: 75.6
click at [257, 334] on div "****" at bounding box center [367, 338] width 227 height 19
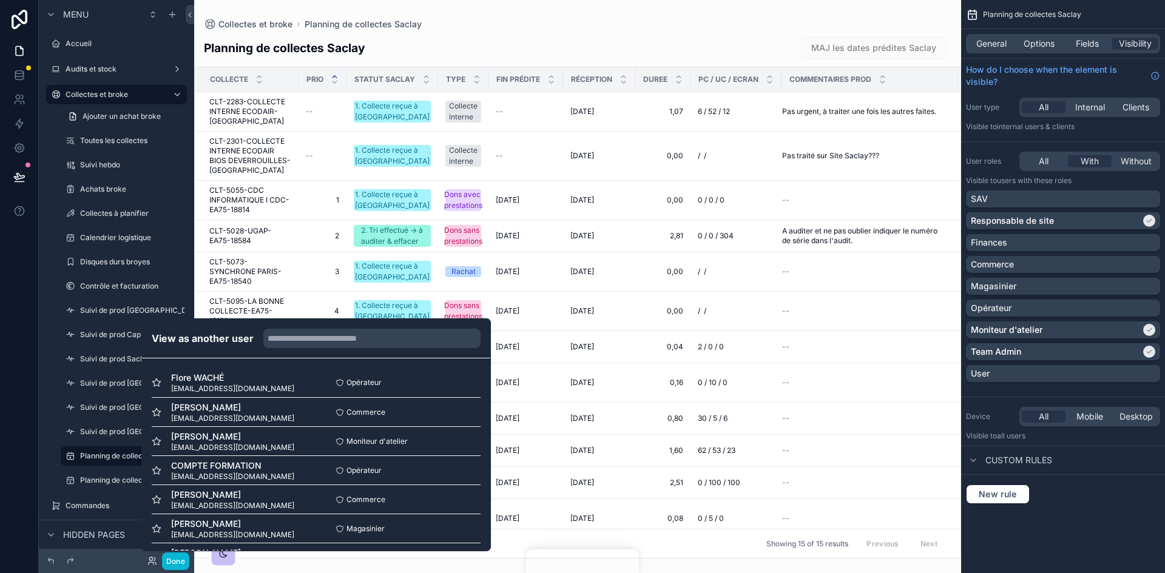
click at [656, 354] on div "scrollable content" at bounding box center [577, 286] width 767 height 573
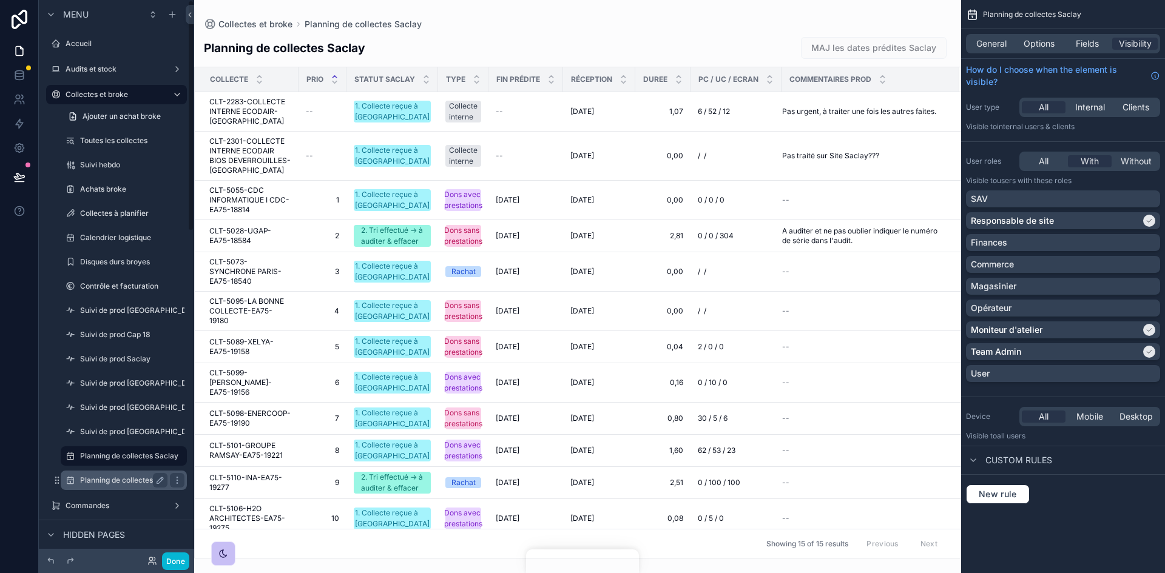
click at [93, 354] on label "Planning de collectes" at bounding box center [121, 481] width 83 height 10
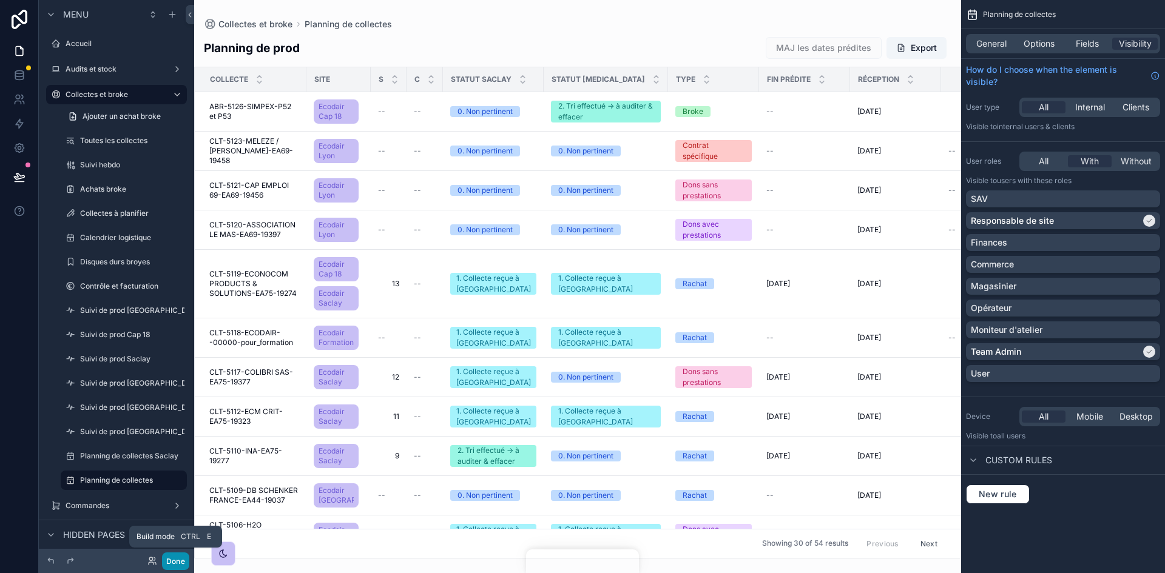
click at [183, 354] on button "Done" at bounding box center [175, 562] width 27 height 18
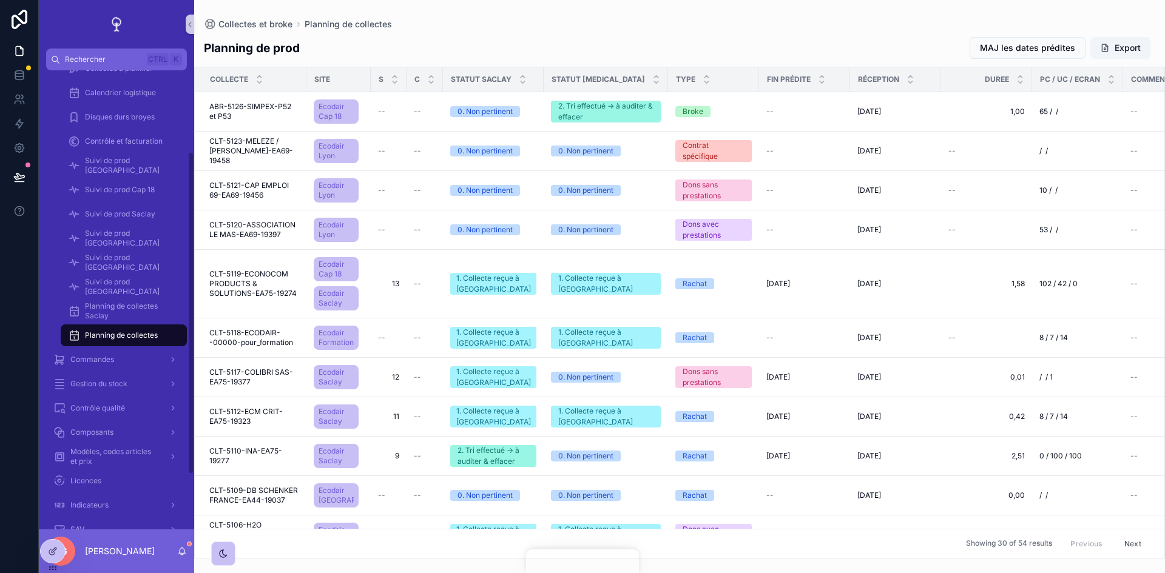
scroll to position [182, 0]
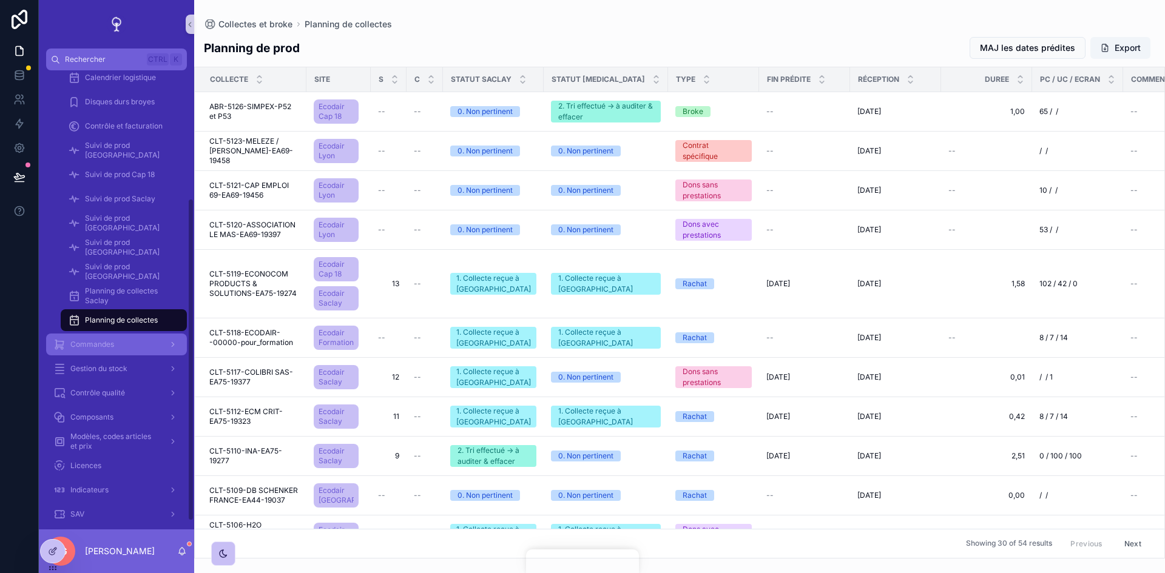
click at [135, 346] on div "Commandes" at bounding box center [116, 344] width 126 height 19
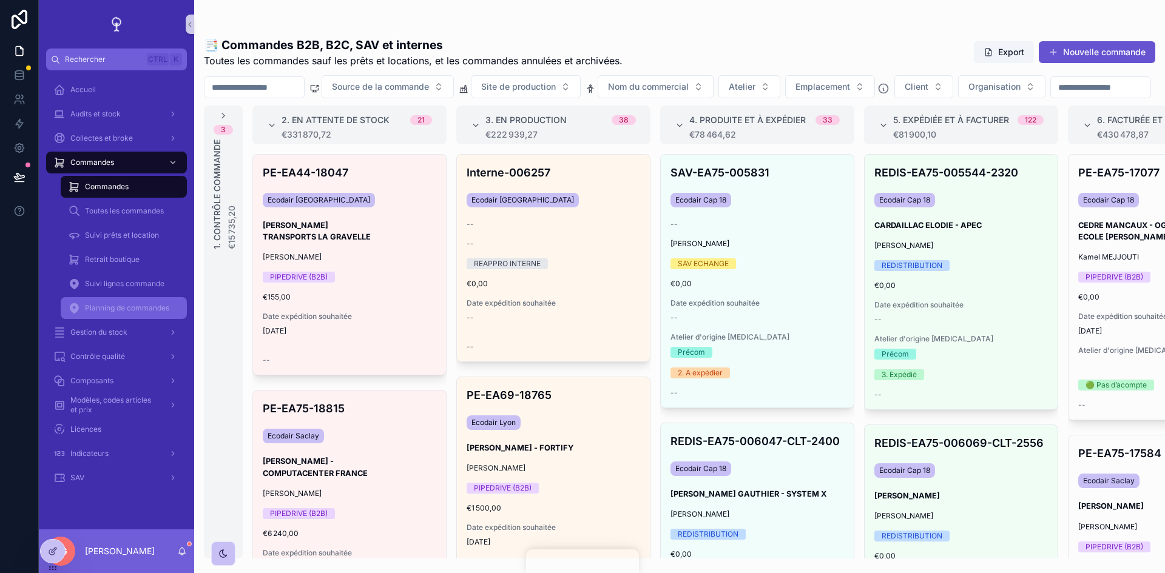
click at [100, 309] on span "Planning de commandes" at bounding box center [127, 308] width 84 height 10
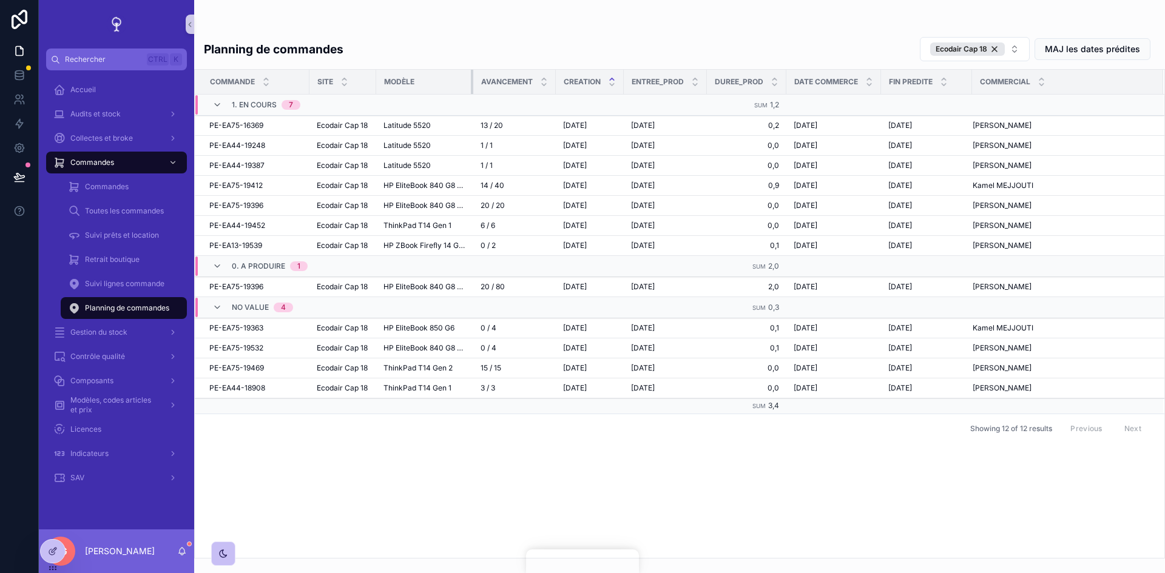
click at [473, 79] on div "scrollable content" at bounding box center [473, 82] width 5 height 24
click at [52, 354] on icon at bounding box center [53, 552] width 10 height 10
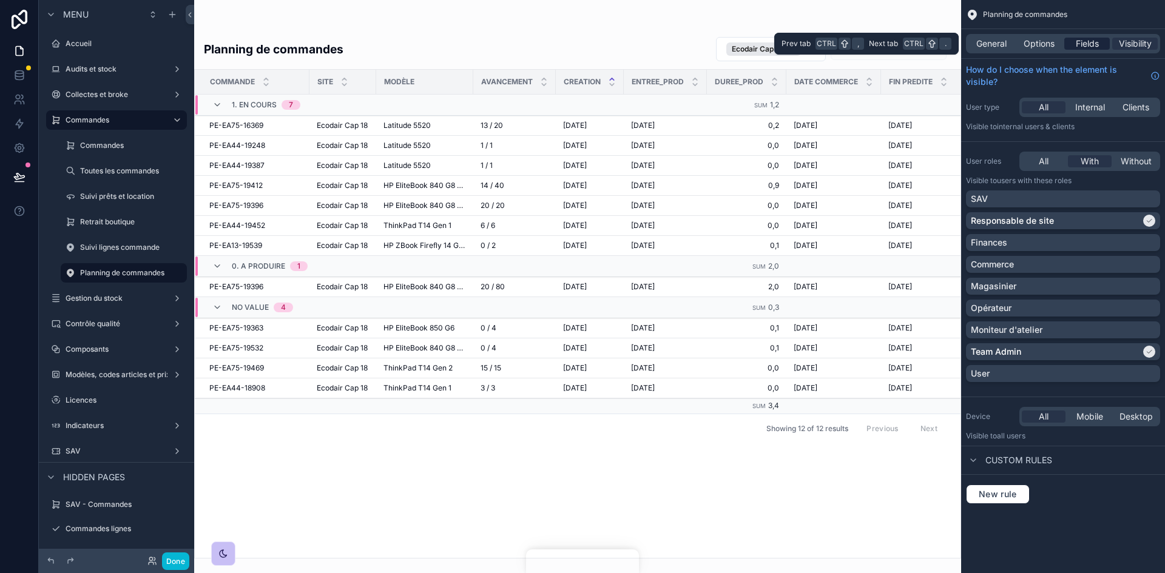
click at [776, 42] on span "Fields" at bounding box center [1087, 44] width 23 height 12
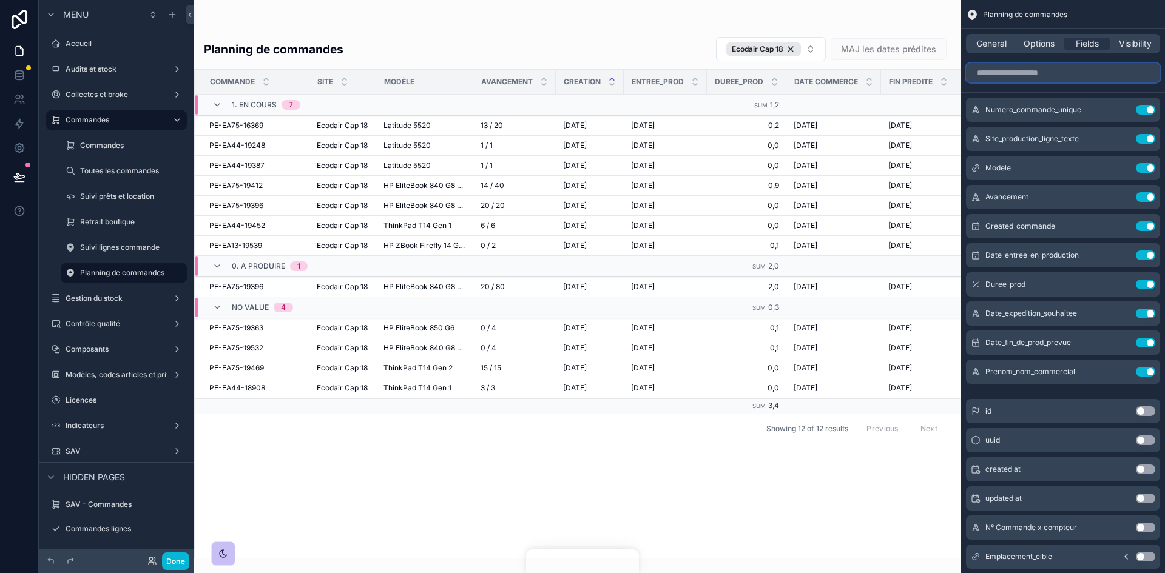
click at [776, 78] on input "scrollable content" at bounding box center [1063, 72] width 194 height 19
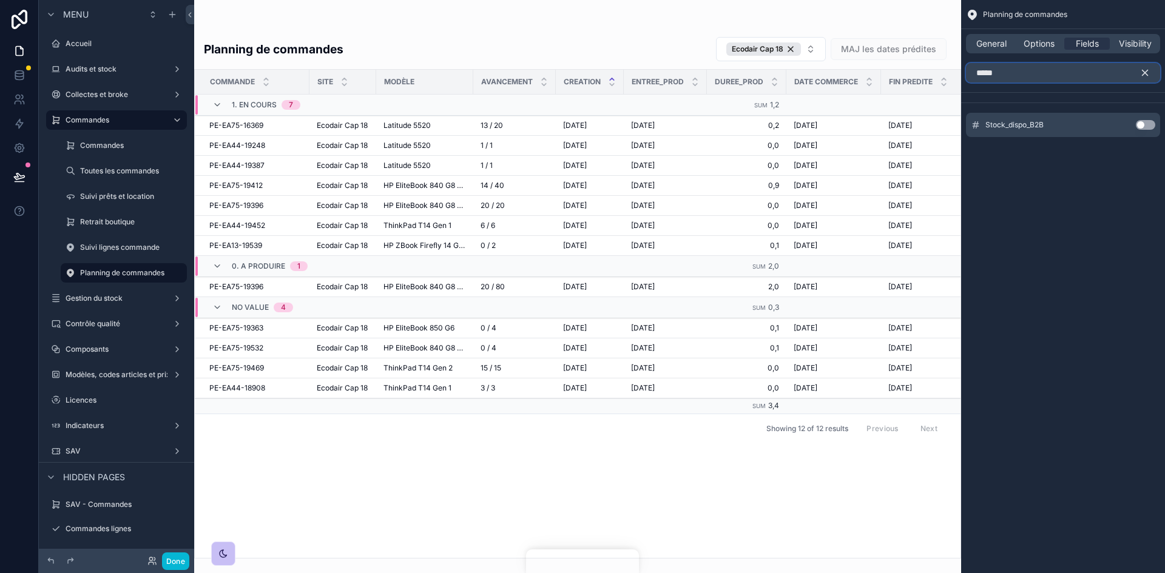
type input "*****"
click at [776, 124] on button "Use setting" at bounding box center [1145, 125] width 19 height 10
drag, startPoint x: 697, startPoint y: 555, endPoint x: 839, endPoint y: 549, distance: 142.1
click at [776, 354] on div "scrollable content" at bounding box center [577, 286] width 767 height 573
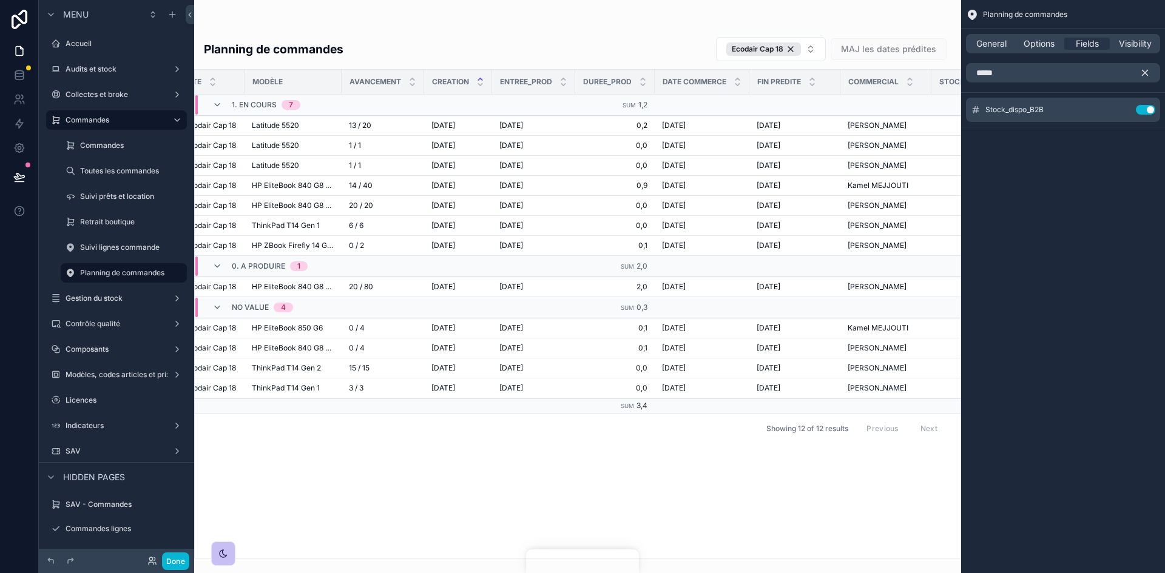
scroll to position [0, 206]
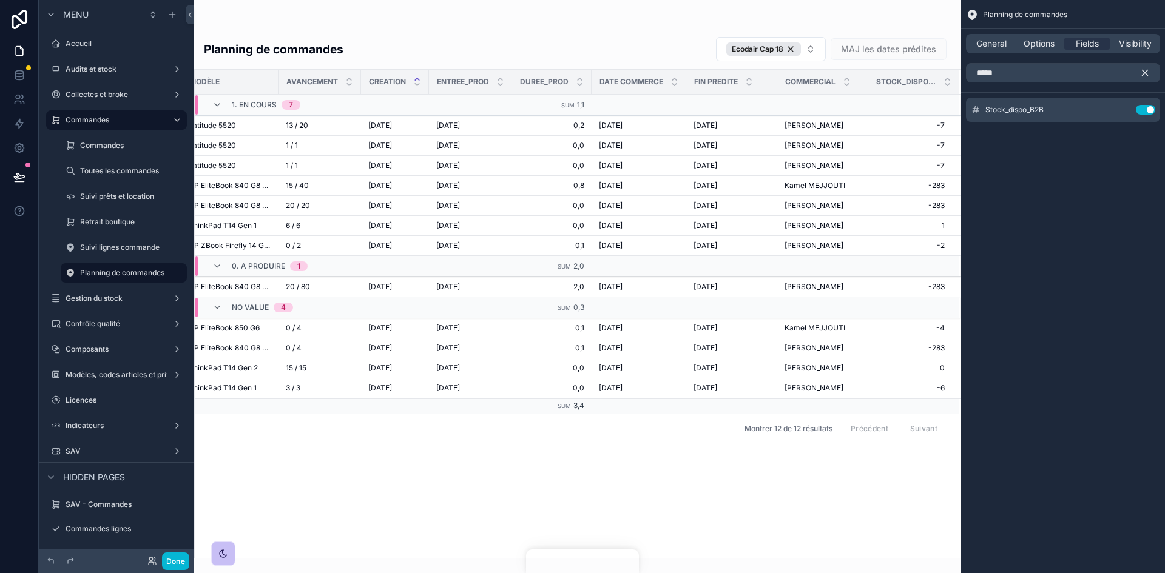
drag, startPoint x: 1151, startPoint y: 107, endPoint x: 1054, endPoint y: 70, distance: 104.1
click at [776, 107] on button "Use setting" at bounding box center [1145, 110] width 19 height 10
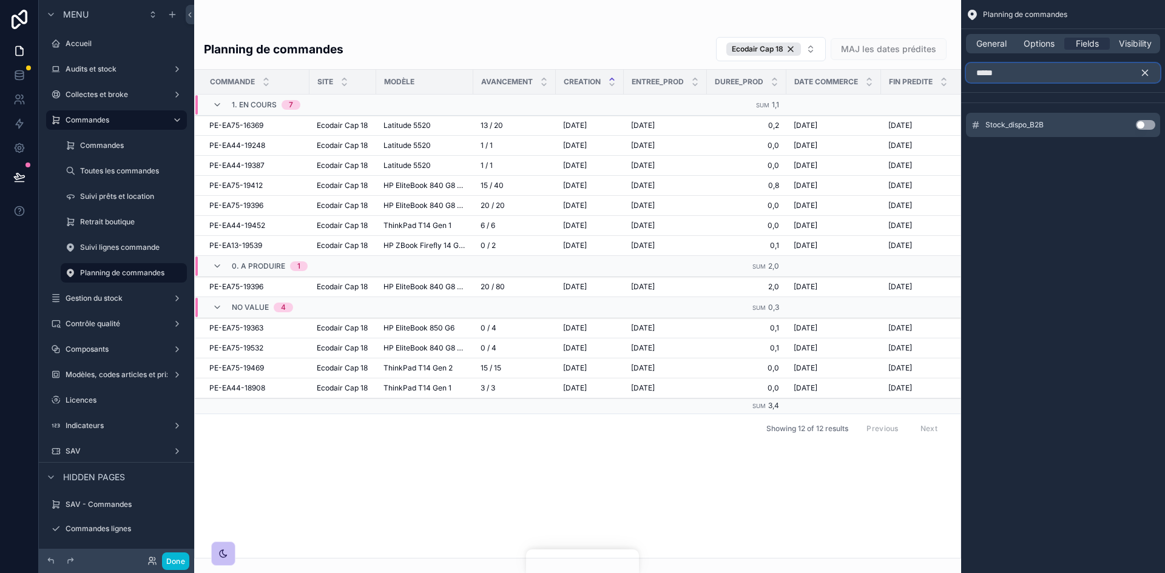
click at [776, 78] on input "*****" at bounding box center [1063, 72] width 194 height 19
click at [776, 70] on icon "scrollable content" at bounding box center [1145, 72] width 11 height 11
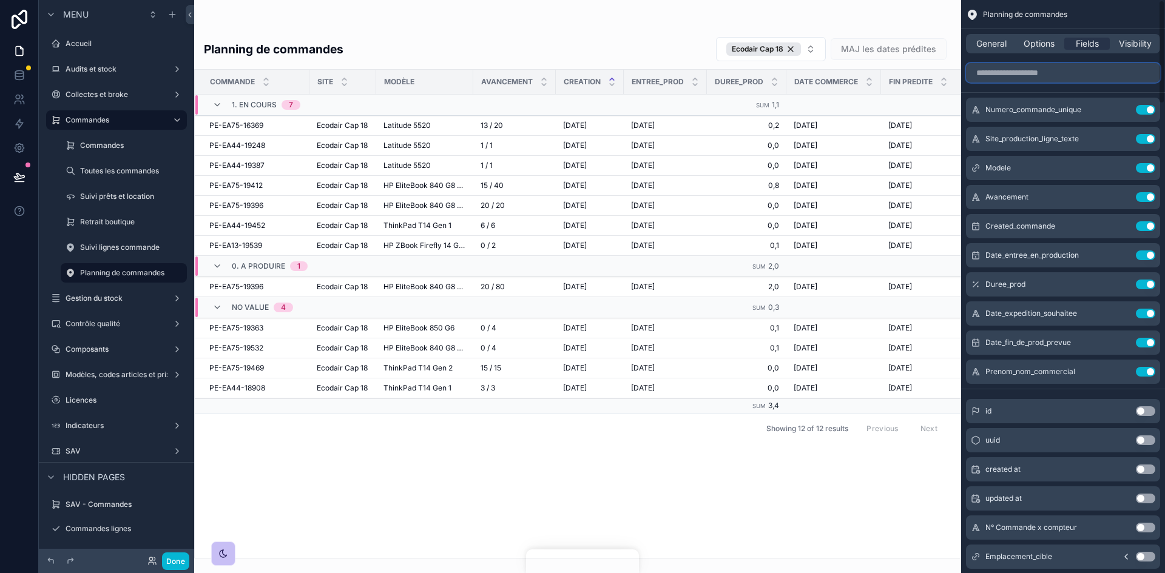
click at [776, 71] on input "scrollable content" at bounding box center [1063, 72] width 194 height 19
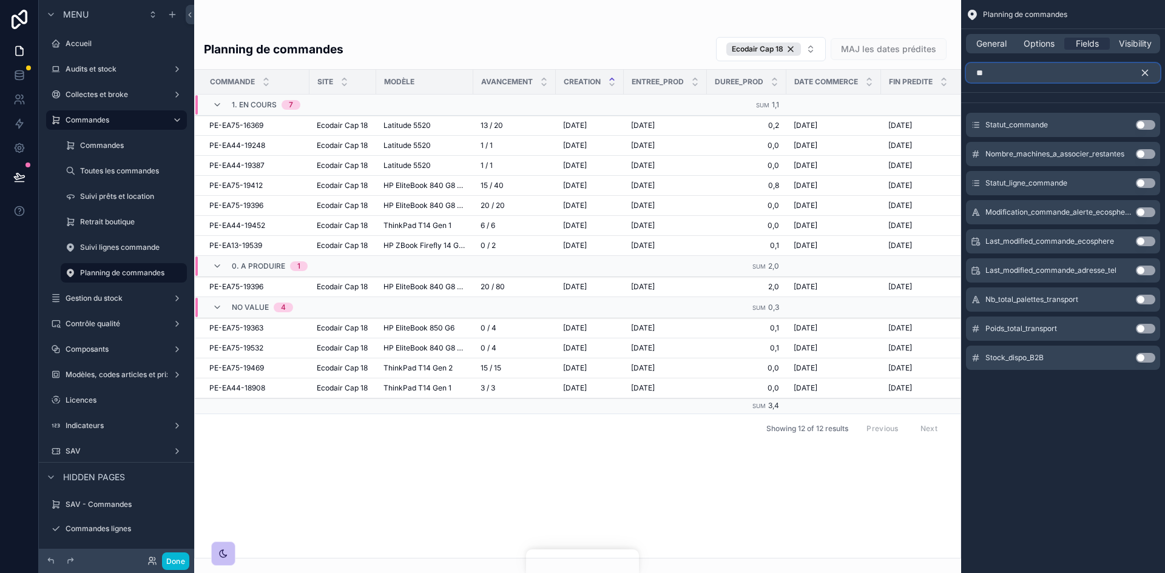
type input "**"
click at [776, 72] on icon "scrollable content" at bounding box center [1145, 72] width 11 height 11
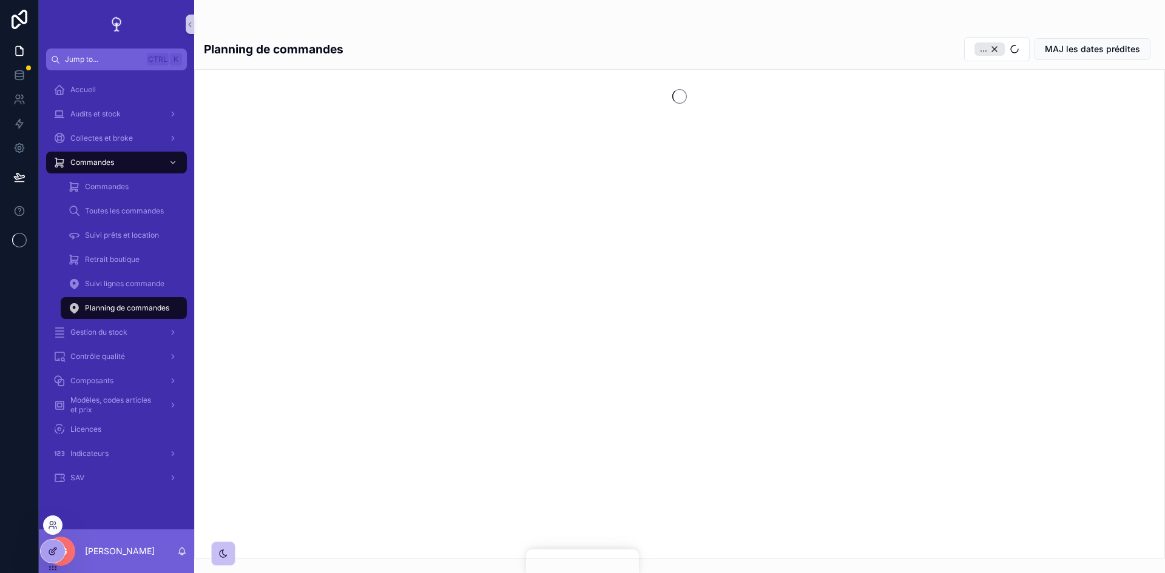
click at [53, 556] on icon at bounding box center [53, 552] width 10 height 10
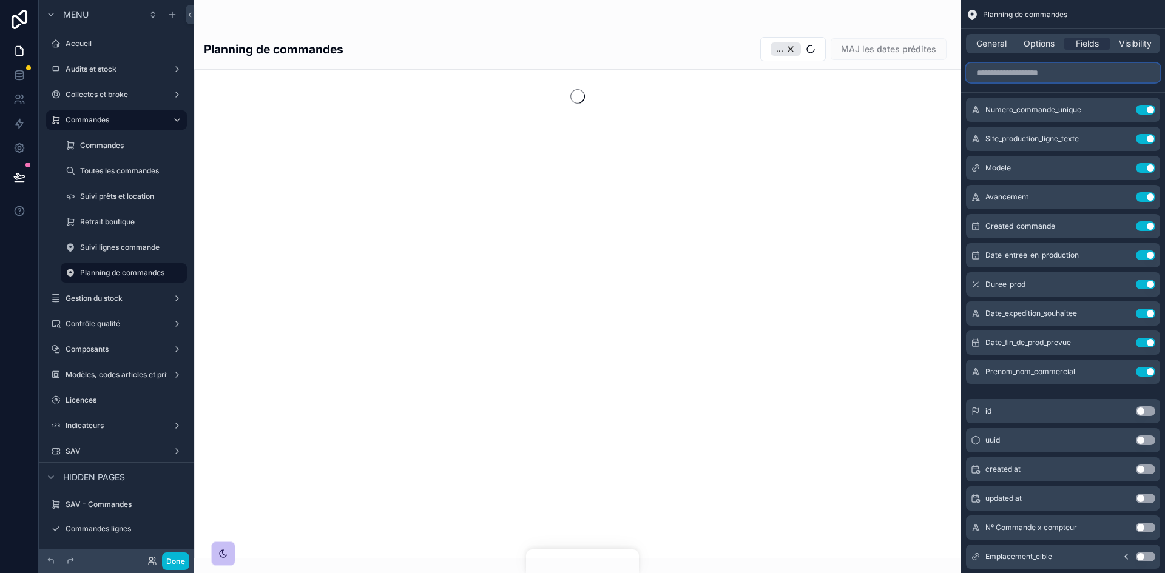
click at [1015, 71] on input "scrollable content" at bounding box center [1063, 72] width 194 height 19
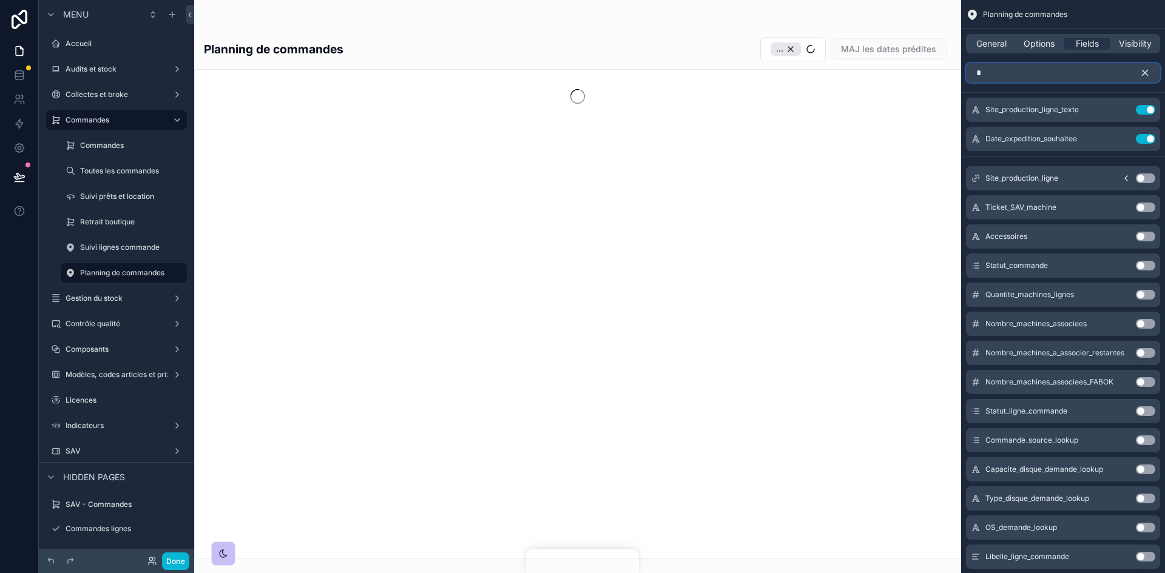
type input "**"
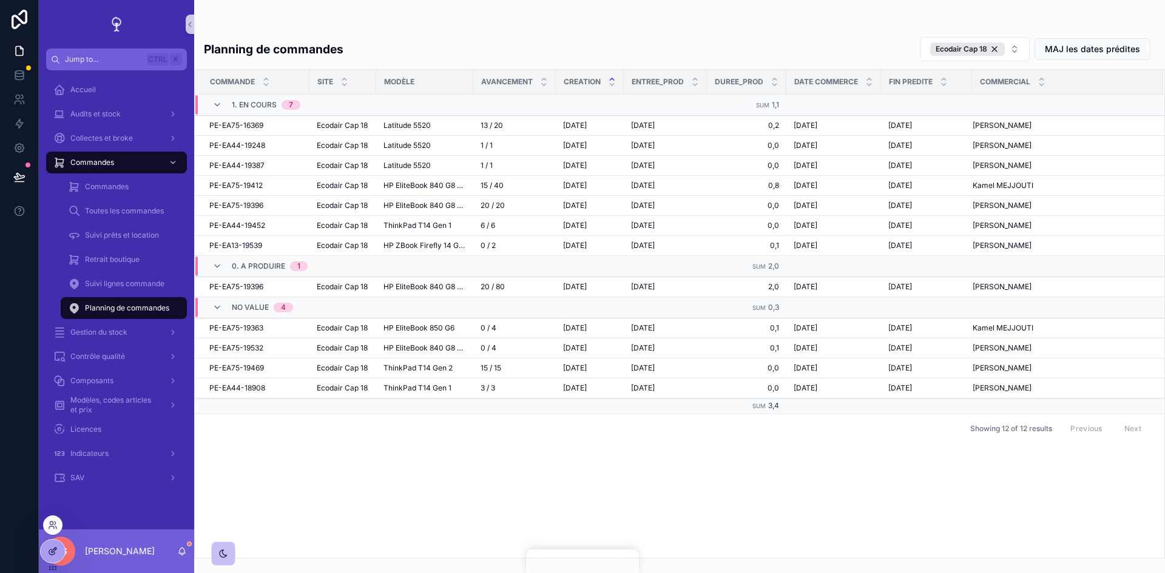
click at [53, 556] on icon at bounding box center [53, 552] width 10 height 10
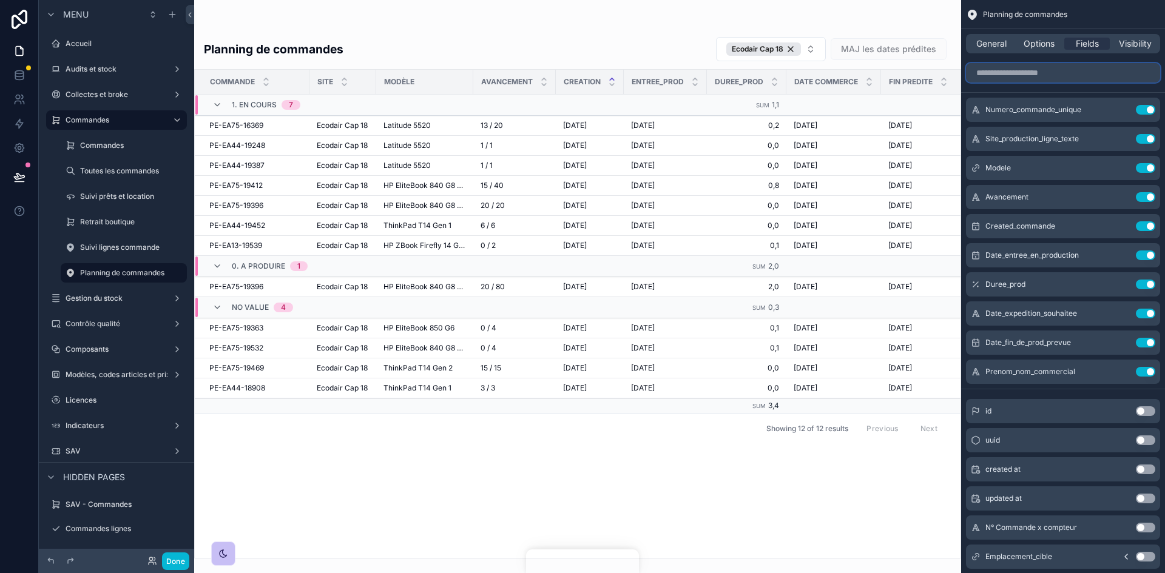
click at [1024, 79] on input "scrollable content" at bounding box center [1063, 72] width 194 height 19
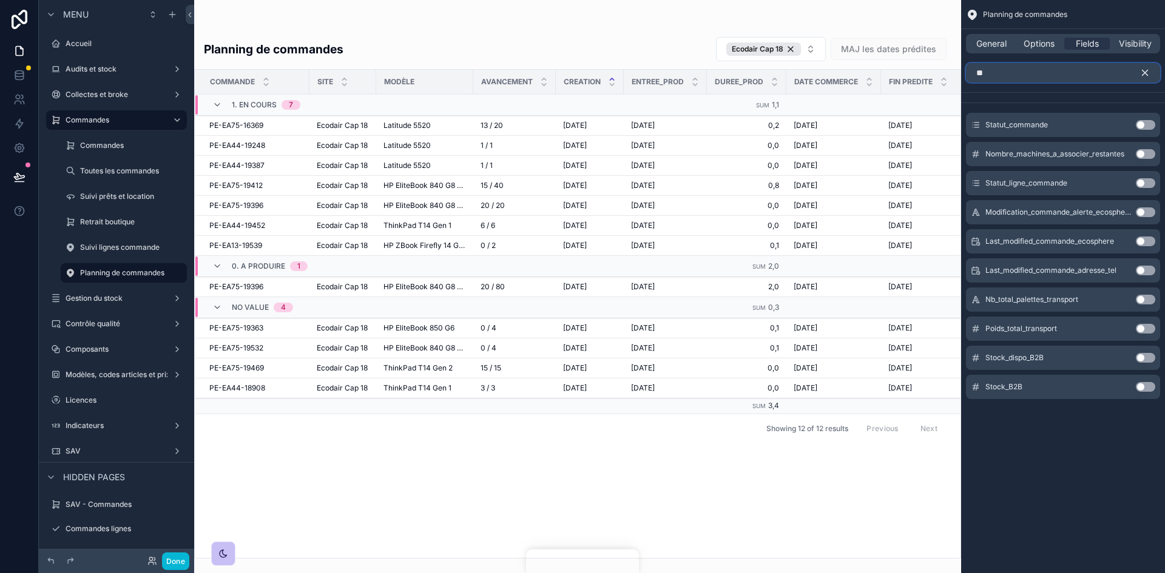
type input "**"
click at [1147, 388] on button "Use setting" at bounding box center [1145, 387] width 19 height 10
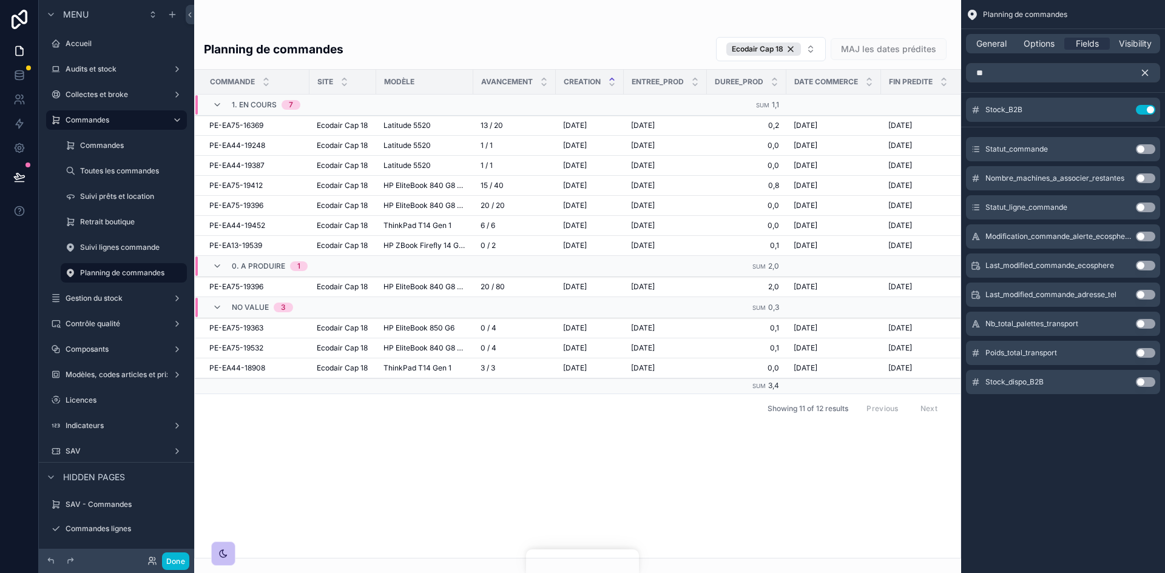
click at [1143, 76] on icon "scrollable content" at bounding box center [1145, 72] width 11 height 11
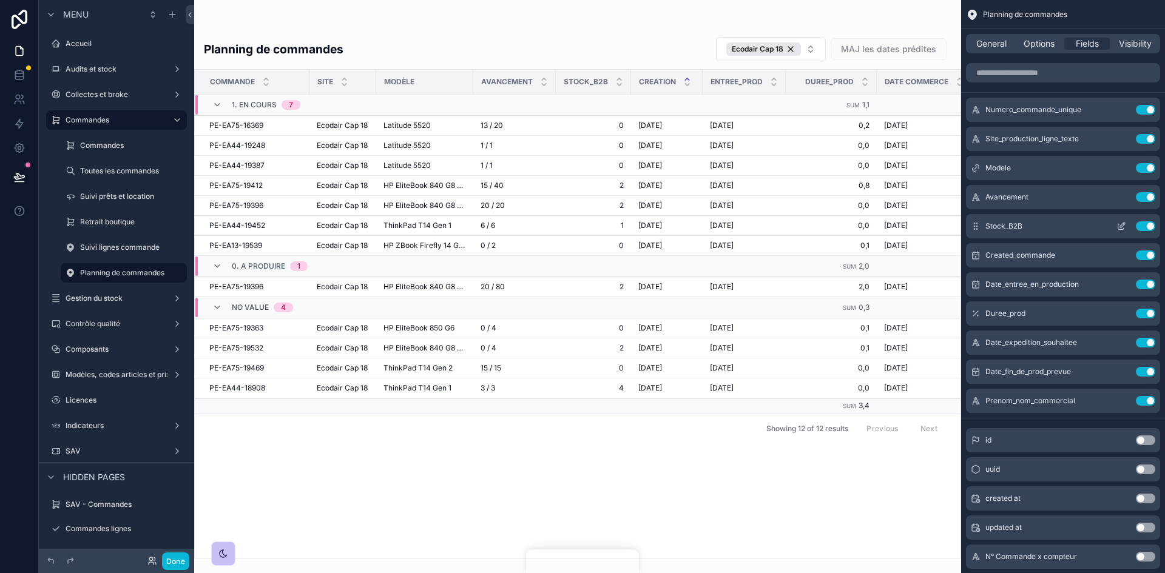
click at [1120, 222] on icon "scrollable content" at bounding box center [1122, 226] width 10 height 10
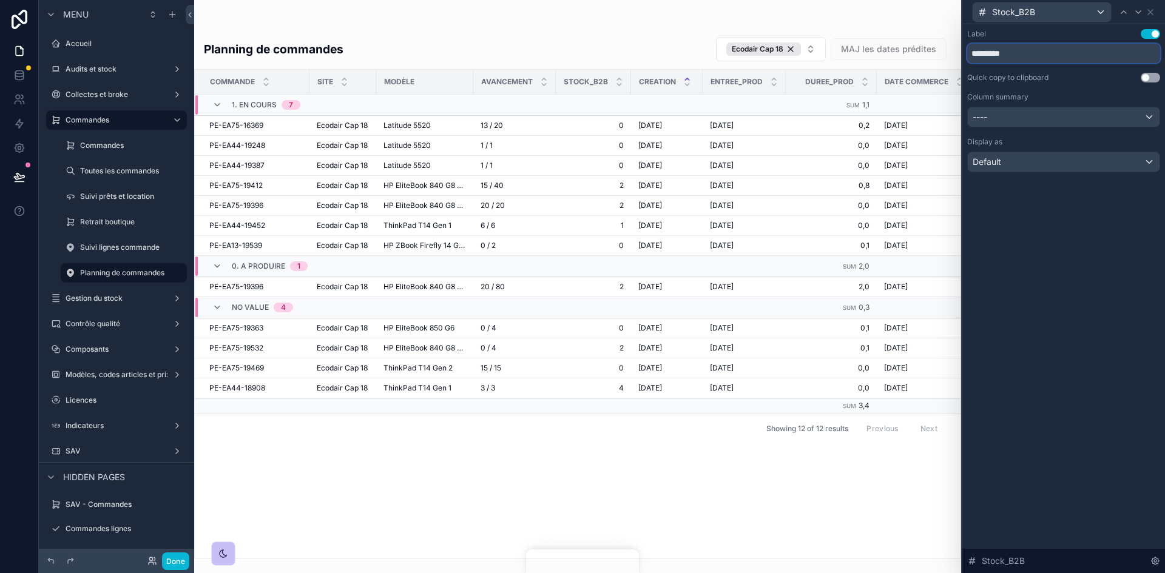
click at [998, 53] on input "*********" at bounding box center [1063, 53] width 193 height 19
type input "*********"
click at [1149, 15] on icon at bounding box center [1151, 12] width 10 height 10
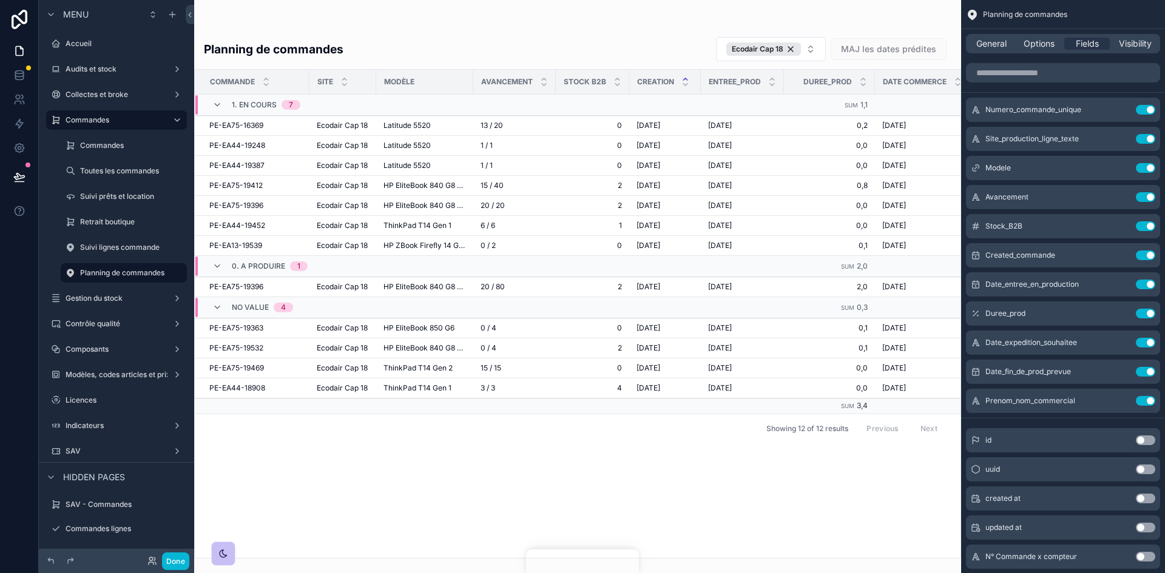
click at [732, 15] on div "scrollable content" at bounding box center [577, 286] width 767 height 573
click at [795, 52] on div "Ecodair Cap 18" at bounding box center [763, 48] width 75 height 13
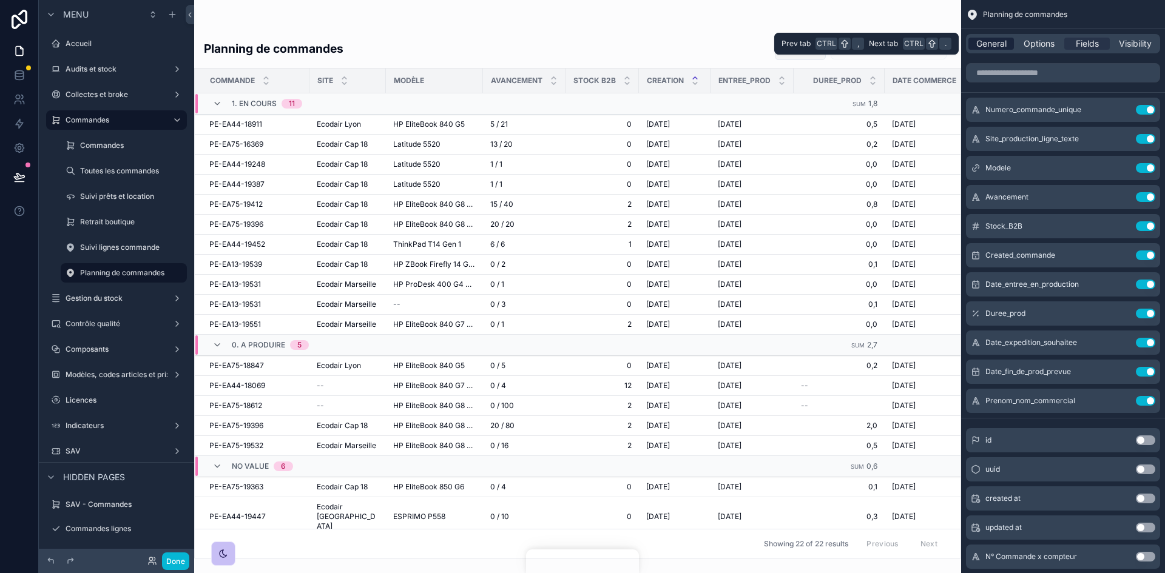
click at [992, 41] on span "General" at bounding box center [991, 44] width 30 height 12
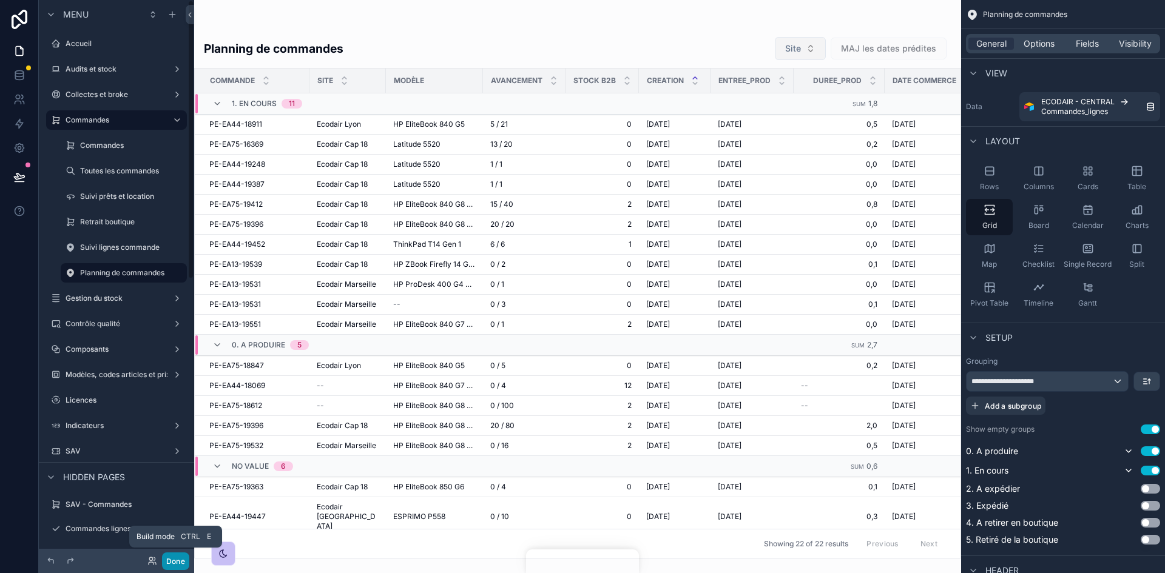
click at [177, 564] on button "Done" at bounding box center [175, 562] width 27 height 18
click at [0, 0] on div "AG [PERSON_NAME]" at bounding box center [0, 0] width 0 height 0
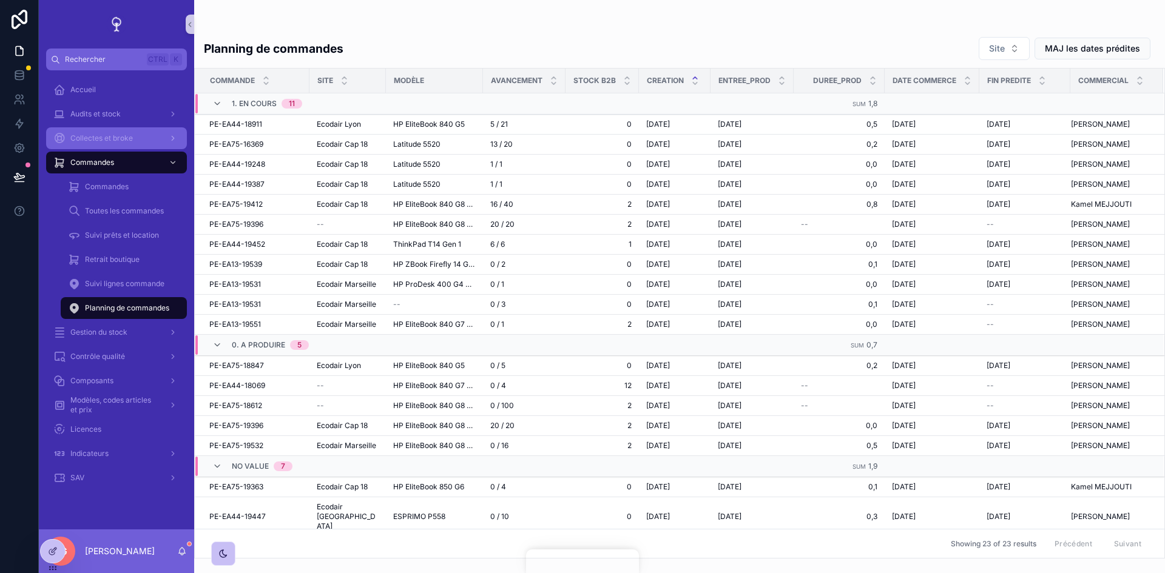
click at [81, 130] on div "Collectes et broke" at bounding box center [116, 138] width 126 height 19
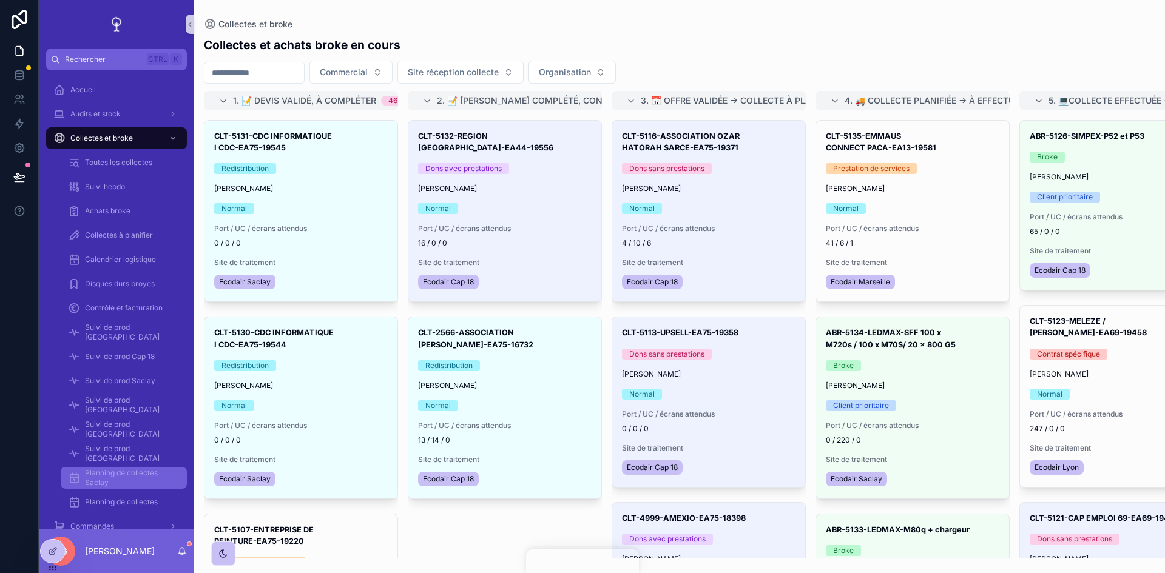
click at [125, 478] on span "Planning de collectes Saclay" at bounding box center [130, 477] width 90 height 19
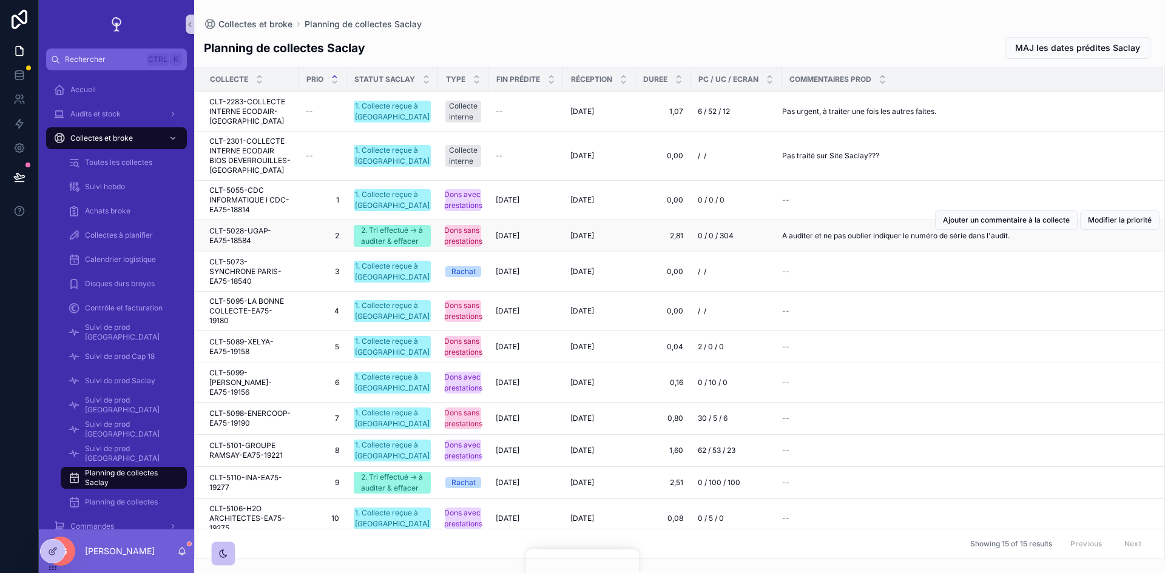
click at [232, 246] on span "CLT-5028-UGAP-EA75-18584" at bounding box center [250, 235] width 82 height 19
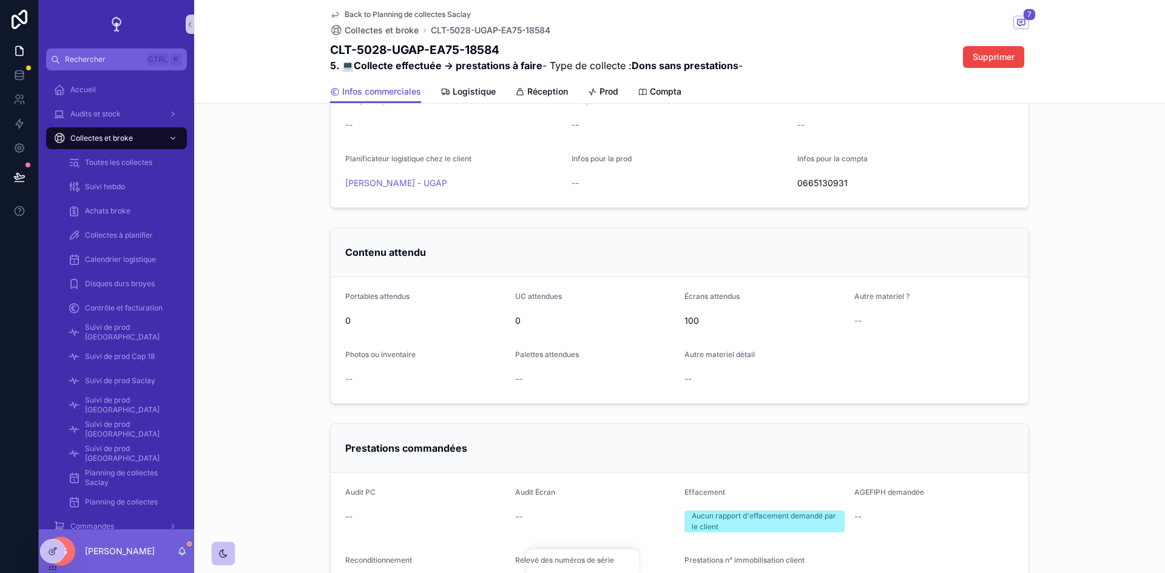
scroll to position [303, 0]
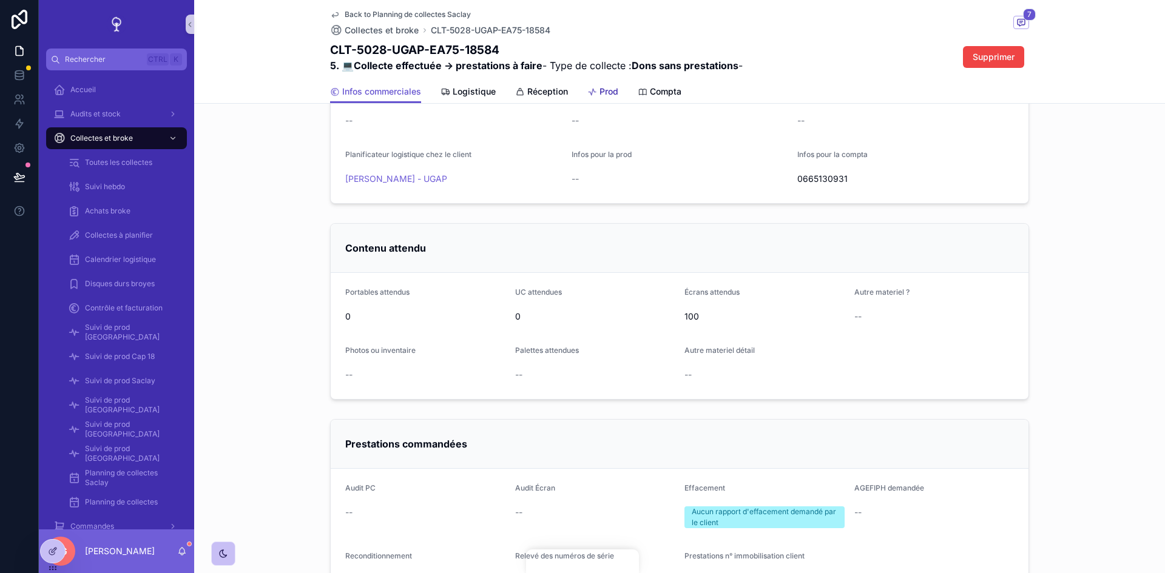
click at [595, 82] on link "Prod" at bounding box center [602, 93] width 31 height 24
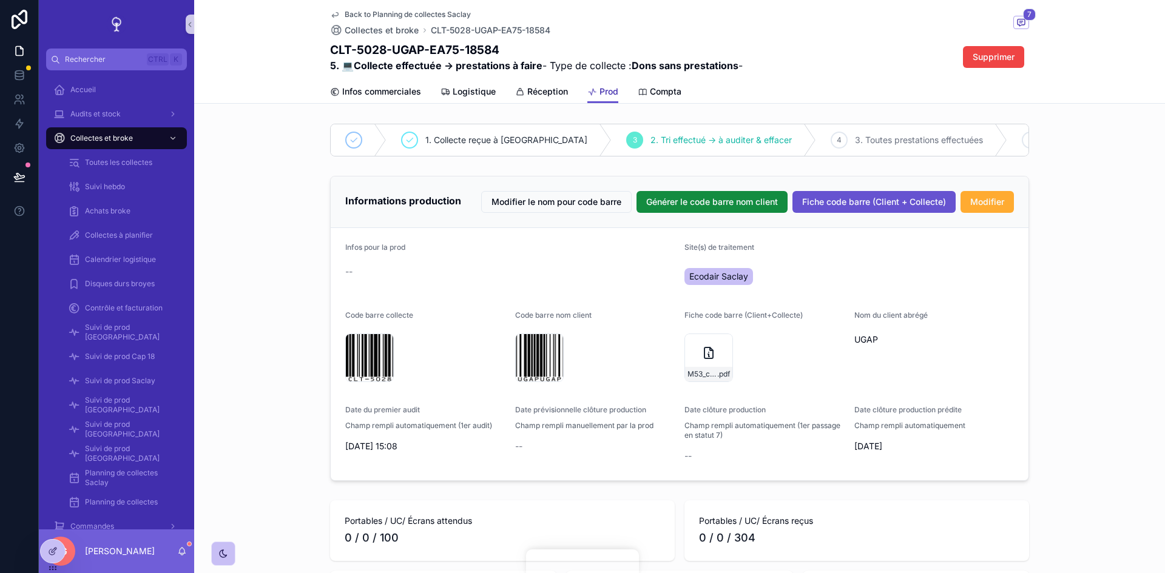
scroll to position [61, 0]
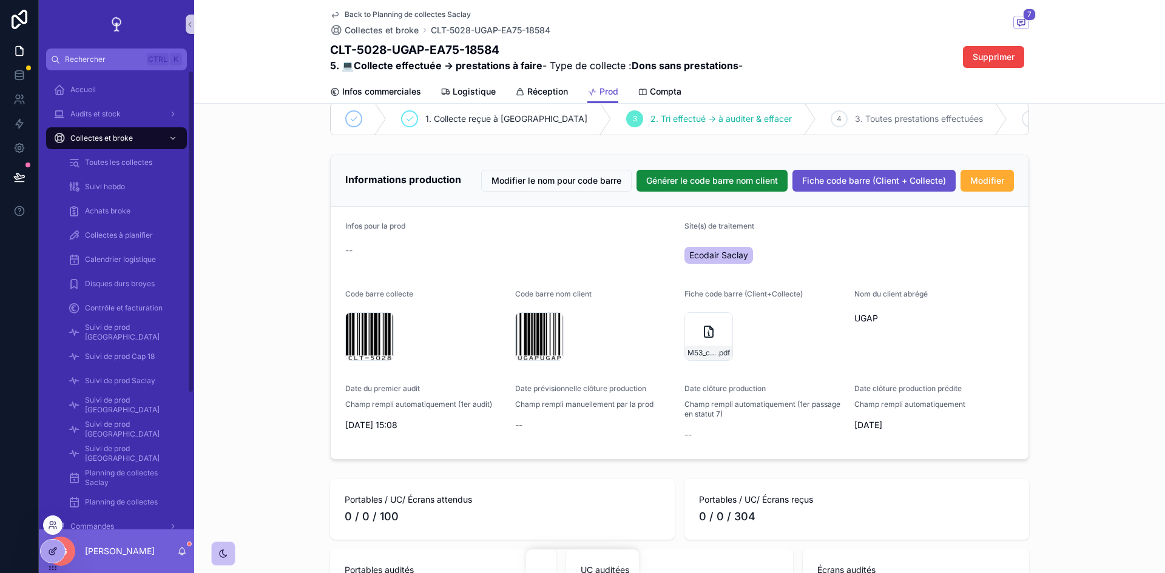
click at [55, 554] on icon at bounding box center [51, 552] width 5 height 5
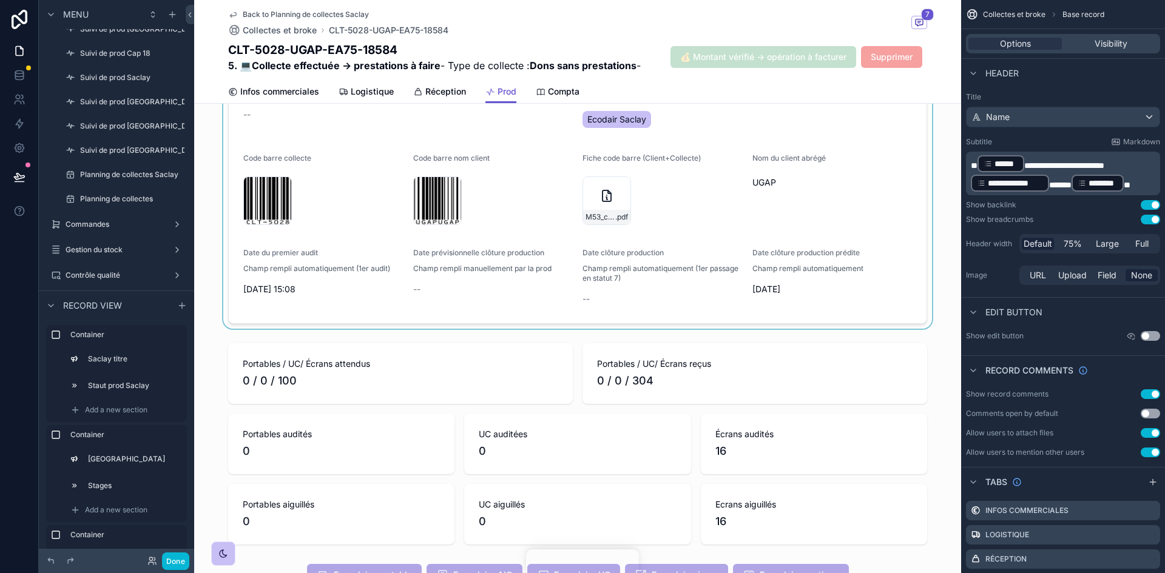
scroll to position [667, 0]
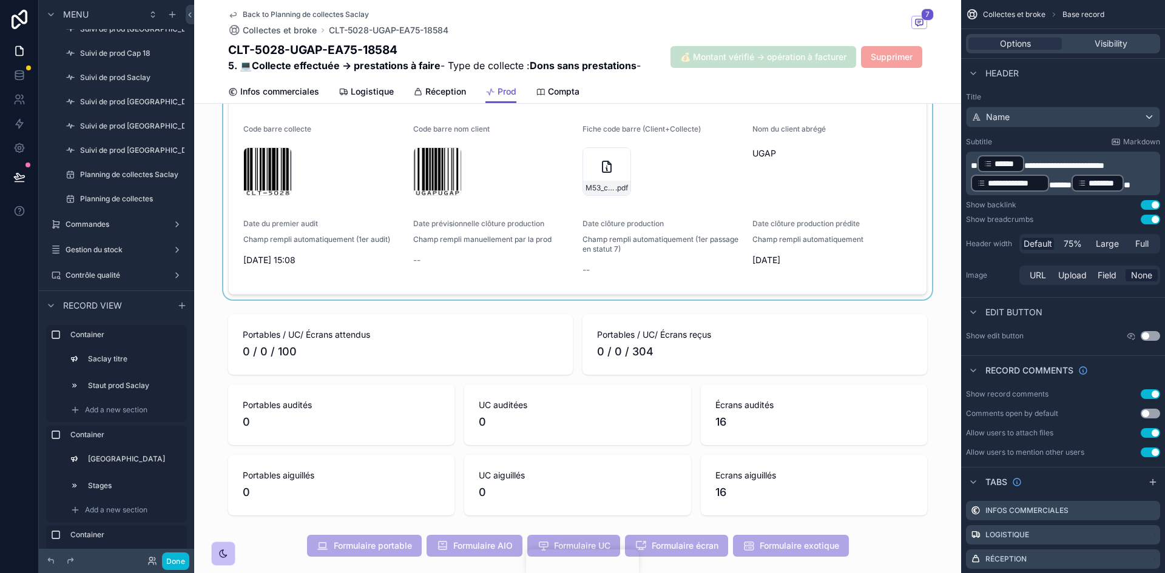
click at [719, 252] on div "scrollable content" at bounding box center [577, 142] width 767 height 315
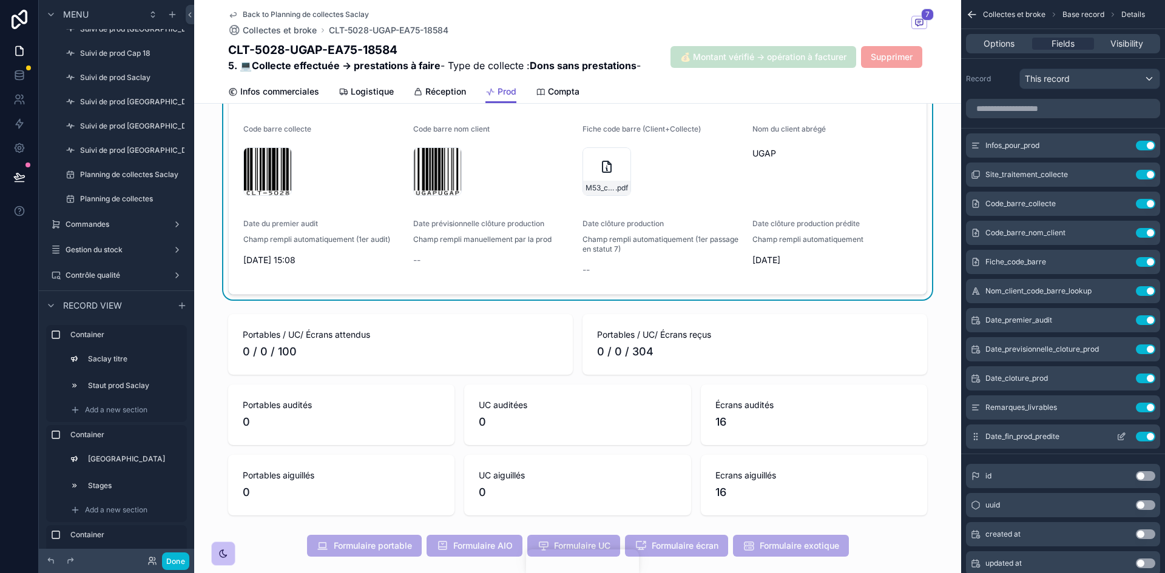
click at [1126, 438] on button "scrollable content" at bounding box center [1121, 437] width 19 height 10
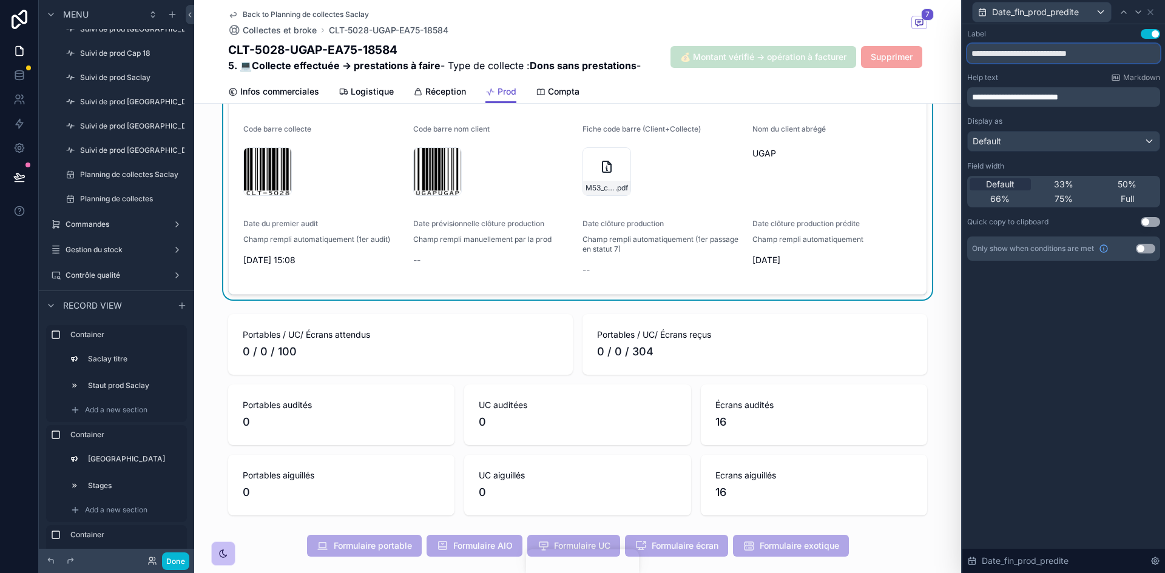
drag, startPoint x: 1022, startPoint y: 54, endPoint x: 992, endPoint y: 52, distance: 29.8
click at [992, 52] on input "**********" at bounding box center [1063, 53] width 193 height 19
drag, startPoint x: 1082, startPoint y: 53, endPoint x: 1064, endPoint y: 56, distance: 18.5
click at [1064, 56] on input "**********" at bounding box center [1063, 53] width 193 height 19
type input "**********"
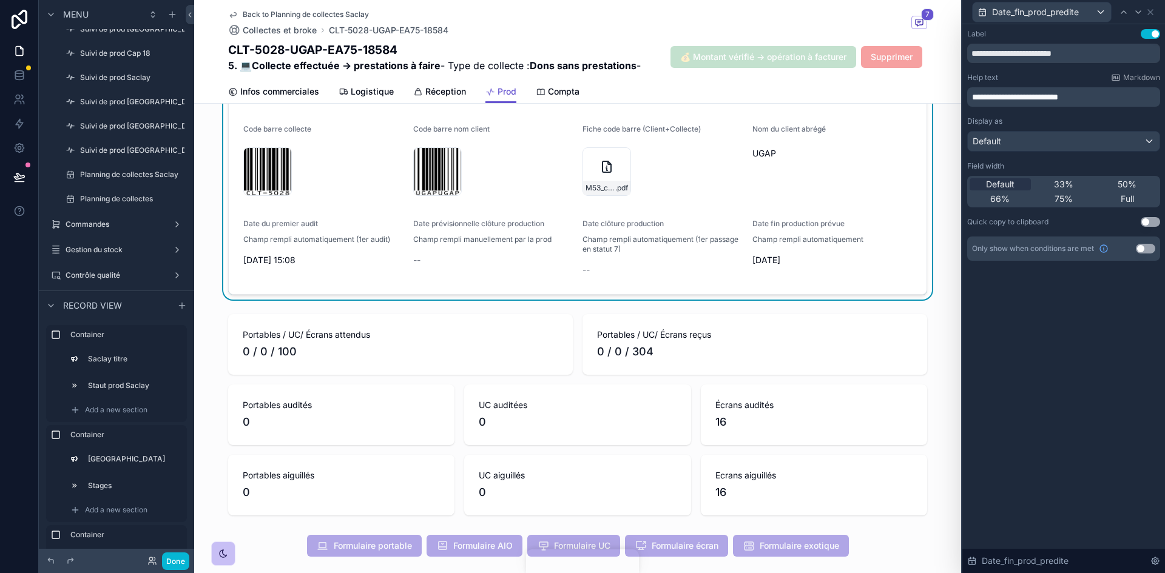
click at [1113, 96] on p "**********" at bounding box center [1065, 97] width 186 height 12
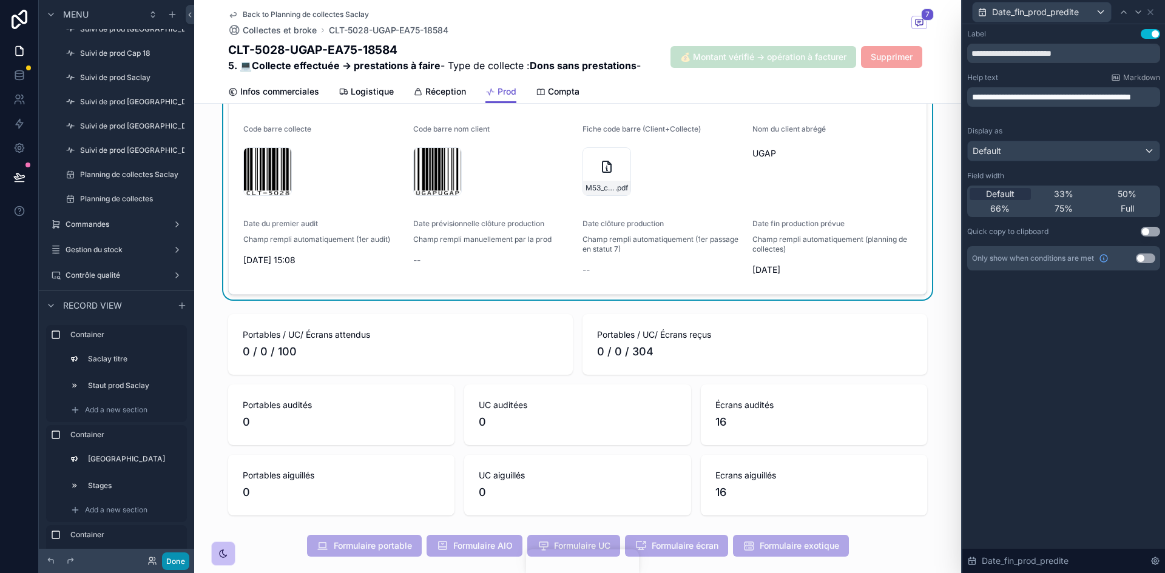
click at [180, 561] on button "Done" at bounding box center [175, 562] width 27 height 18
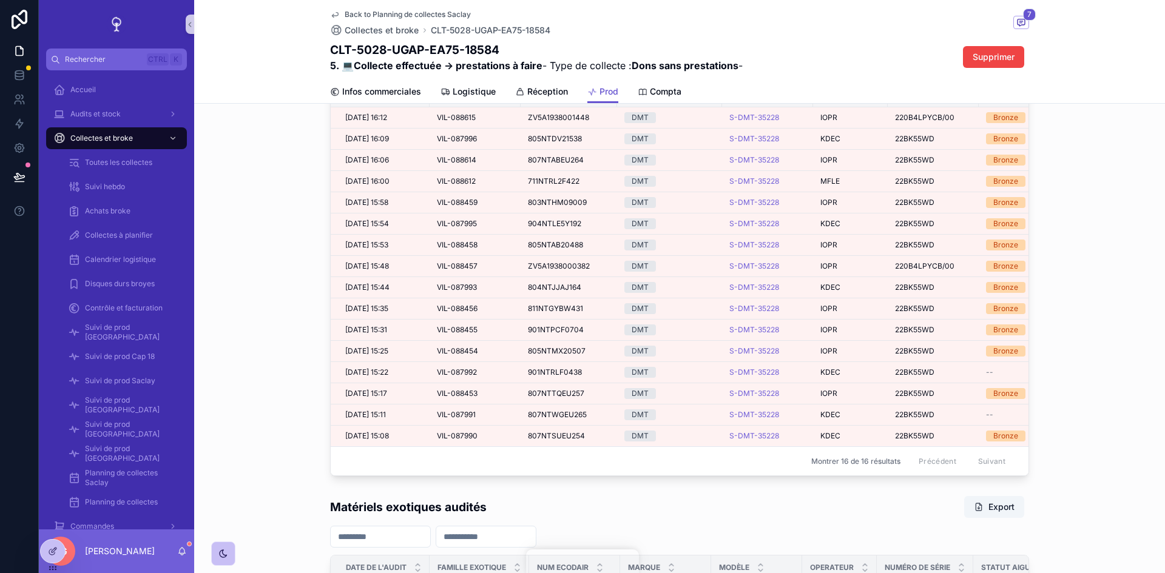
scroll to position [1127, 0]
